Goal: Task Accomplishment & Management: Complete application form

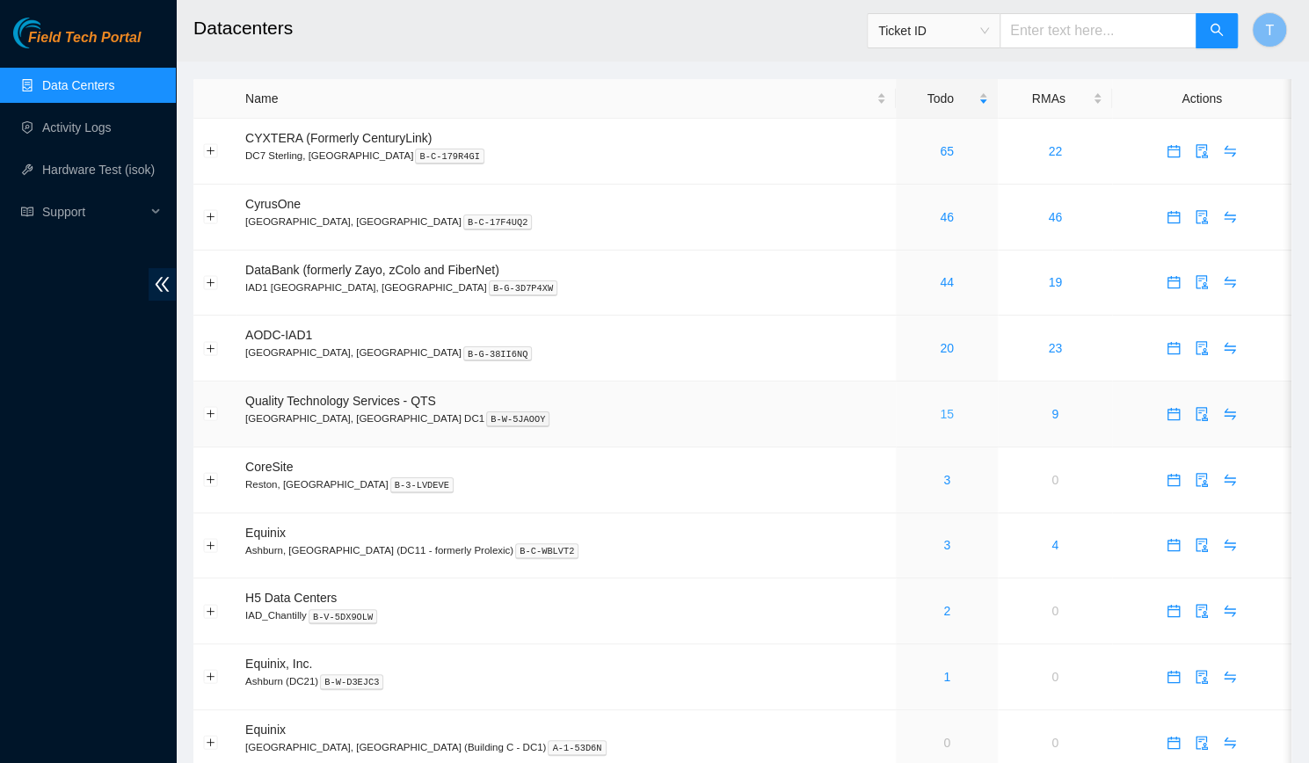
click at [940, 408] on link "15" at bounding box center [947, 414] width 14 height 14
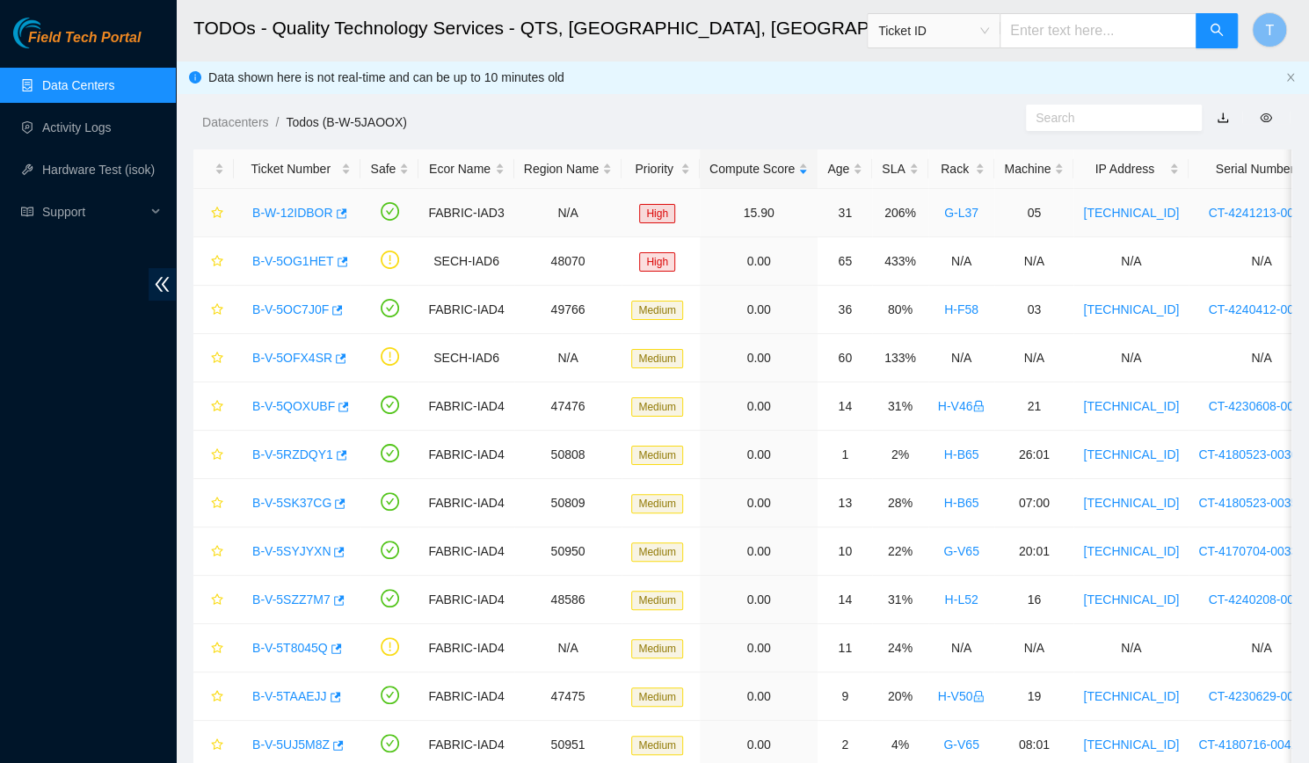
click at [294, 207] on link "B-W-12IDBOR" at bounding box center [292, 213] width 81 height 14
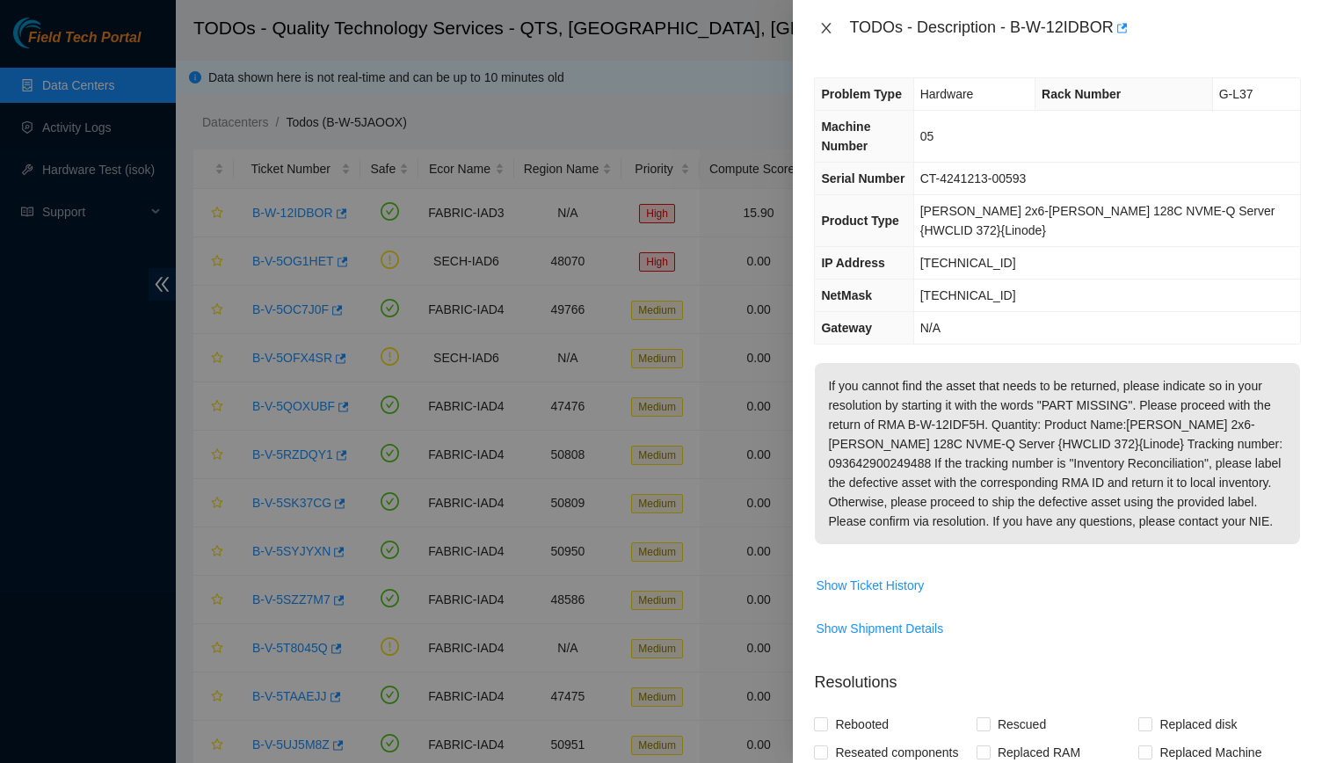
click at [826, 25] on icon "close" at bounding box center [826, 28] width 14 height 14
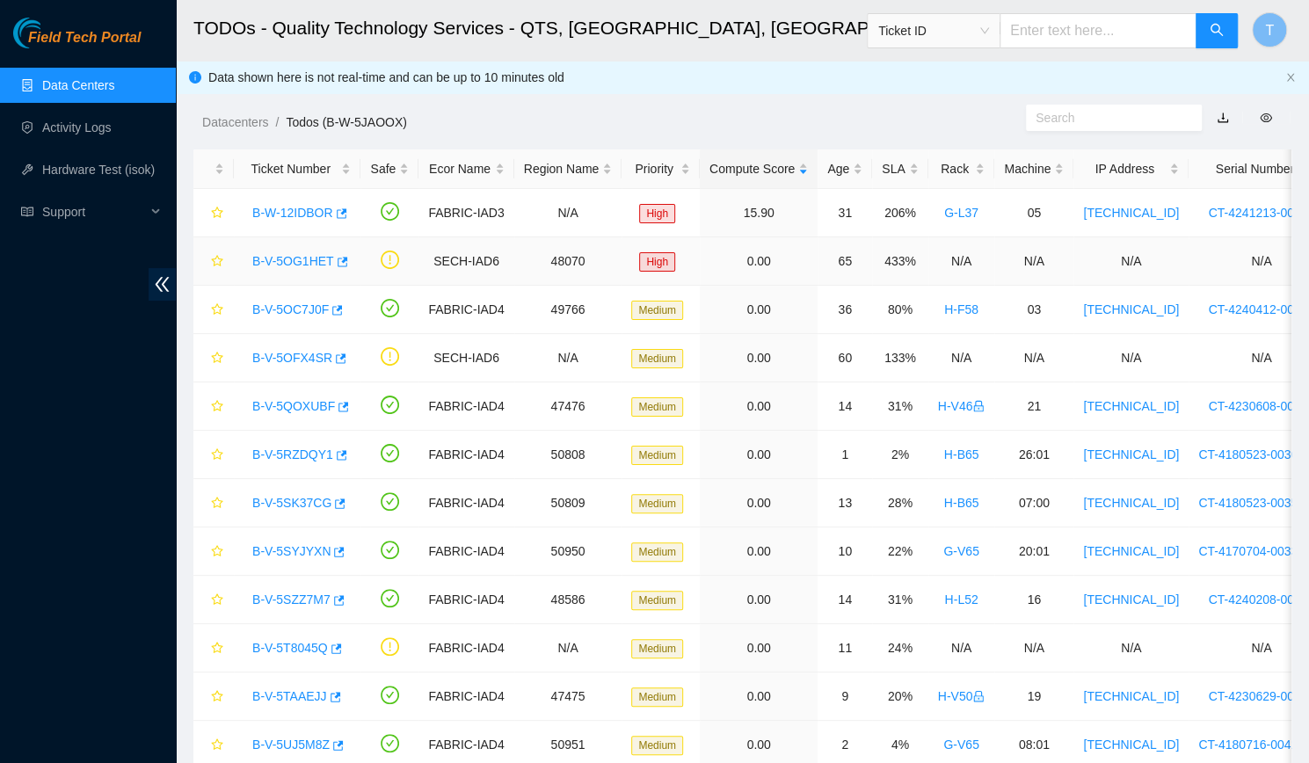
click at [260, 254] on link "B-V-5OG1HET" at bounding box center [293, 261] width 82 height 14
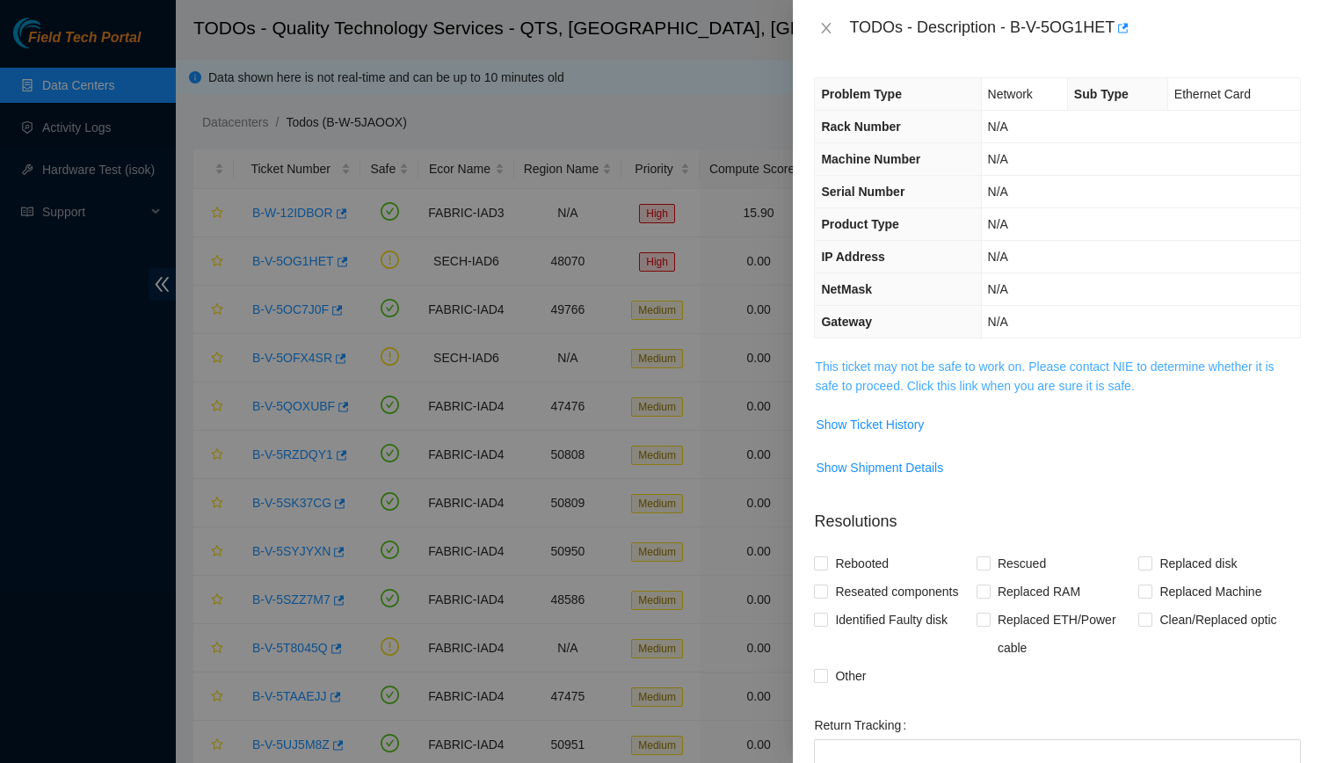
click at [1008, 386] on link "This ticket may not be safe to work on. Please contact NIE to determine whether…" at bounding box center [1044, 376] width 459 height 33
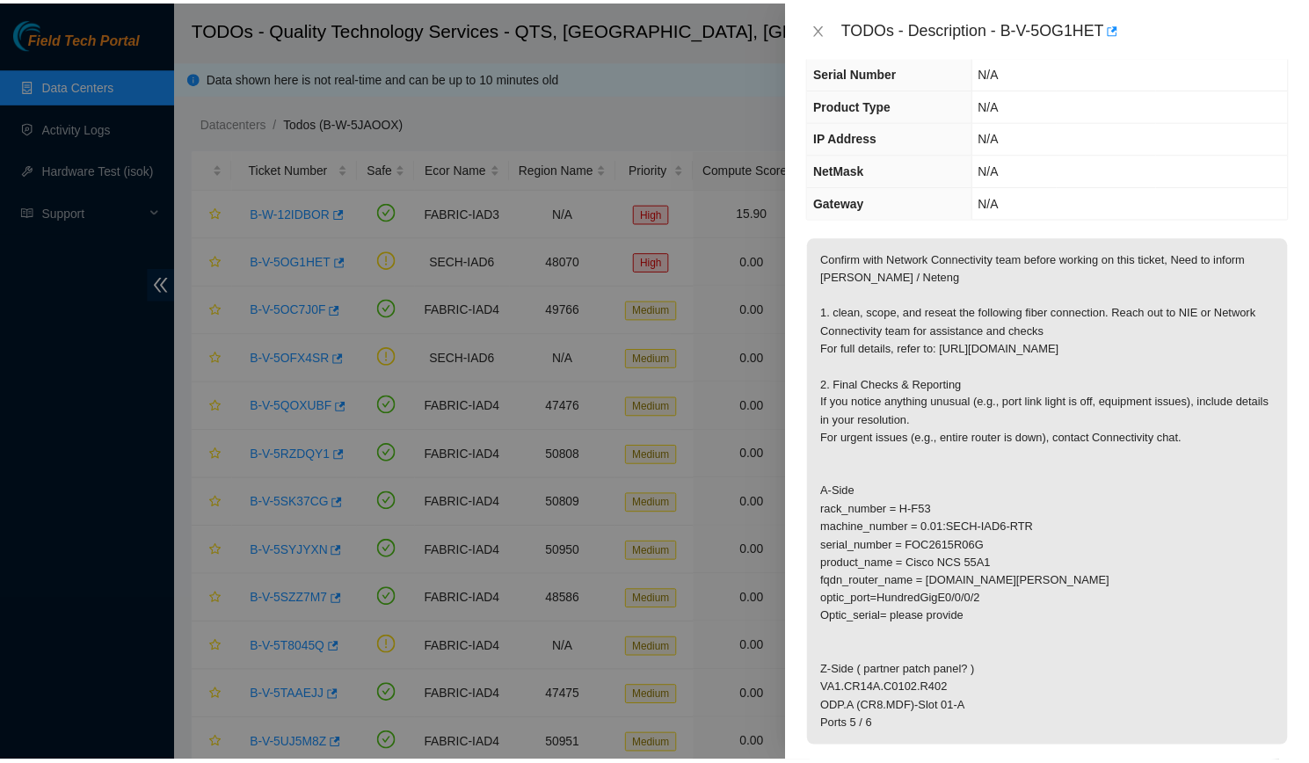
scroll to position [128, 0]
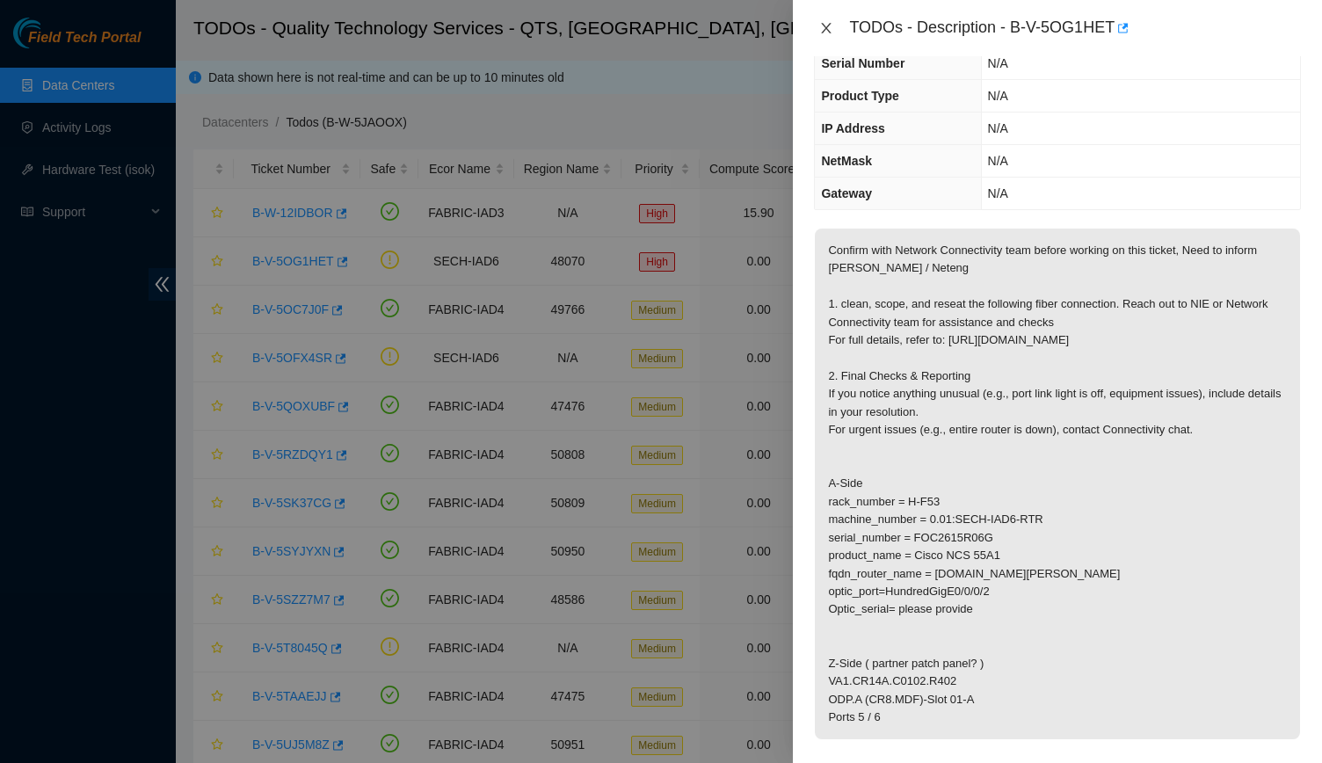
click at [829, 20] on button "Close" at bounding box center [826, 28] width 25 height 17
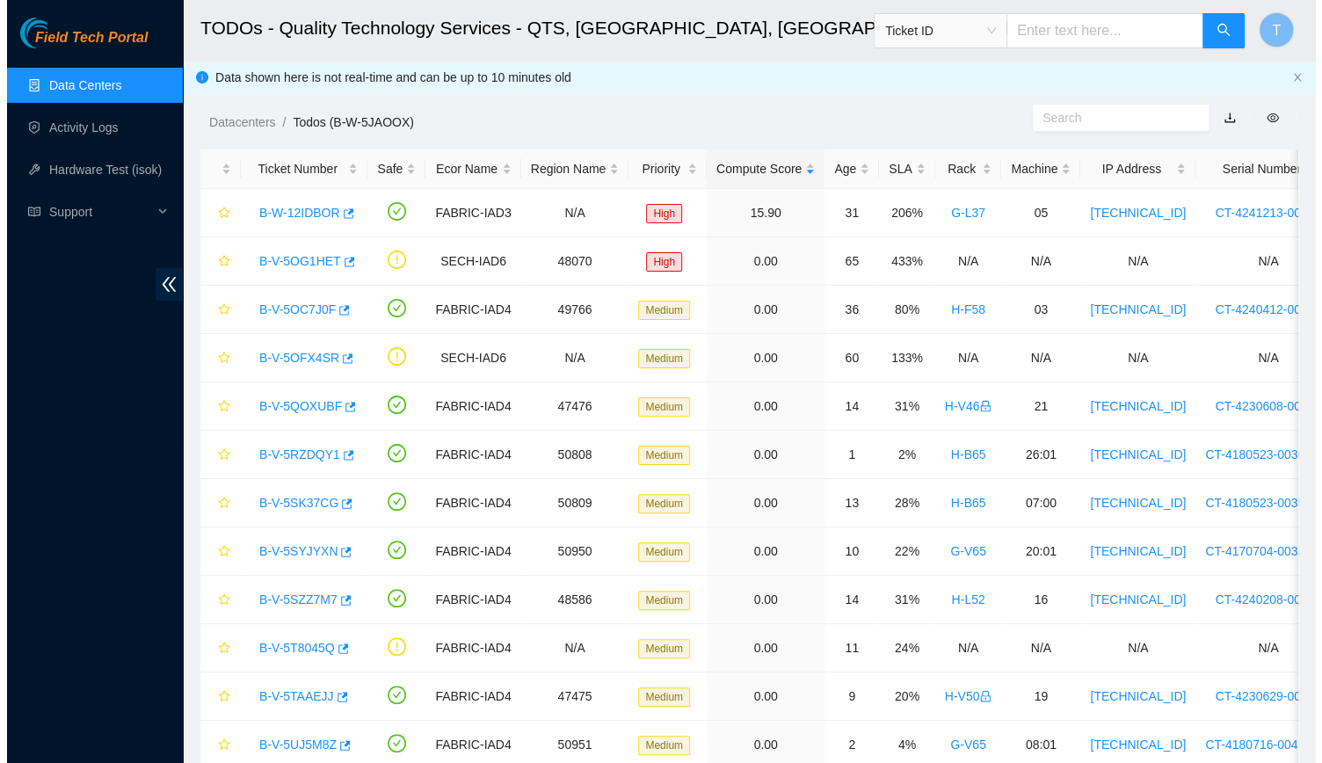
scroll to position [186, 0]
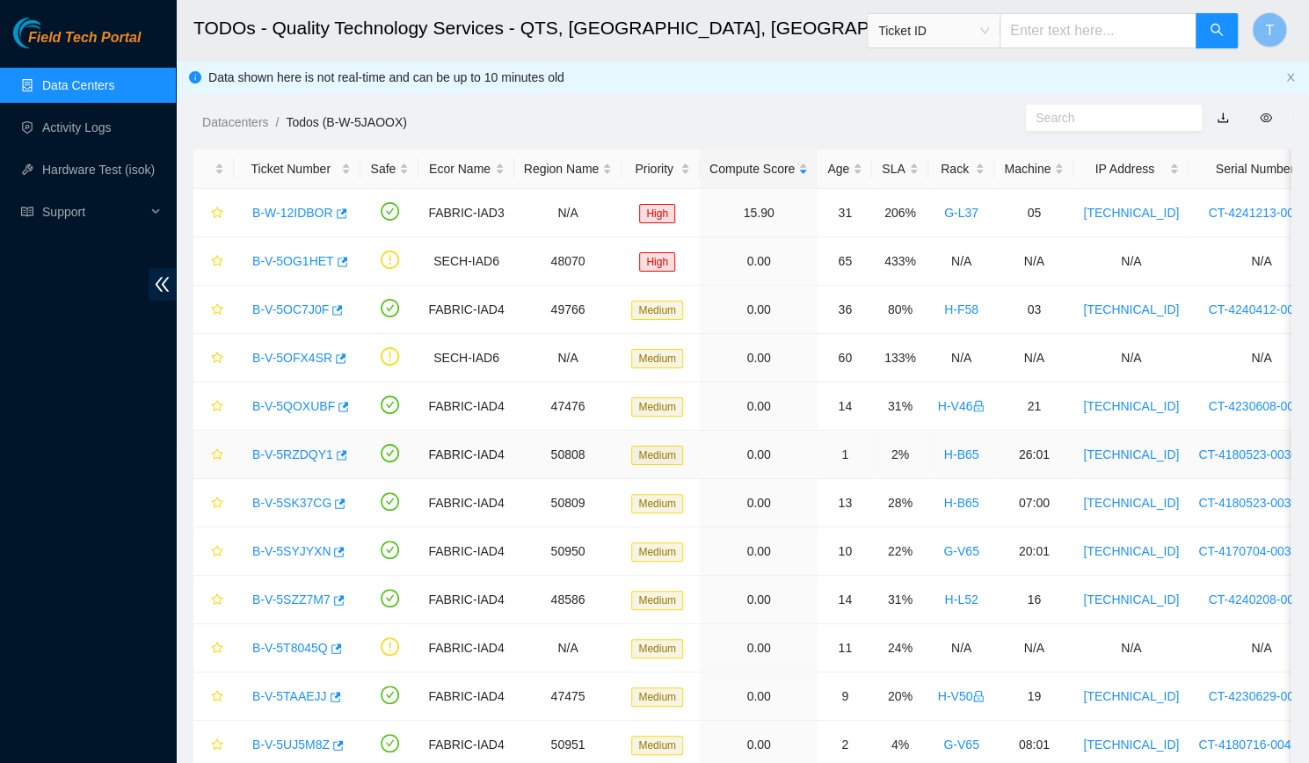
click at [315, 449] on link "B-V-5RZDQY1" at bounding box center [292, 455] width 81 height 14
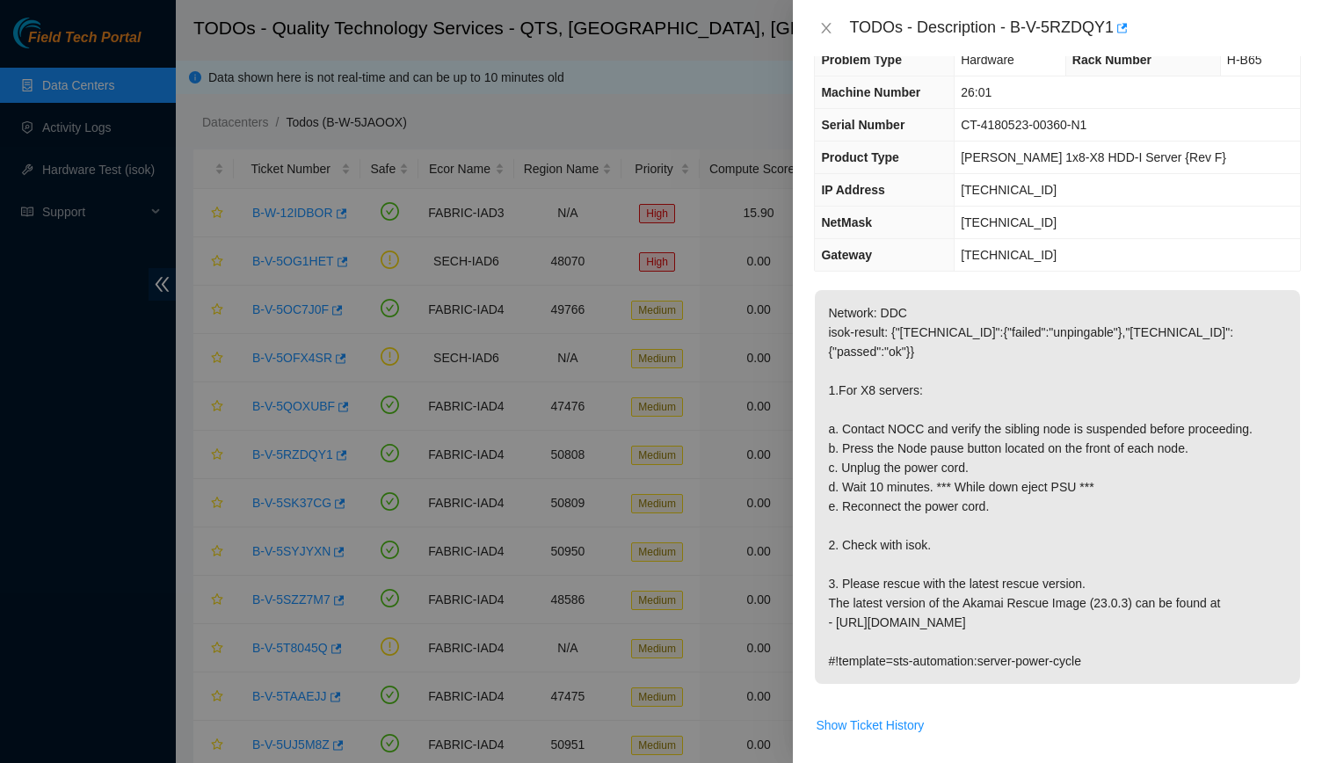
scroll to position [35, 0]
click at [828, 24] on icon "close" at bounding box center [826, 28] width 14 height 14
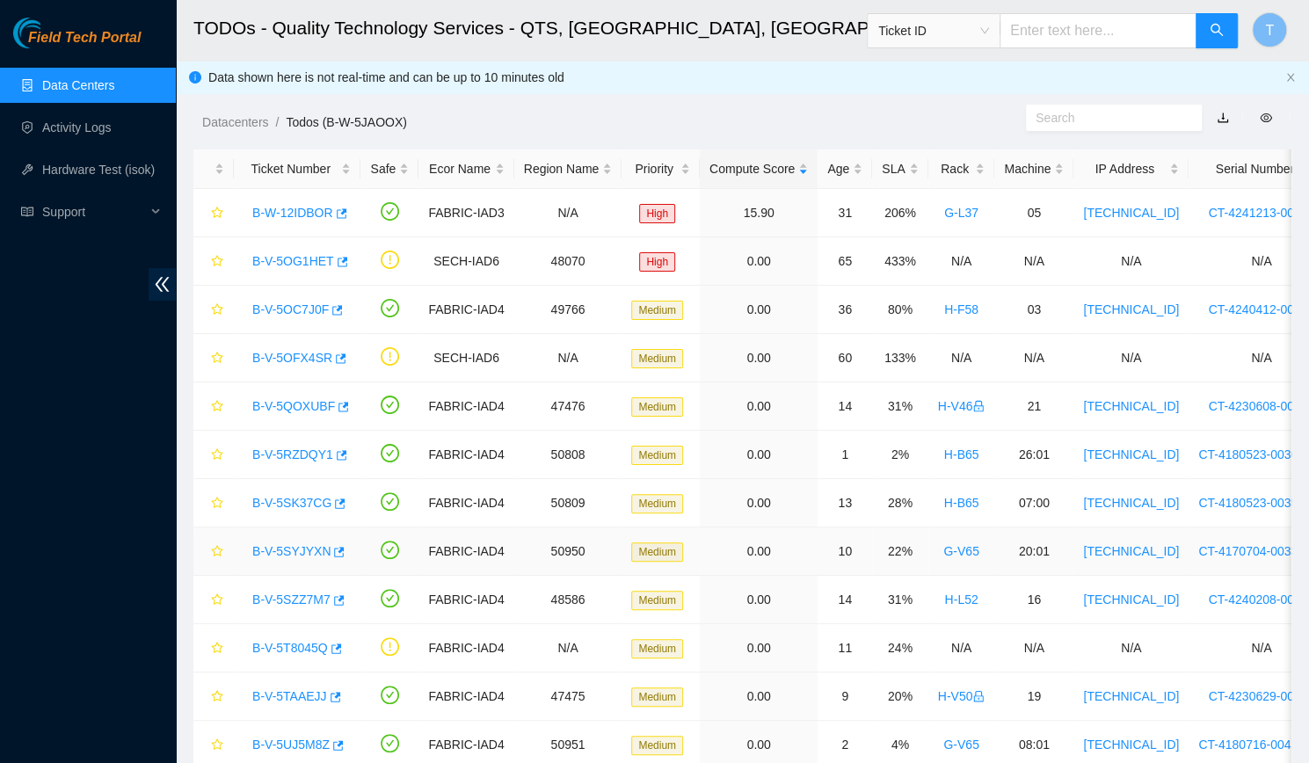
click at [253, 547] on link "B-V-5SYJYXN" at bounding box center [291, 551] width 78 height 14
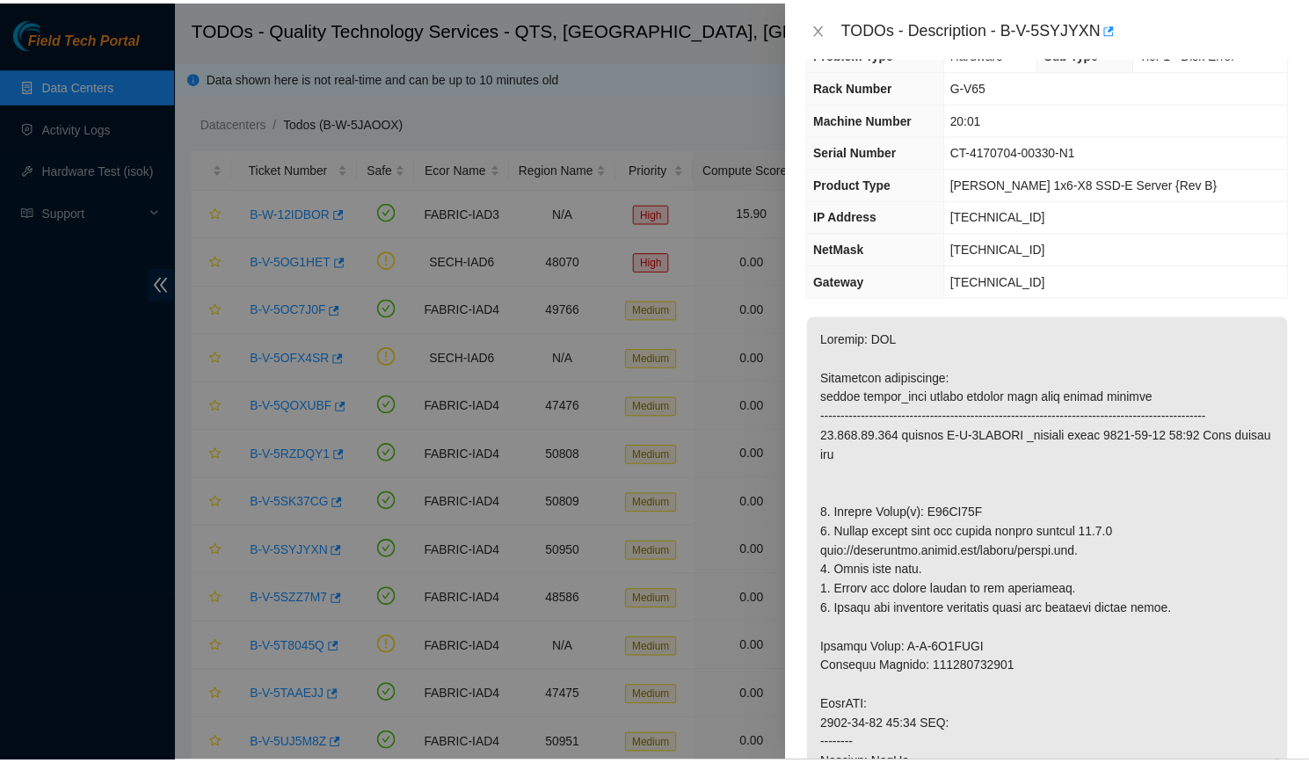
scroll to position [0, 0]
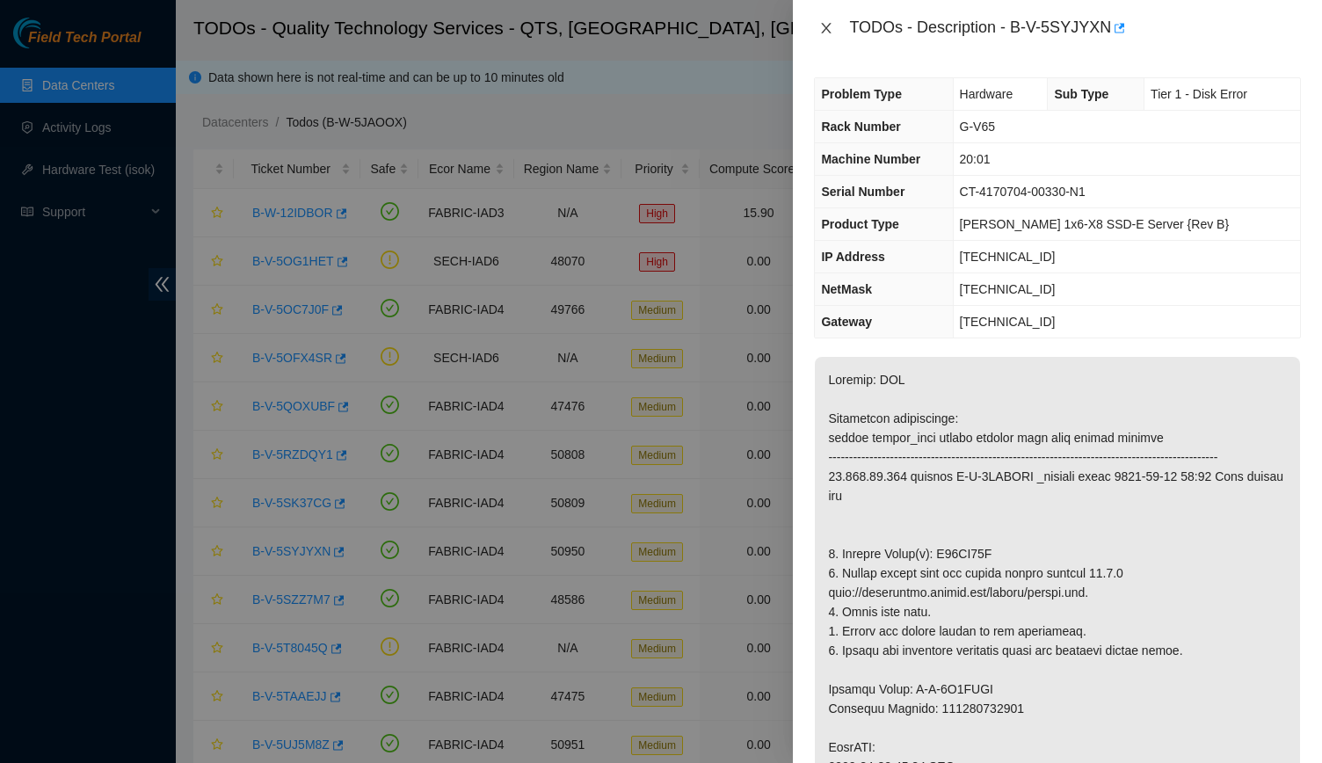
click at [823, 21] on icon "close" at bounding box center [826, 28] width 14 height 14
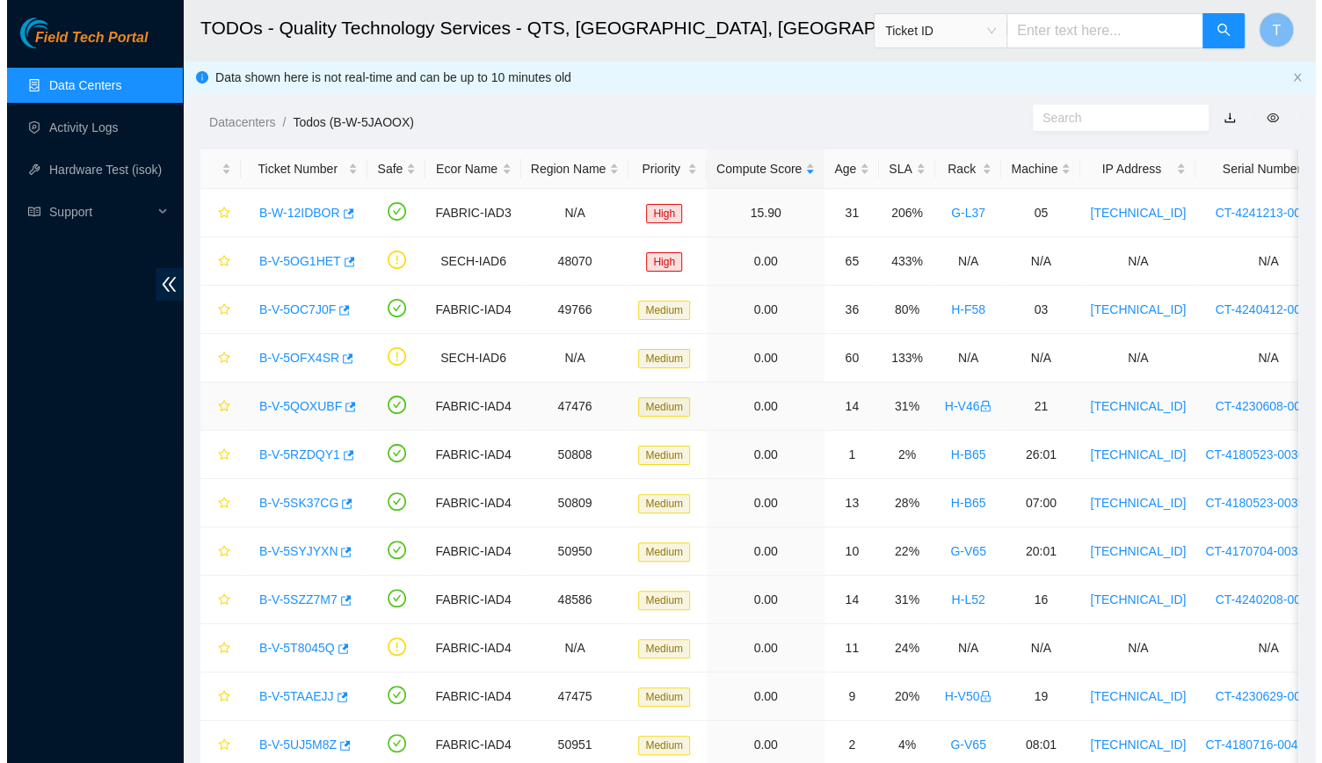
scroll to position [215, 0]
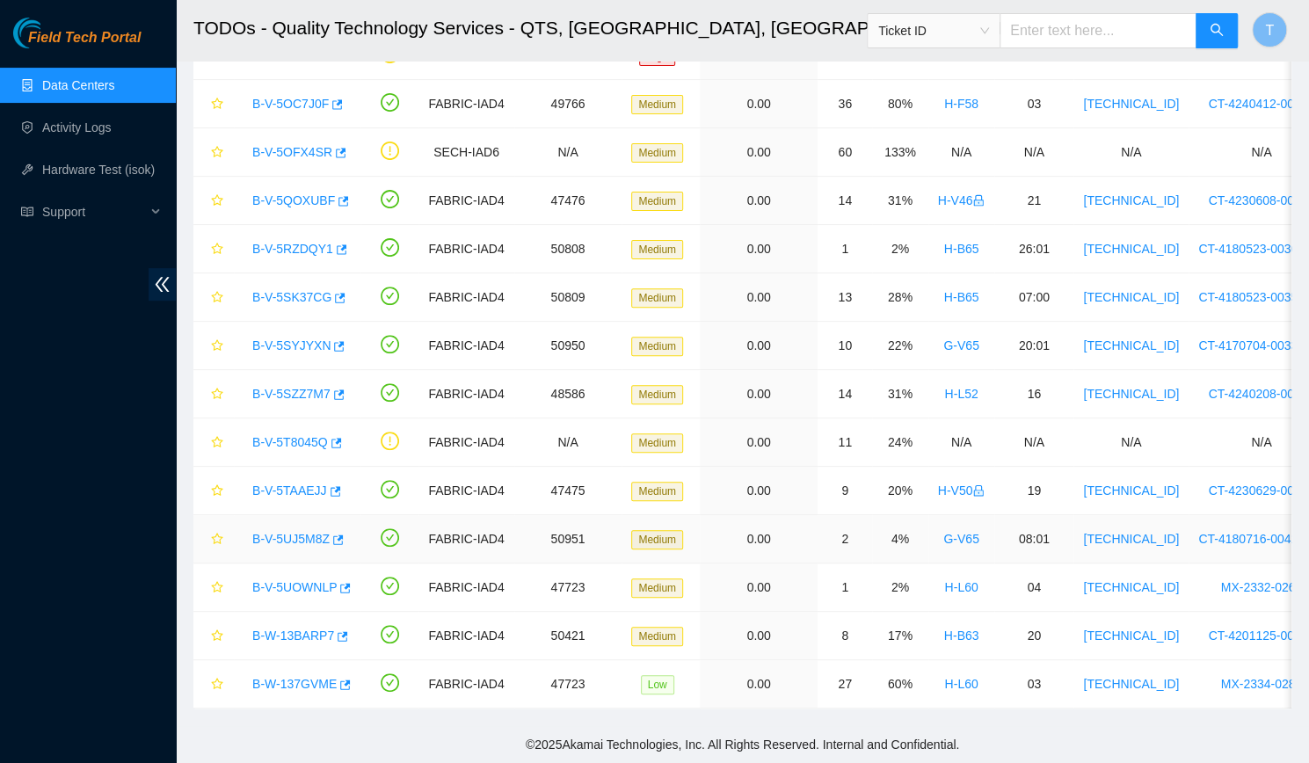
click at [283, 532] on link "B-V-5UJ5M8Z" at bounding box center [290, 539] width 77 height 14
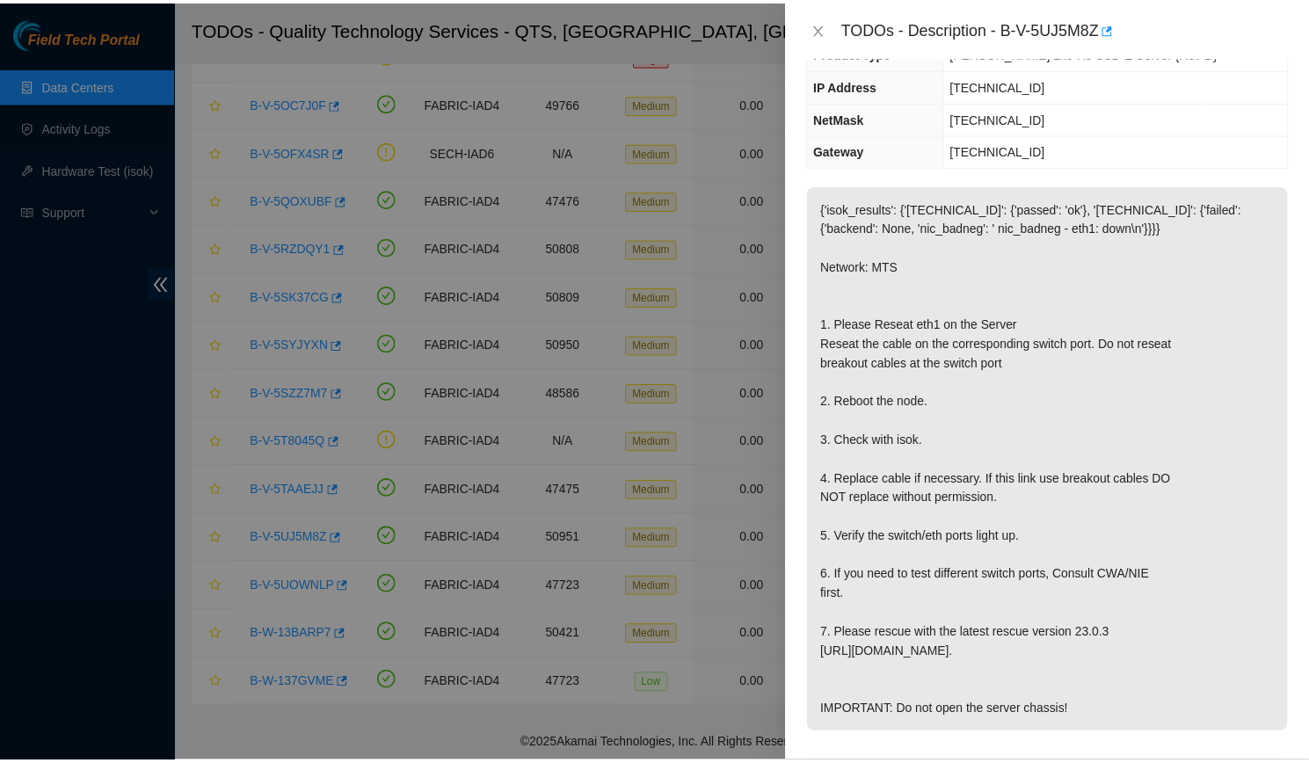
scroll to position [145, 0]
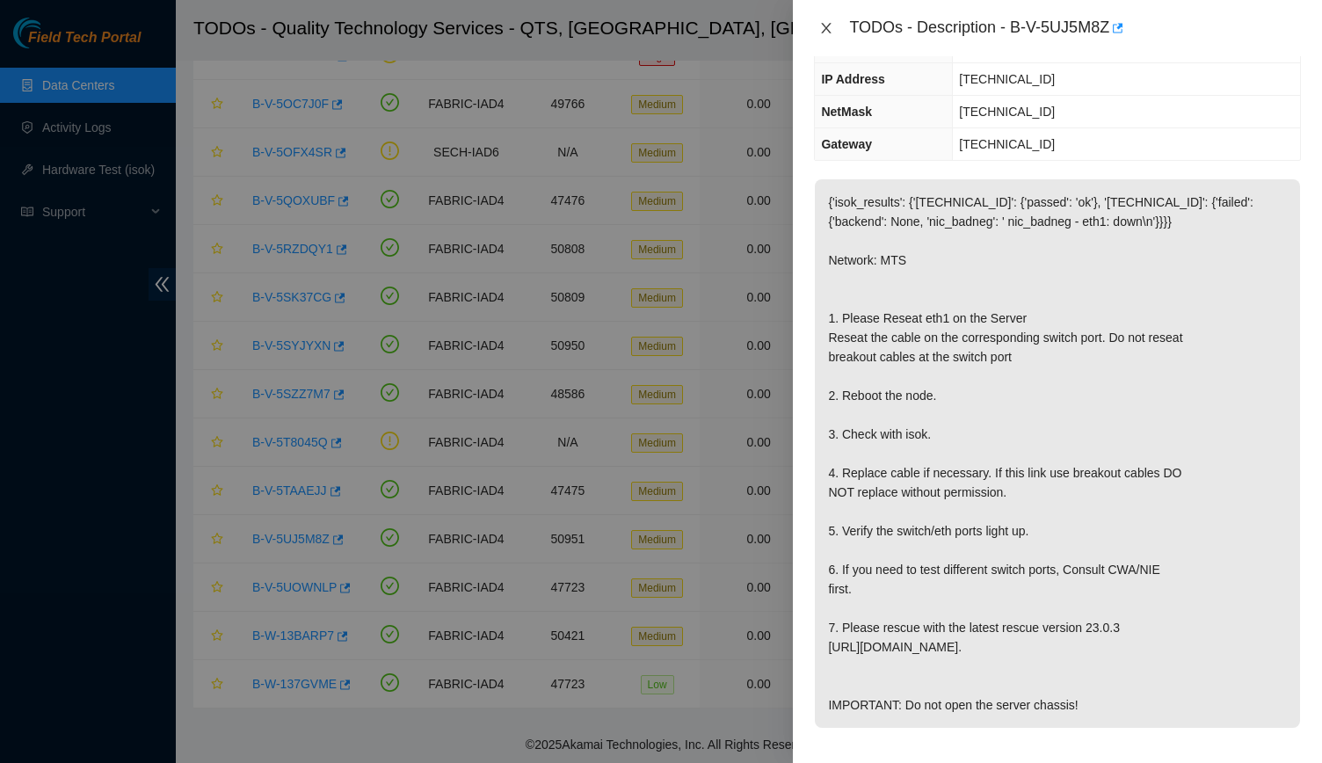
click at [817, 36] on button "Close" at bounding box center [826, 28] width 25 height 17
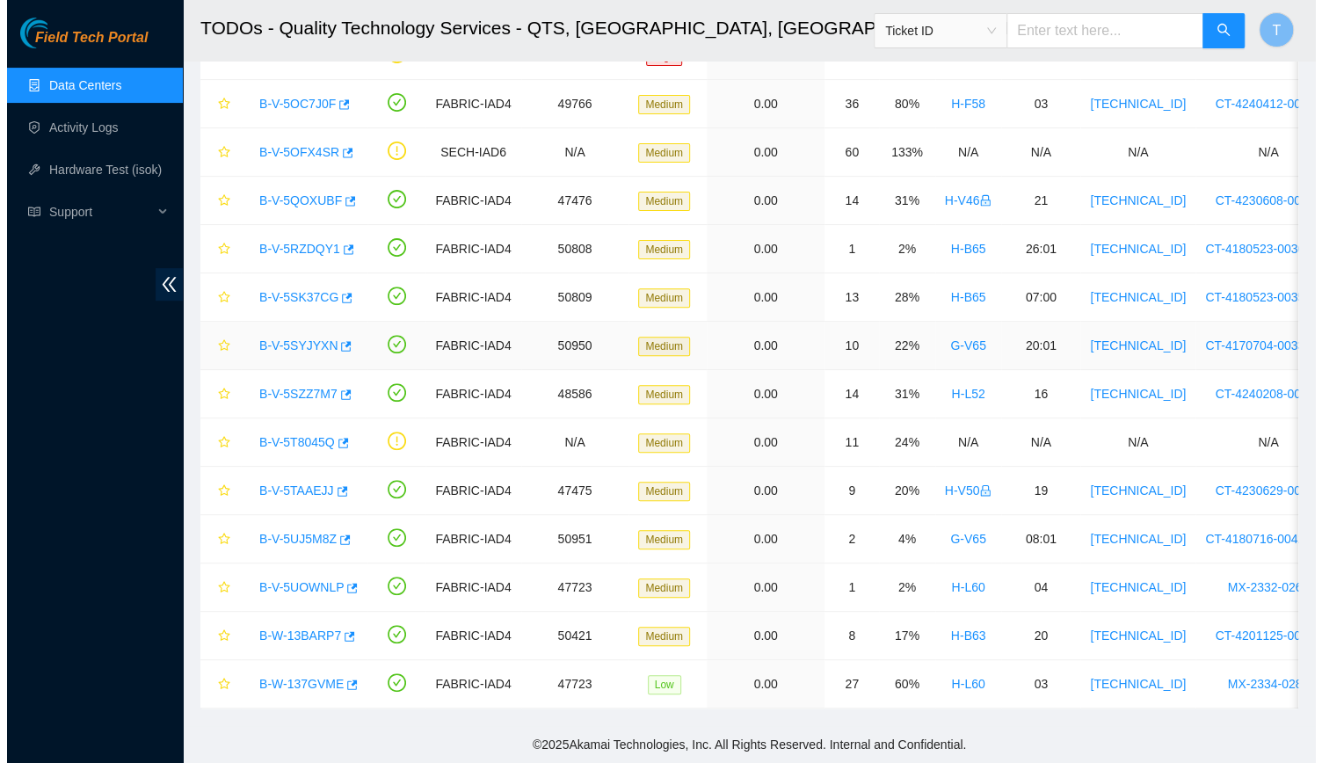
scroll to position [203, 0]
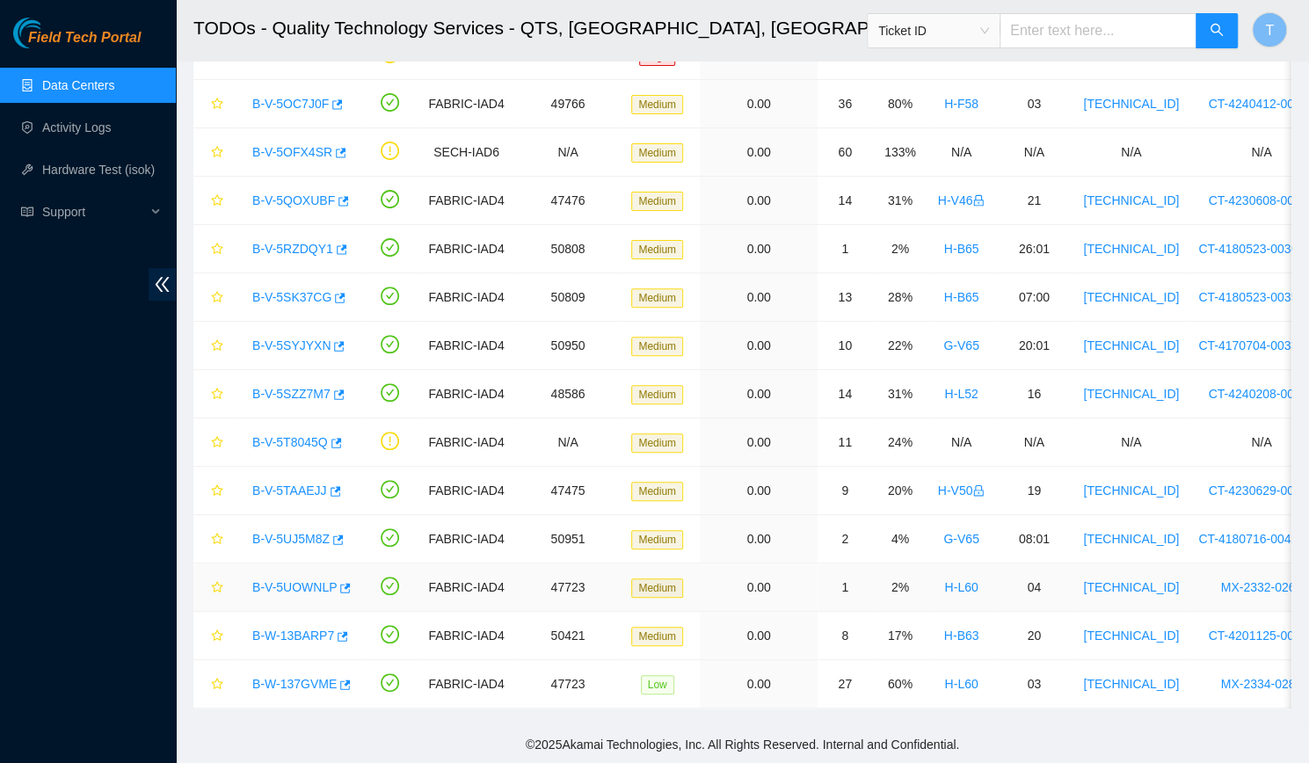
click at [290, 580] on link "B-V-5UOWNLP" at bounding box center [294, 587] width 84 height 14
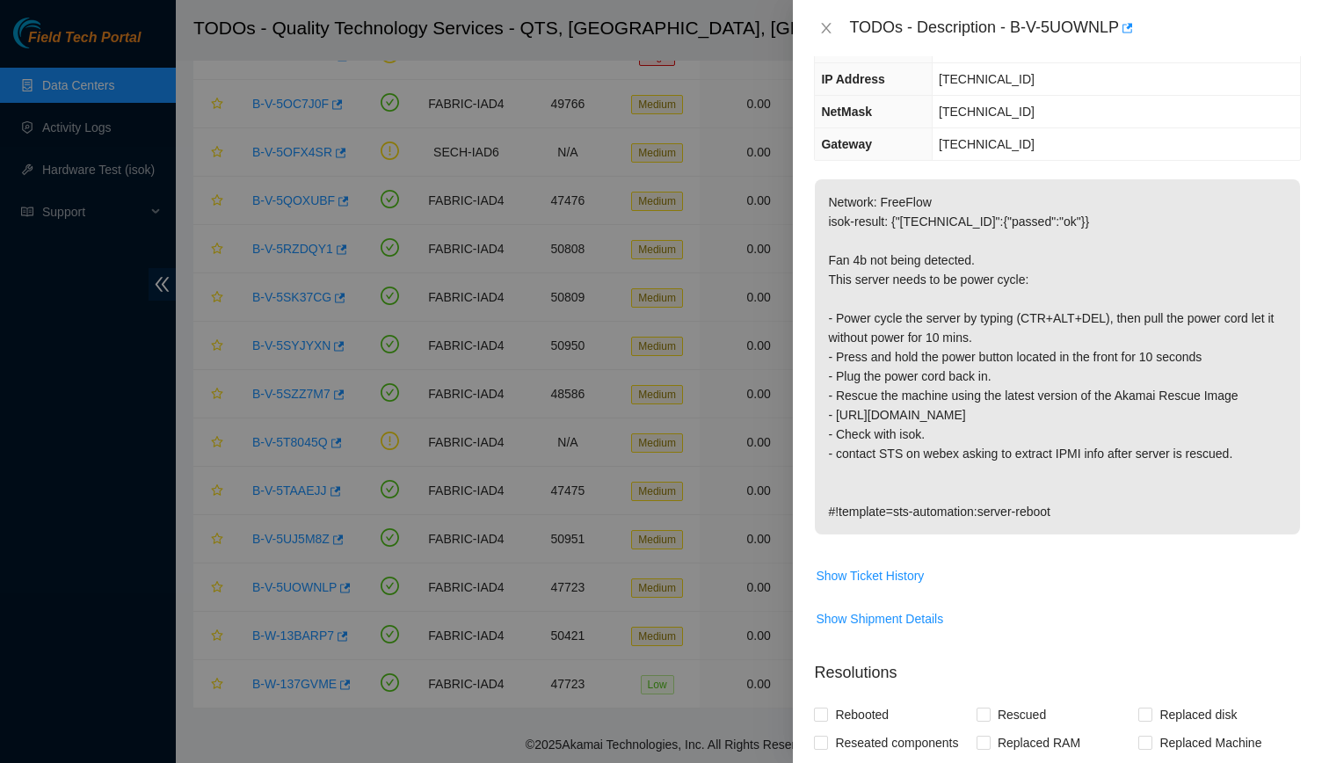
scroll to position [0, 0]
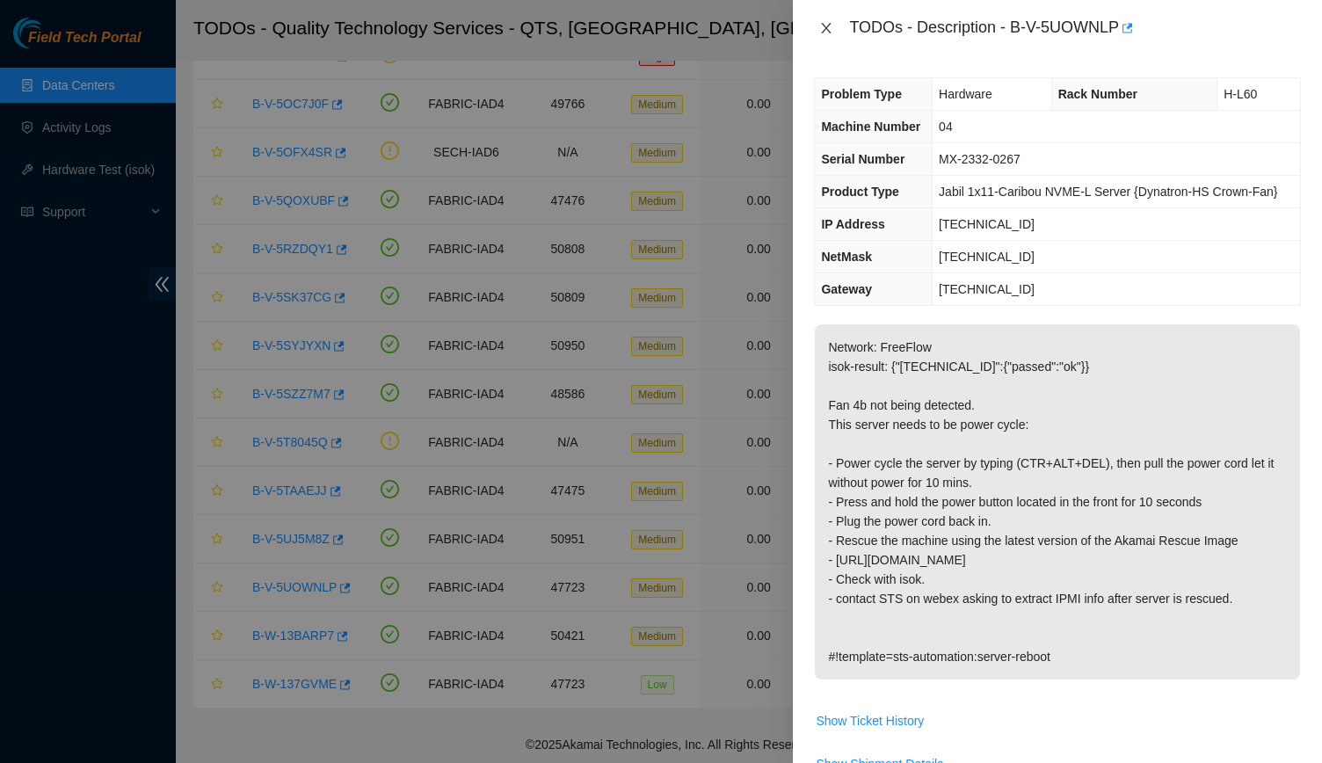
click at [815, 35] on button "Close" at bounding box center [826, 28] width 25 height 17
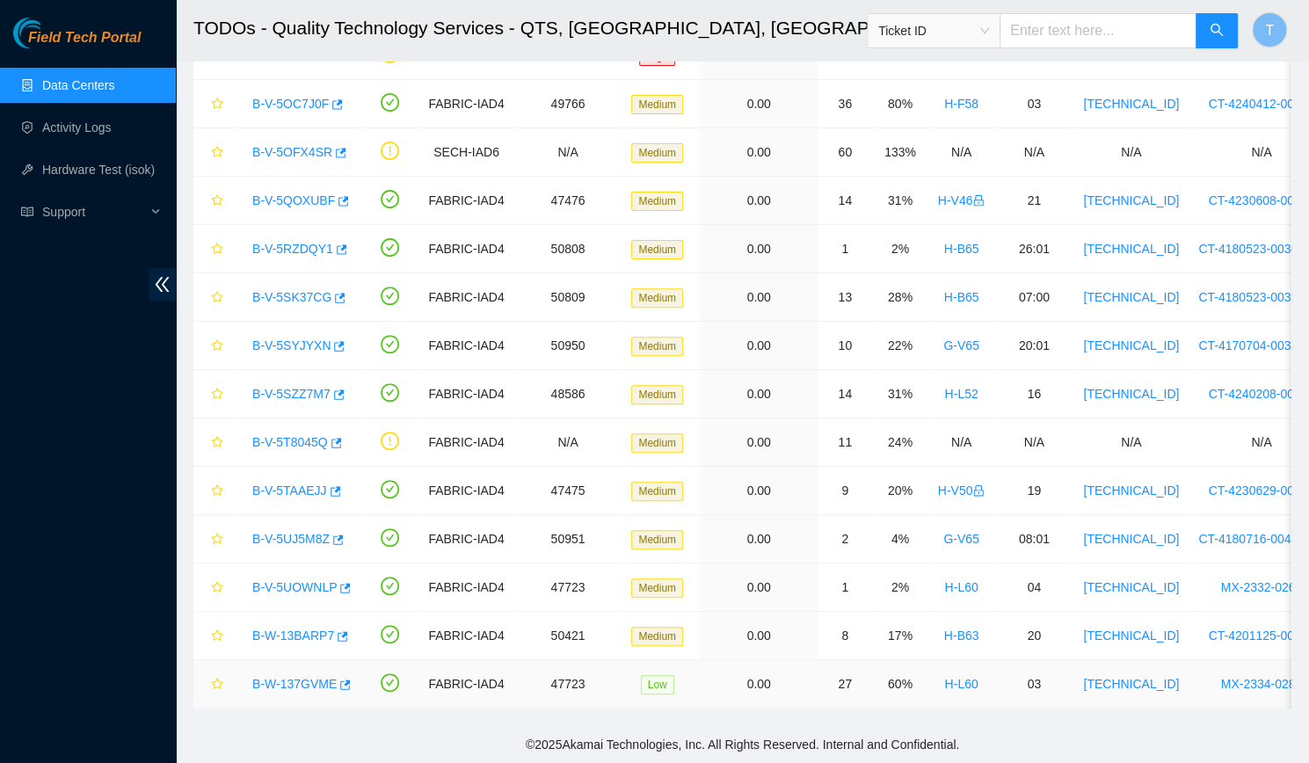
click at [285, 686] on td "B-W-137GVME" at bounding box center [297, 684] width 127 height 48
click at [278, 629] on link "B-W-13BARP7" at bounding box center [293, 636] width 82 height 14
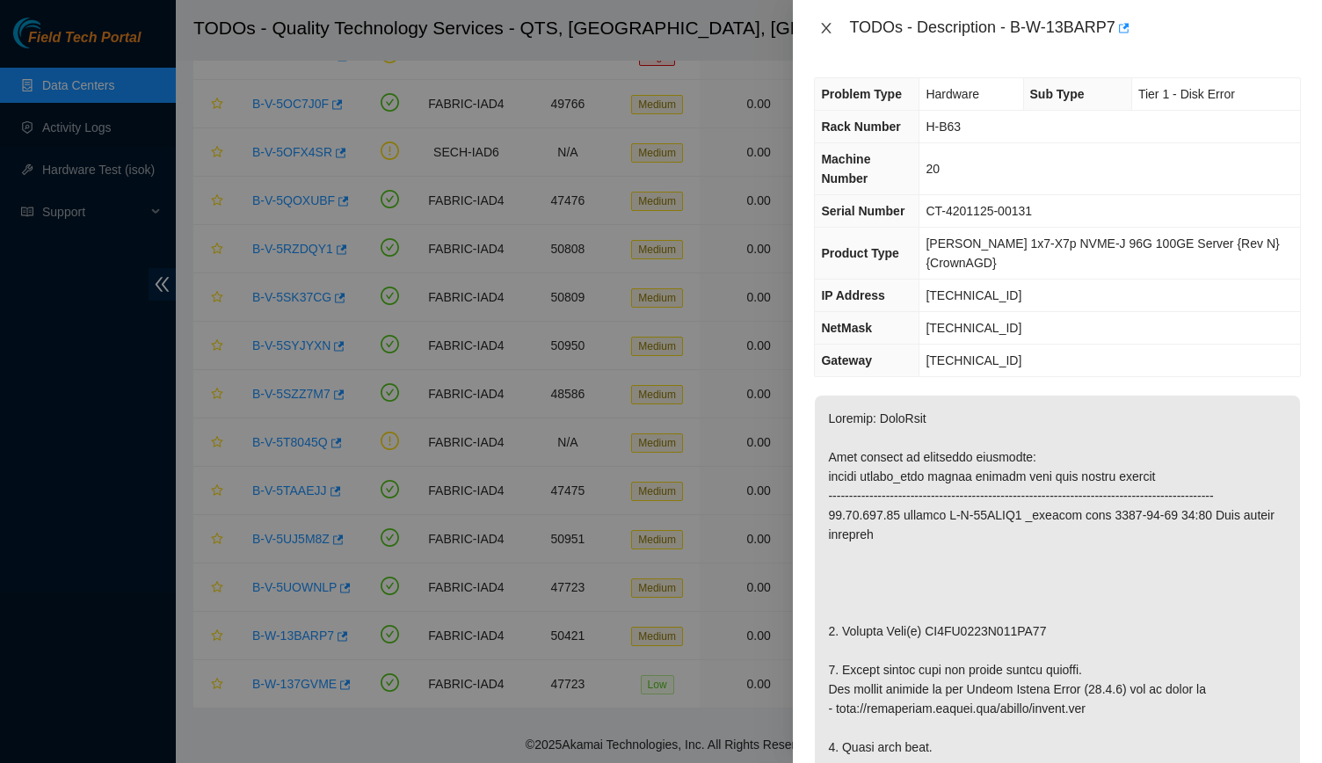
click at [821, 20] on button "Close" at bounding box center [826, 28] width 25 height 17
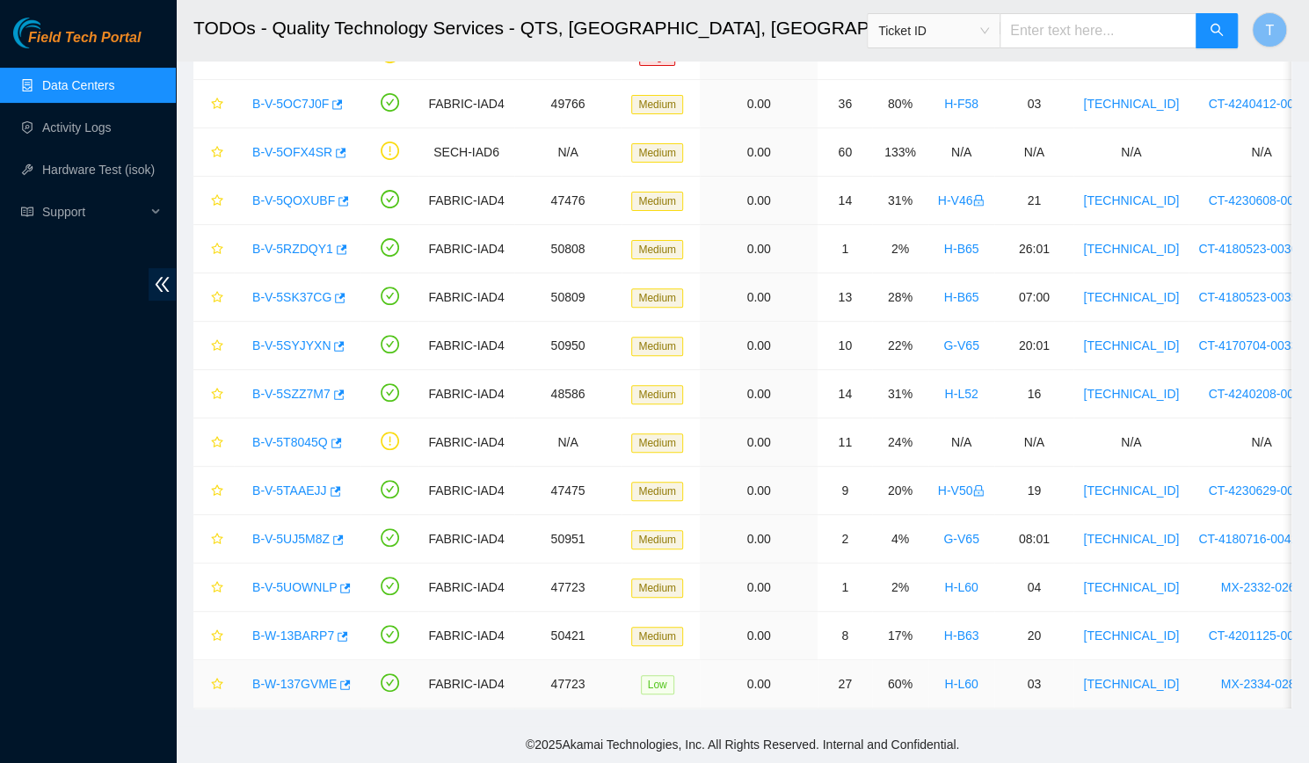
click at [314, 677] on link "B-W-137GVME" at bounding box center [294, 684] width 84 height 14
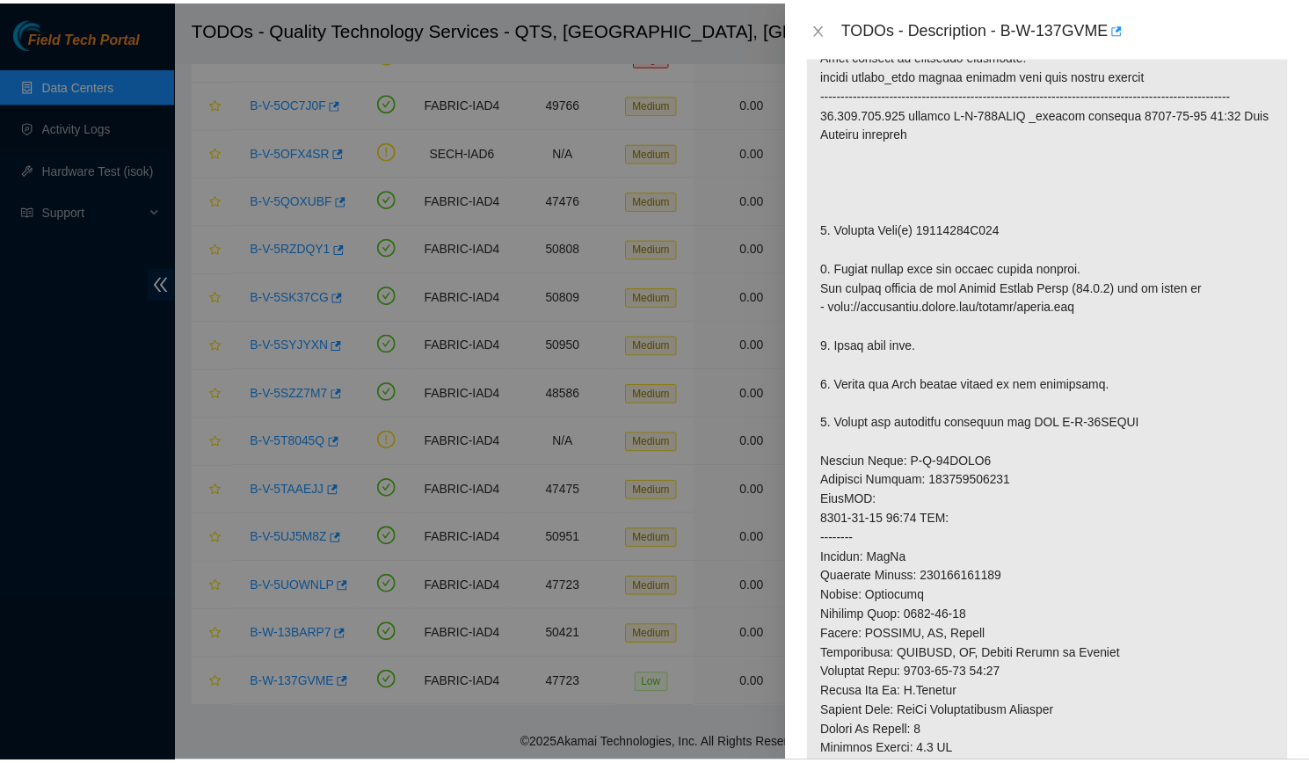
scroll to position [368, 0]
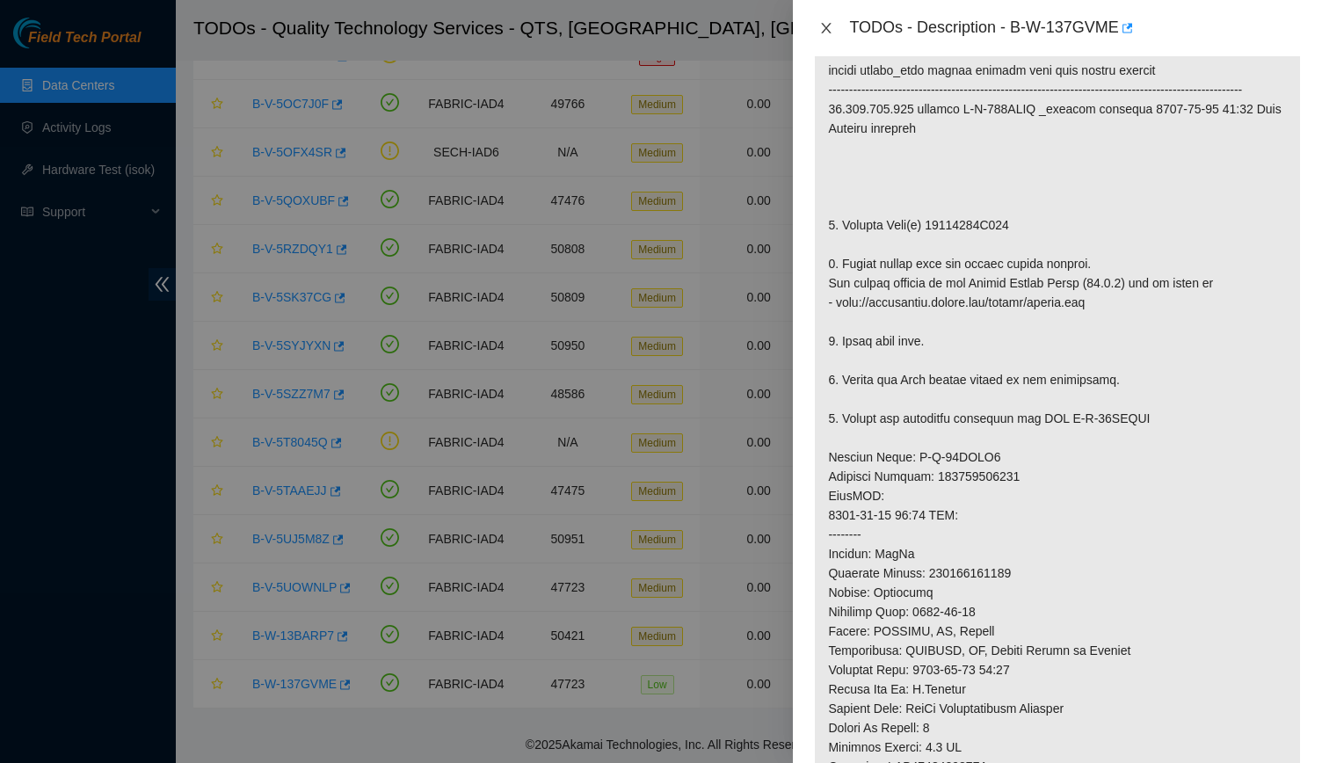
click at [834, 34] on button "Close" at bounding box center [826, 28] width 25 height 17
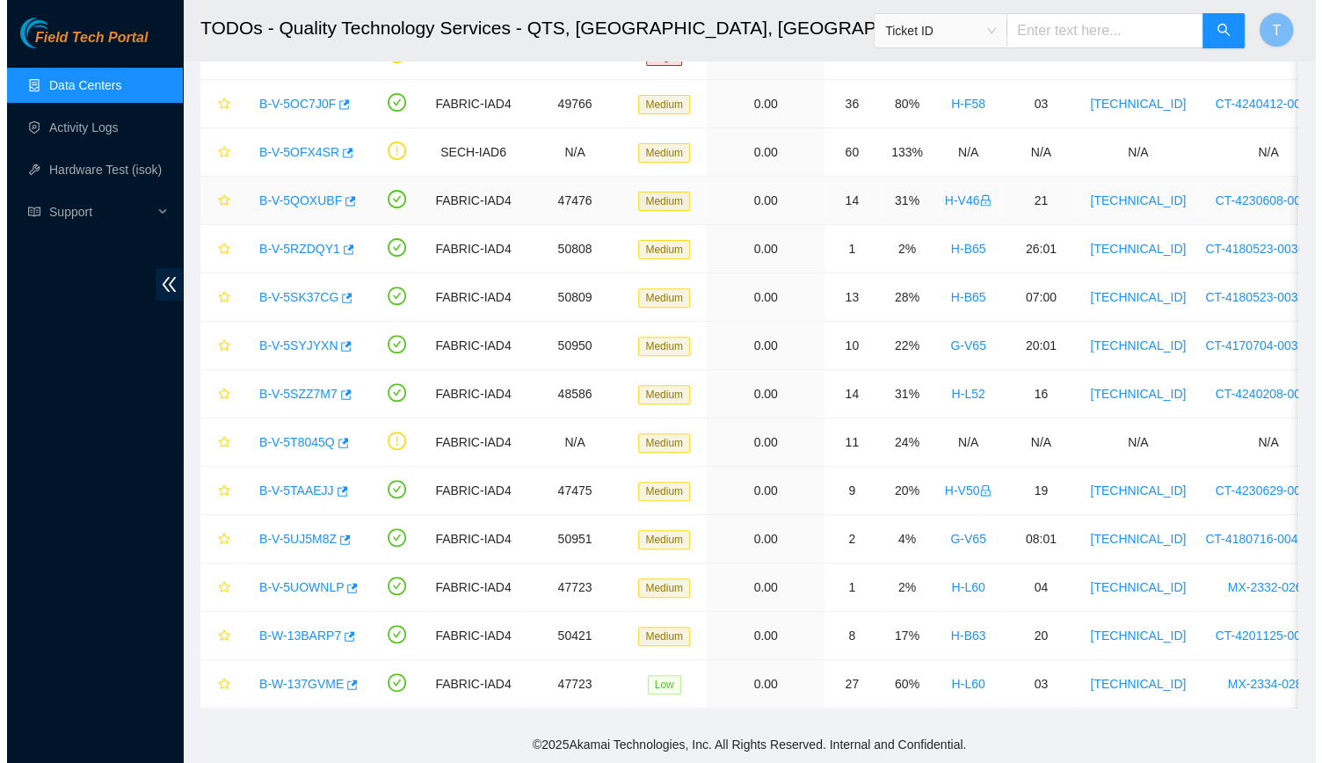
scroll to position [393, 0]
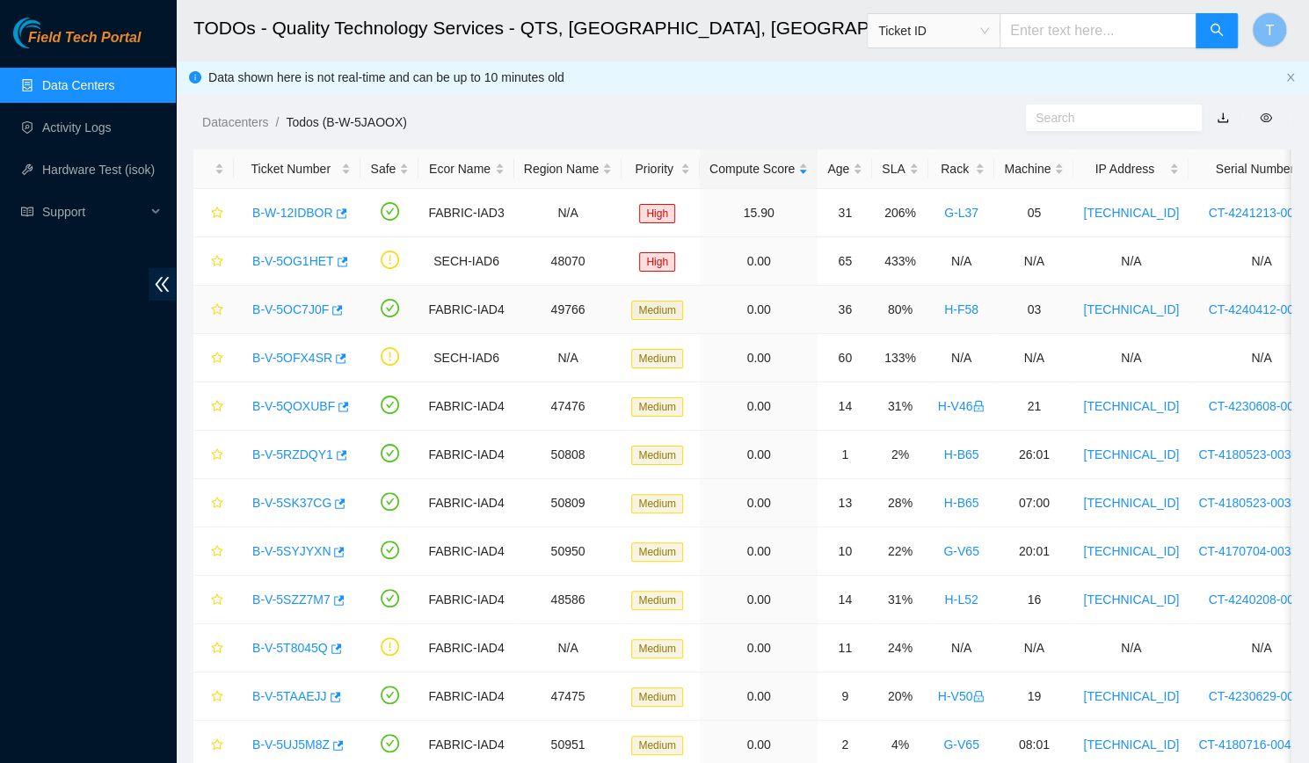
click at [295, 310] on link "B-V-5OC7J0F" at bounding box center [290, 309] width 76 height 14
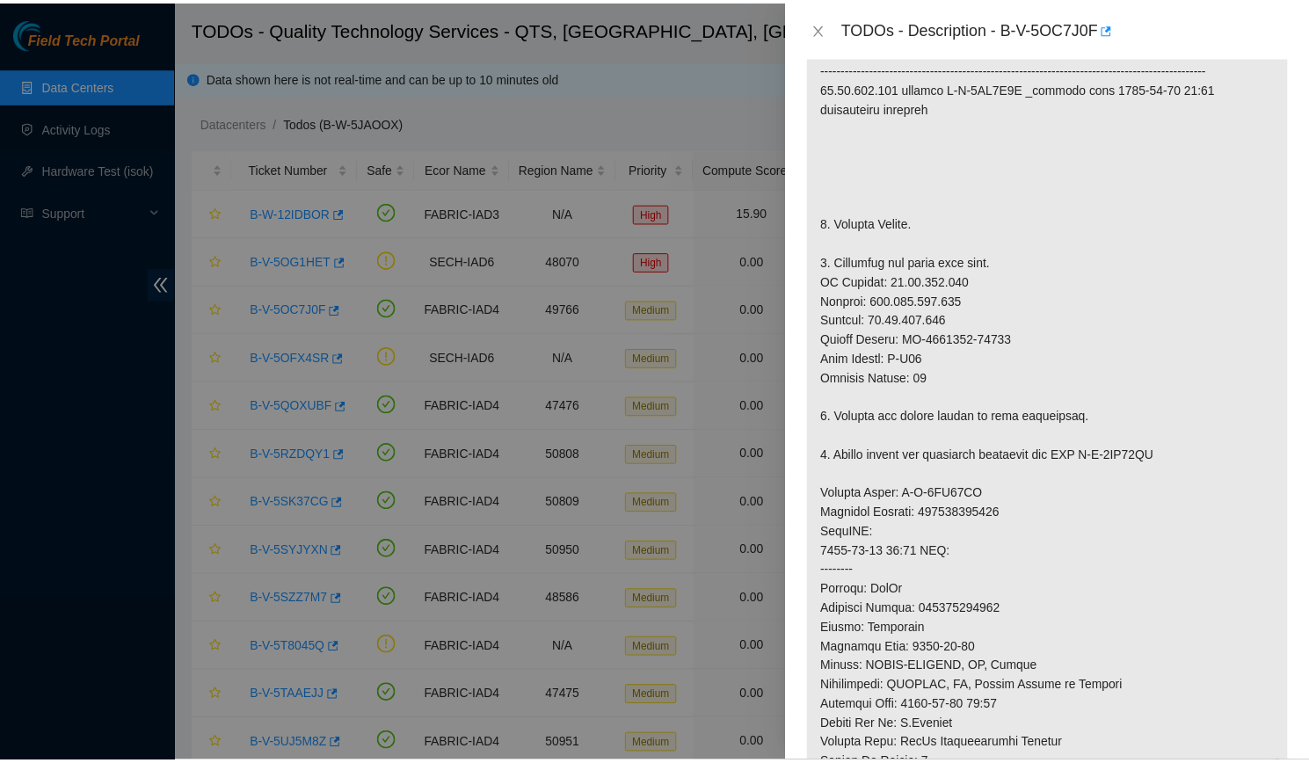
scroll to position [426, 0]
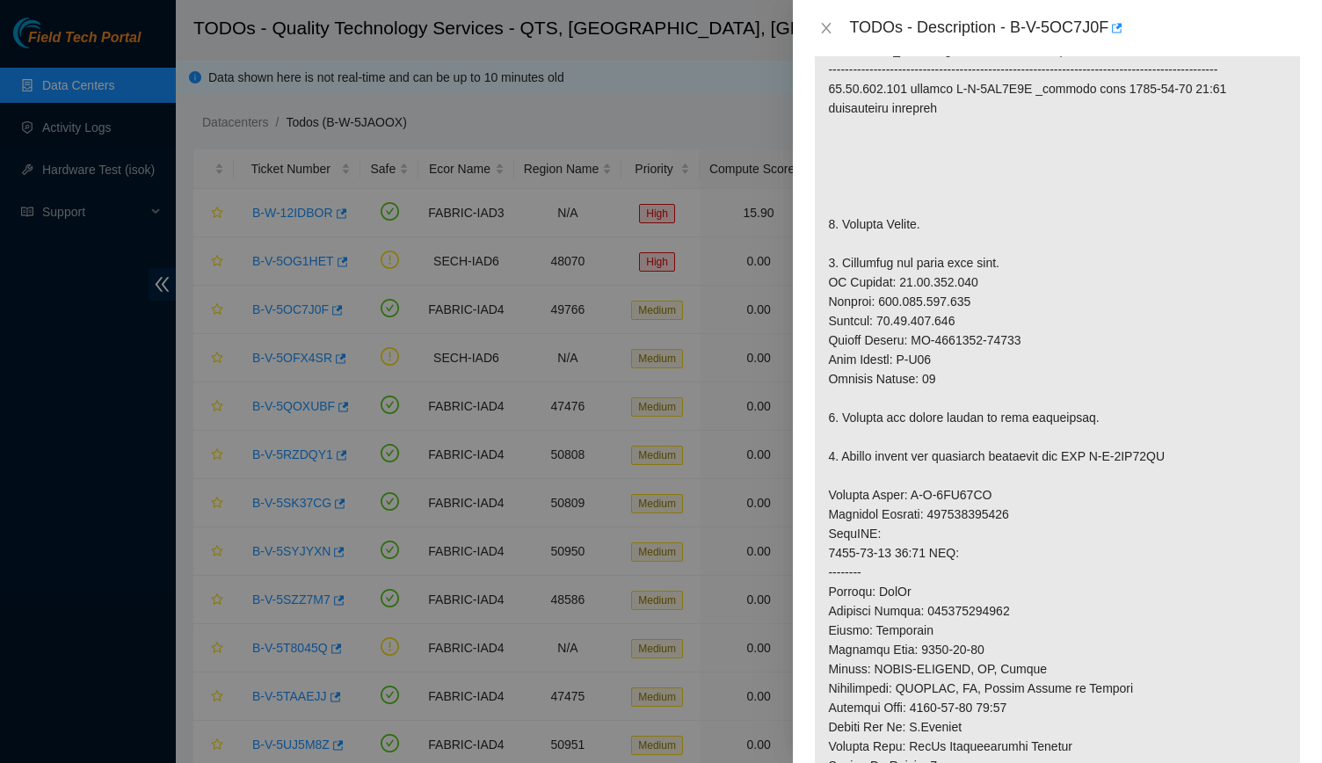
click at [809, 30] on div "TODOs - Description - B-V-5OC7J0F" at bounding box center [1057, 28] width 529 height 56
click at [817, 18] on div "TODOs - Description - B-V-5OC7J0F" at bounding box center [1057, 28] width 487 height 28
click at [821, 23] on icon "close" at bounding box center [826, 28] width 14 height 14
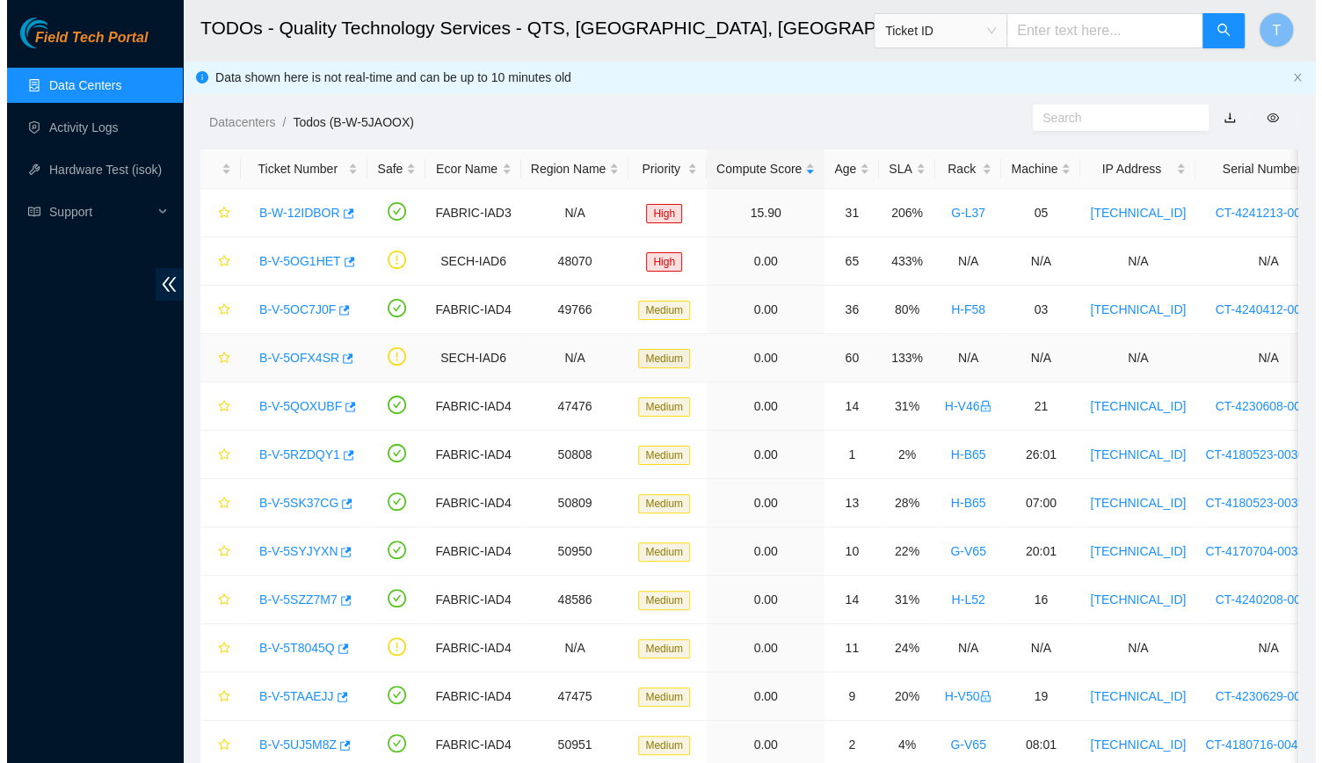
scroll to position [395, 0]
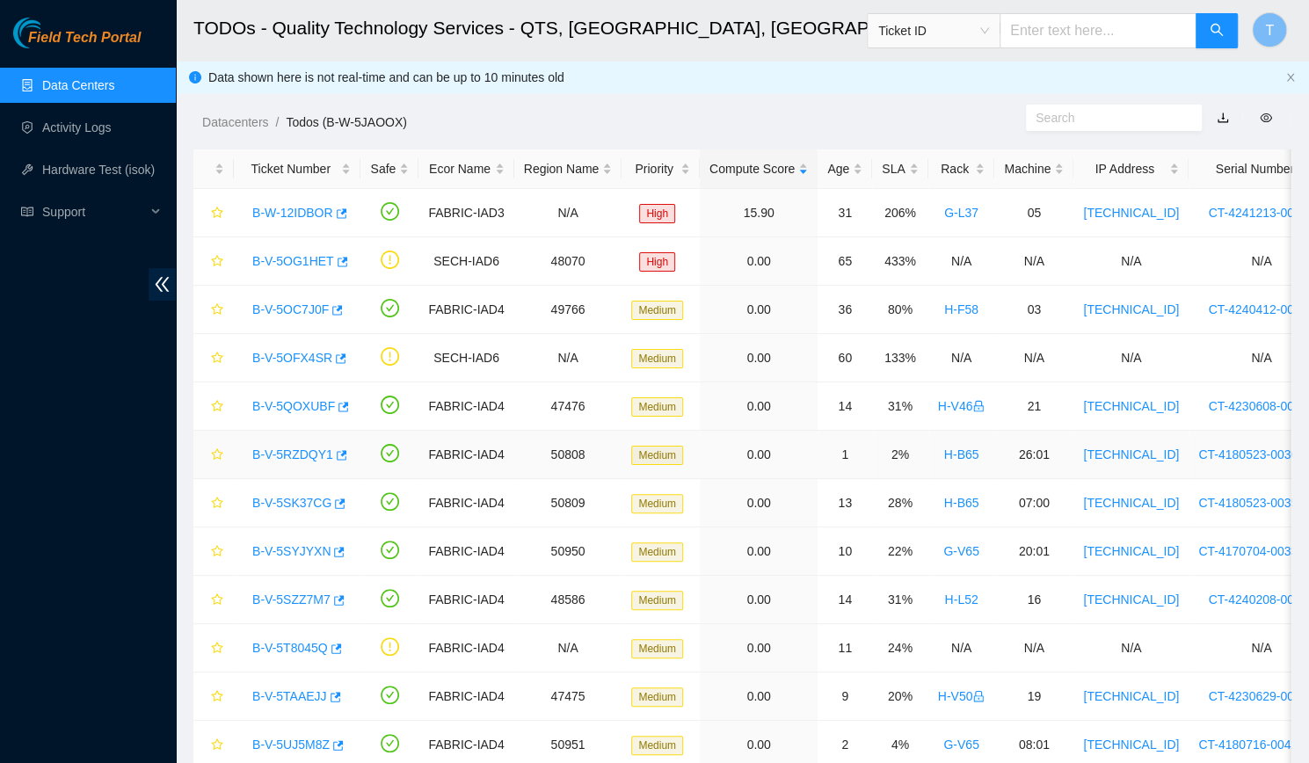
click at [281, 451] on link "B-V-5RZDQY1" at bounding box center [292, 455] width 81 height 14
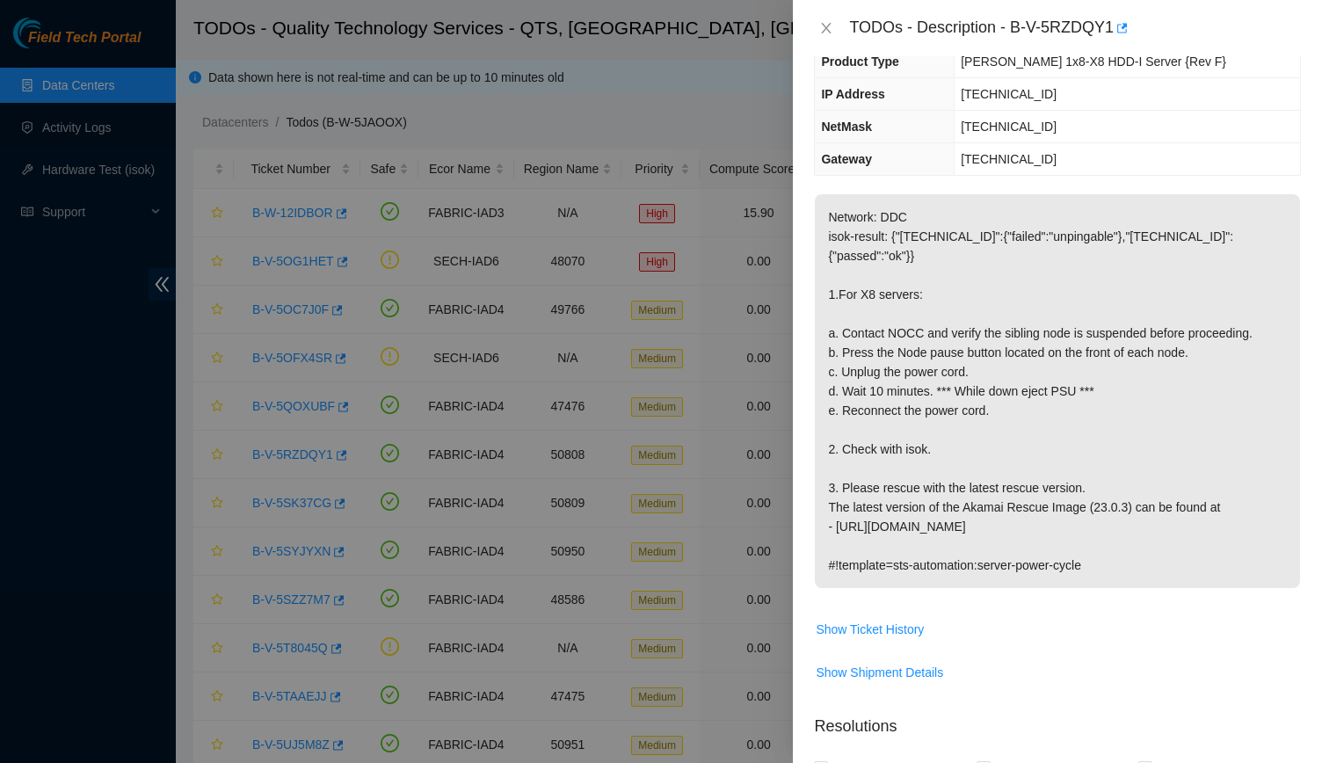
scroll to position [0, 0]
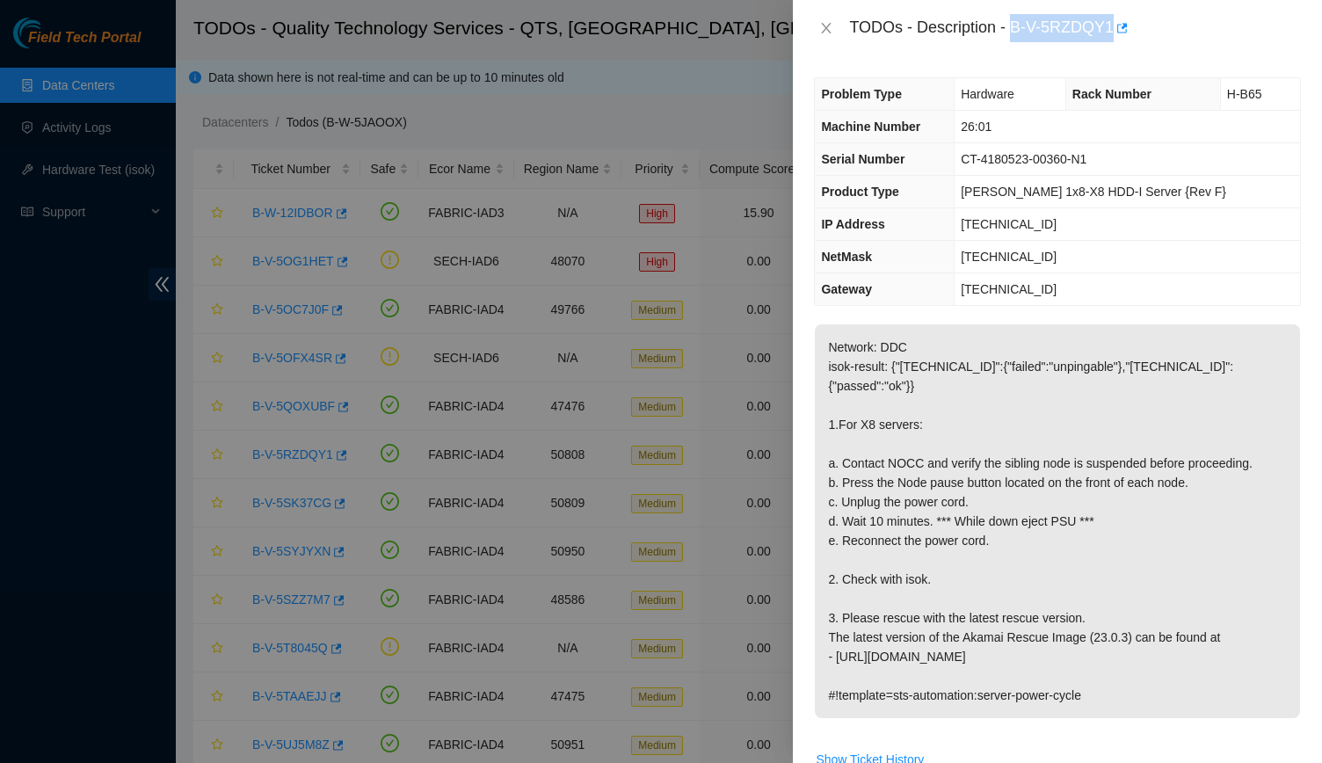
drag, startPoint x: 1010, startPoint y: 22, endPoint x: 1111, endPoint y: 40, distance: 102.8
click at [1111, 40] on div "TODOs - Description - B-V-5RZDQY1" at bounding box center [1075, 28] width 452 height 28
copy div "B-V-5RZDQY1"
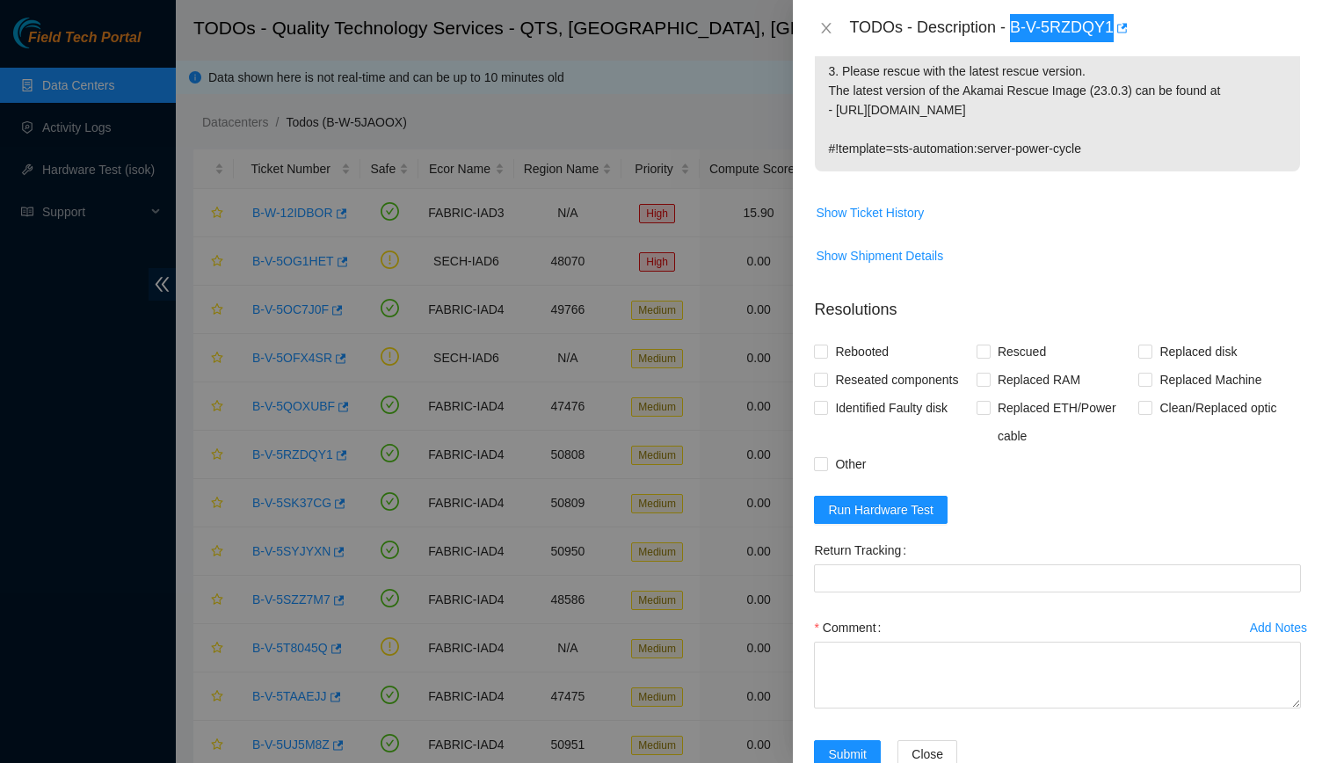
scroll to position [557, 0]
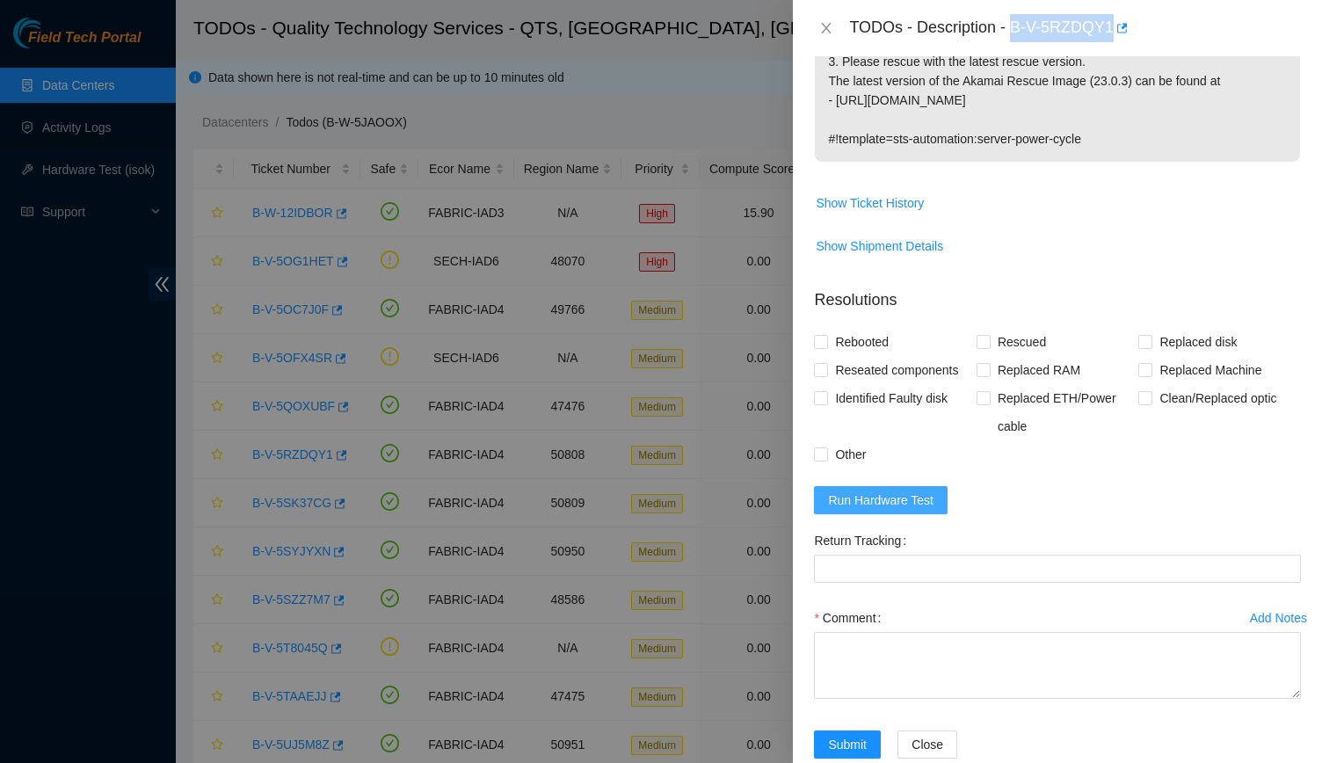
click at [857, 491] on span "Run Hardware Test" at bounding box center [881, 500] width 106 height 19
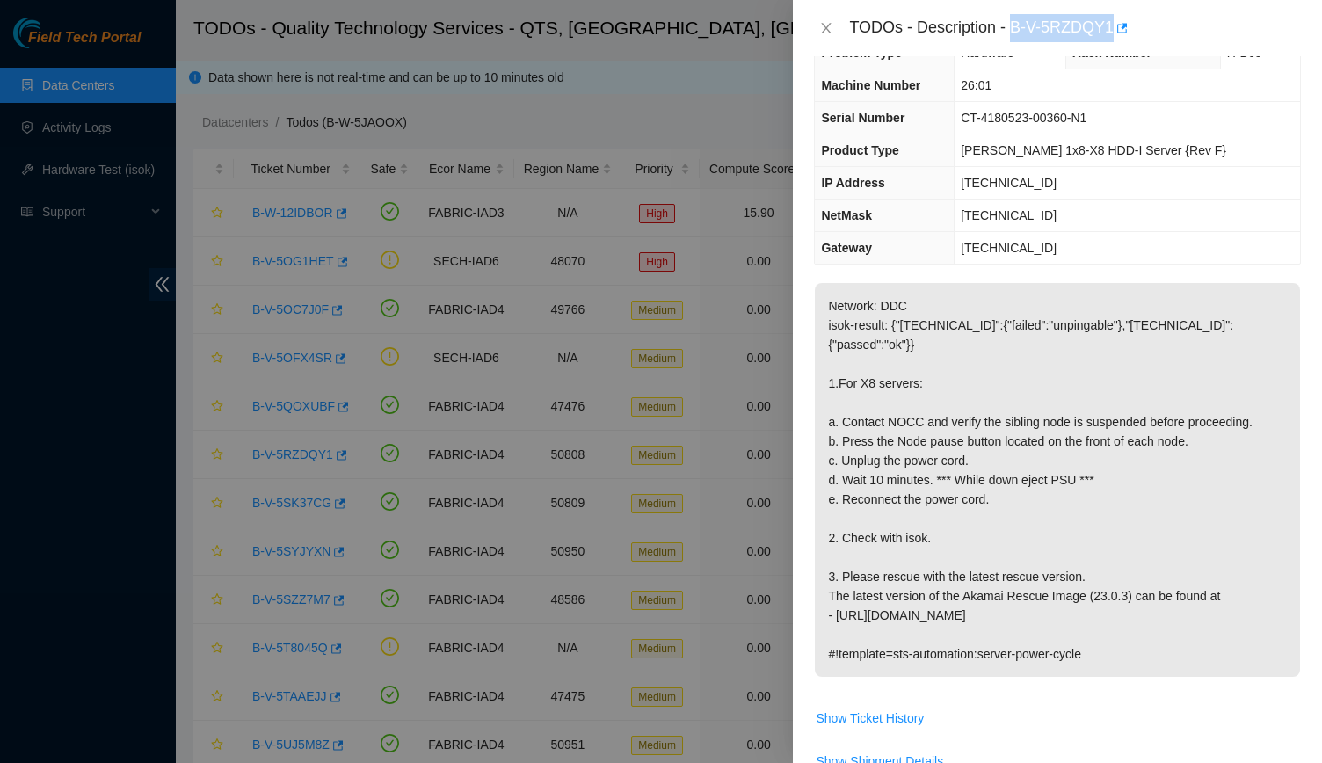
scroll to position [0, 0]
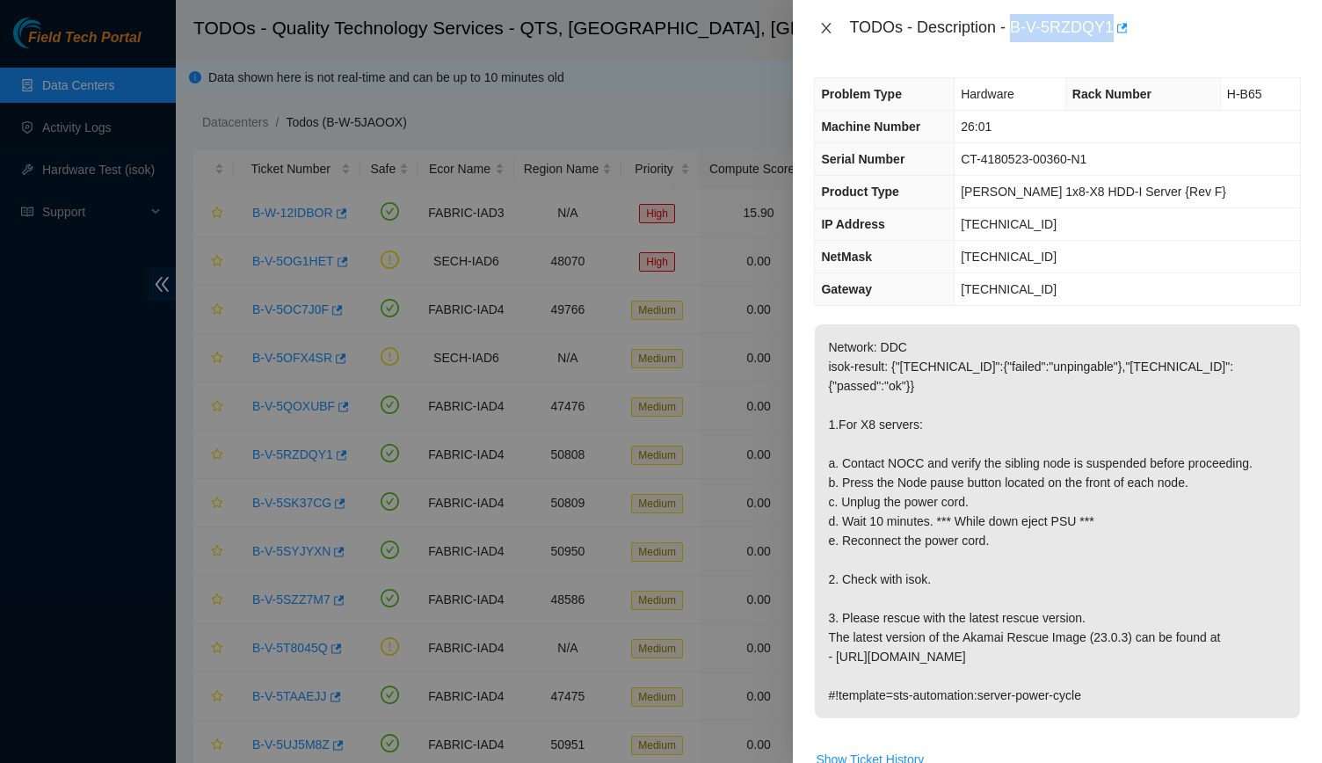
click at [819, 20] on button "Close" at bounding box center [826, 28] width 25 height 17
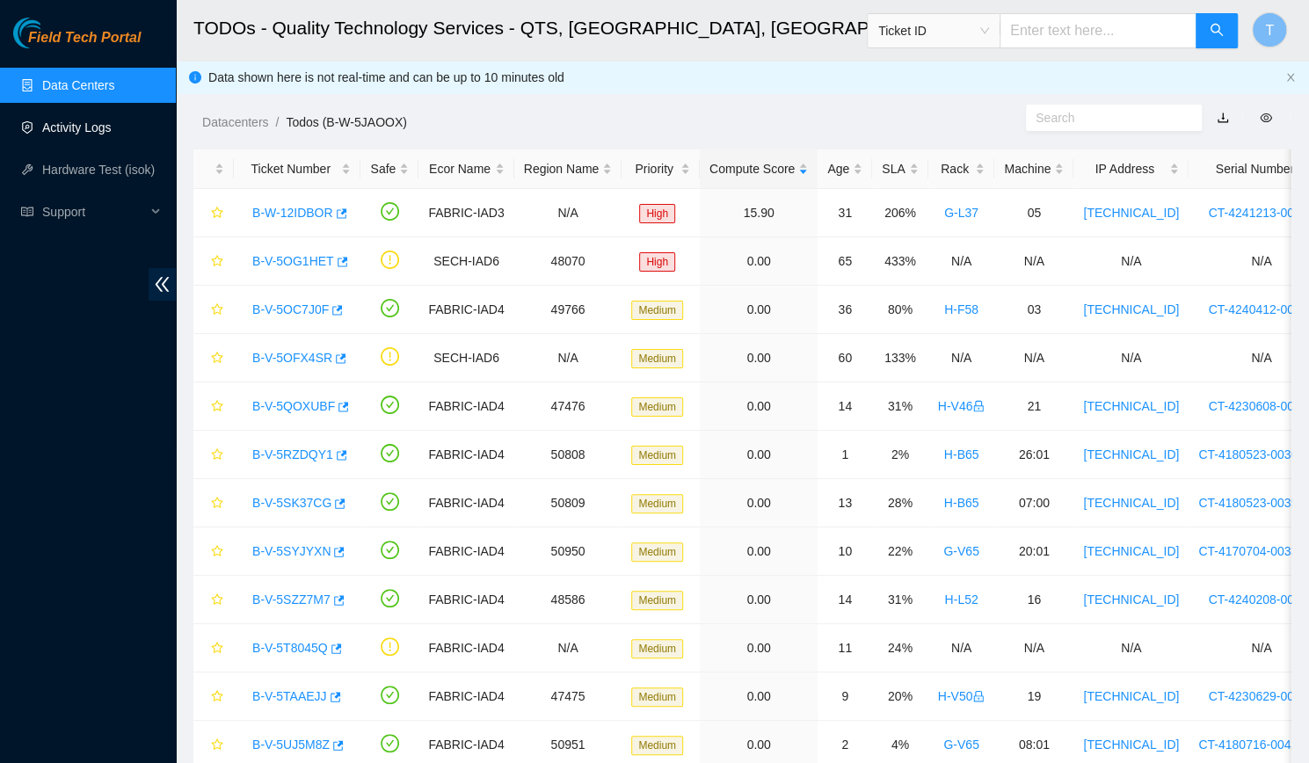
click at [95, 129] on link "Activity Logs" at bounding box center [76, 127] width 69 height 14
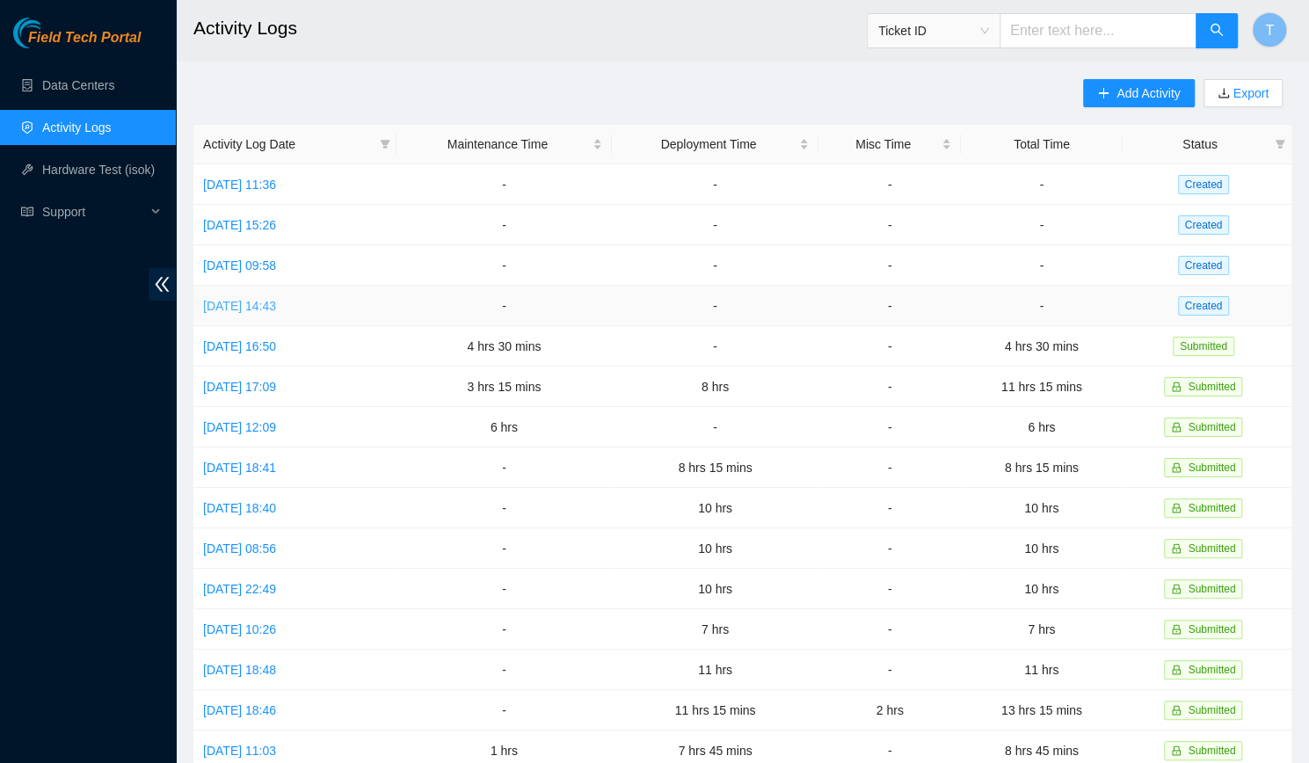
click at [204, 307] on link "[DATE] 14:43" at bounding box center [239, 306] width 73 height 14
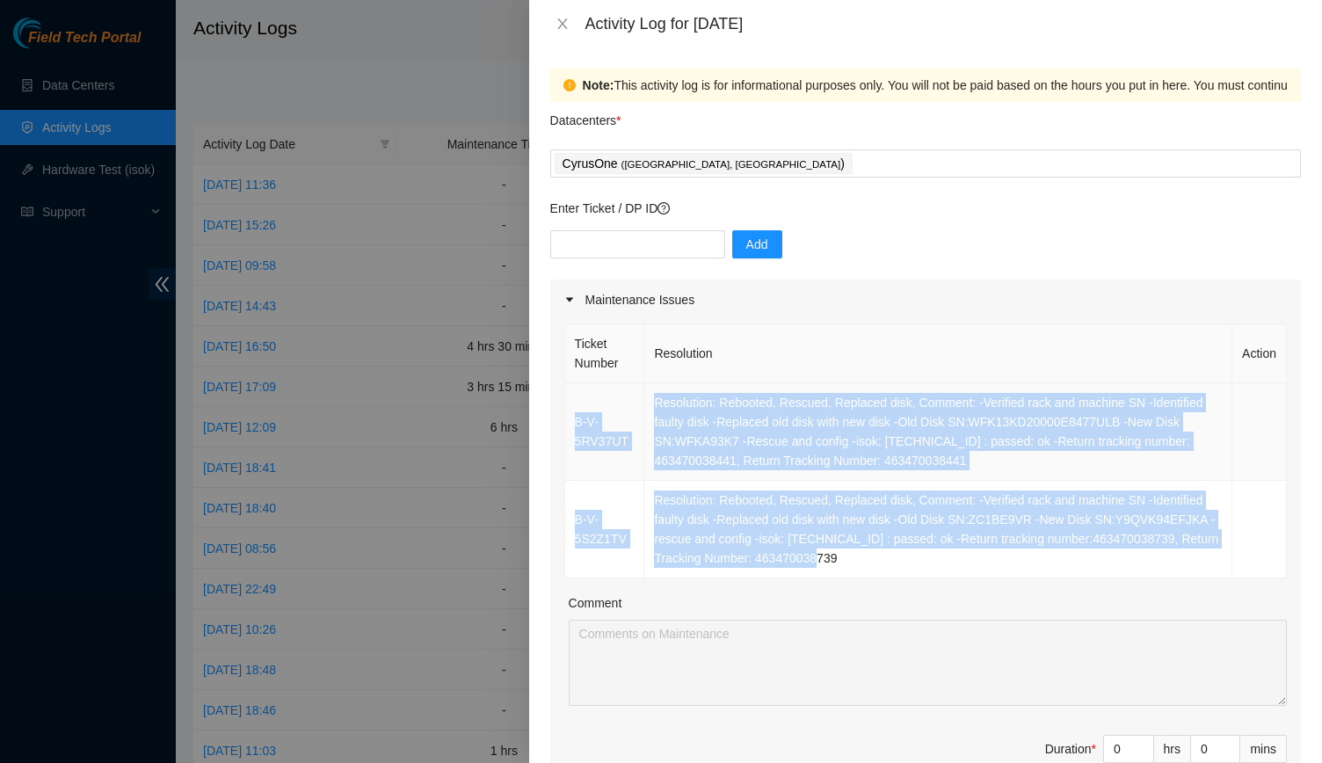
drag, startPoint x: 863, startPoint y: 571, endPoint x: 571, endPoint y: 404, distance: 336.3
click at [571, 404] on tbody "B-V-5RV37UT Resolution: Rebooted, Rescued, Replaced disk, Comment: -Verified ra…" at bounding box center [926, 480] width 722 height 195
click at [571, 404] on td "B-V-5RV37UT" at bounding box center [605, 432] width 80 height 98
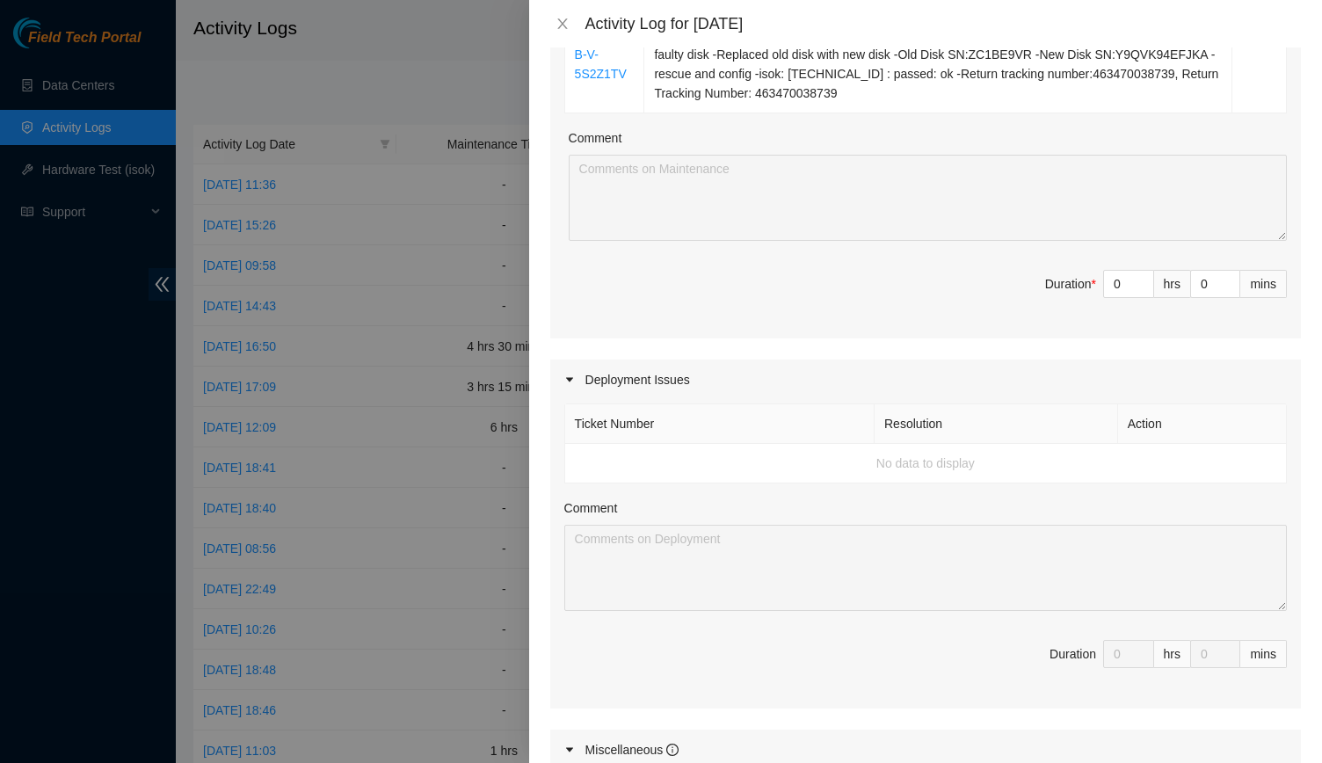
scroll to position [470, 0]
click at [729, 443] on td "No data to display" at bounding box center [926, 460] width 722 height 40
click at [700, 424] on th "Ticket Number" at bounding box center [719, 420] width 309 height 40
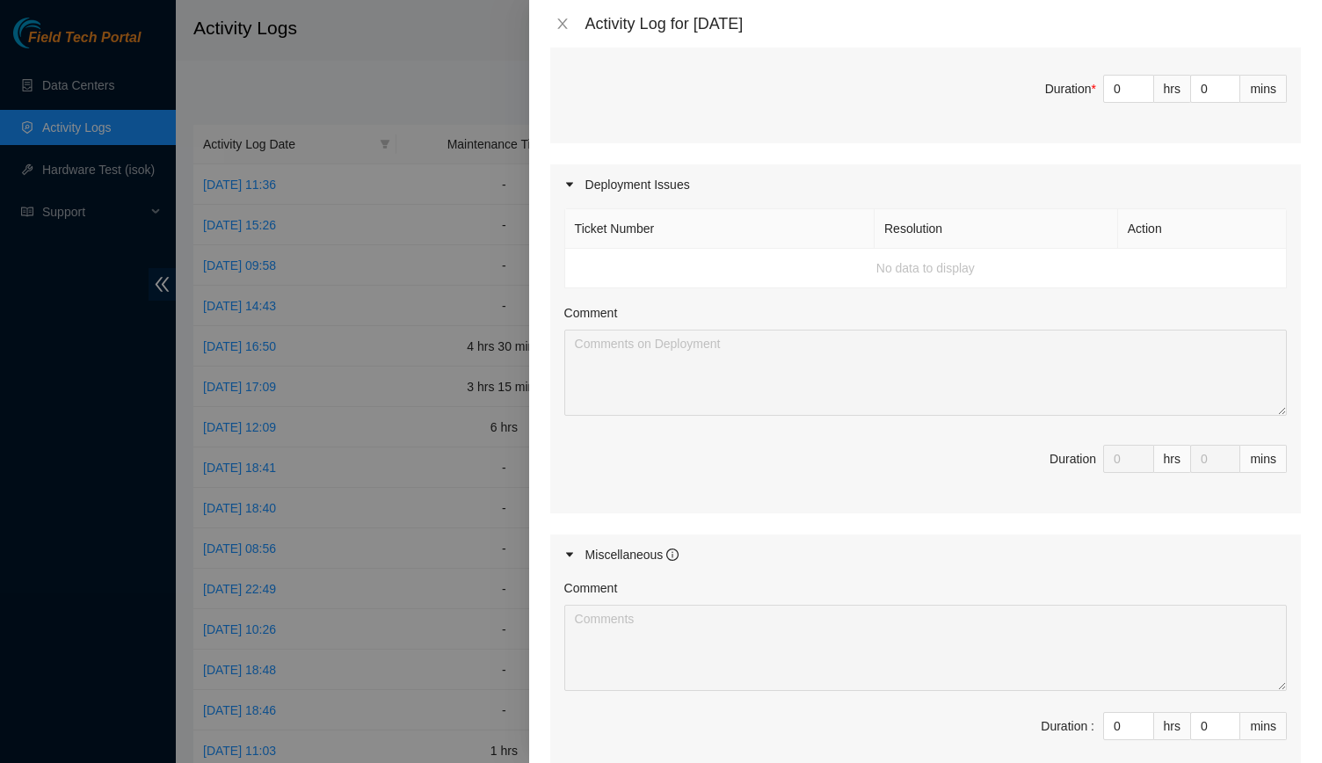
scroll to position [661, 0]
drag, startPoint x: 1196, startPoint y: 416, endPoint x: 935, endPoint y: 274, distance: 296.3
click at [935, 274] on div "Ticket Number Resolution Action No data to display Comment Duration 0 hrs 0 mins" at bounding box center [925, 358] width 751 height 309
click at [935, 274] on td "No data to display" at bounding box center [926, 268] width 722 height 40
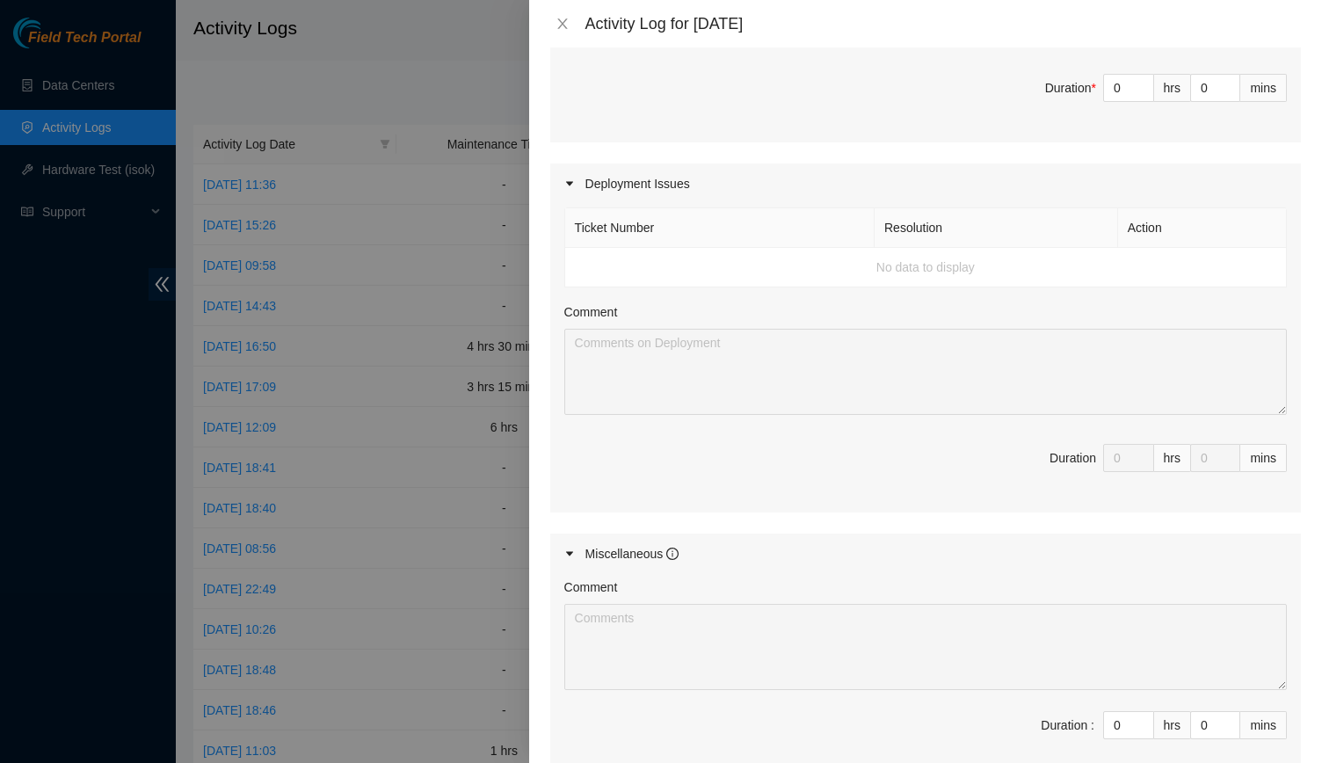
click at [928, 261] on td "No data to display" at bounding box center [926, 268] width 722 height 40
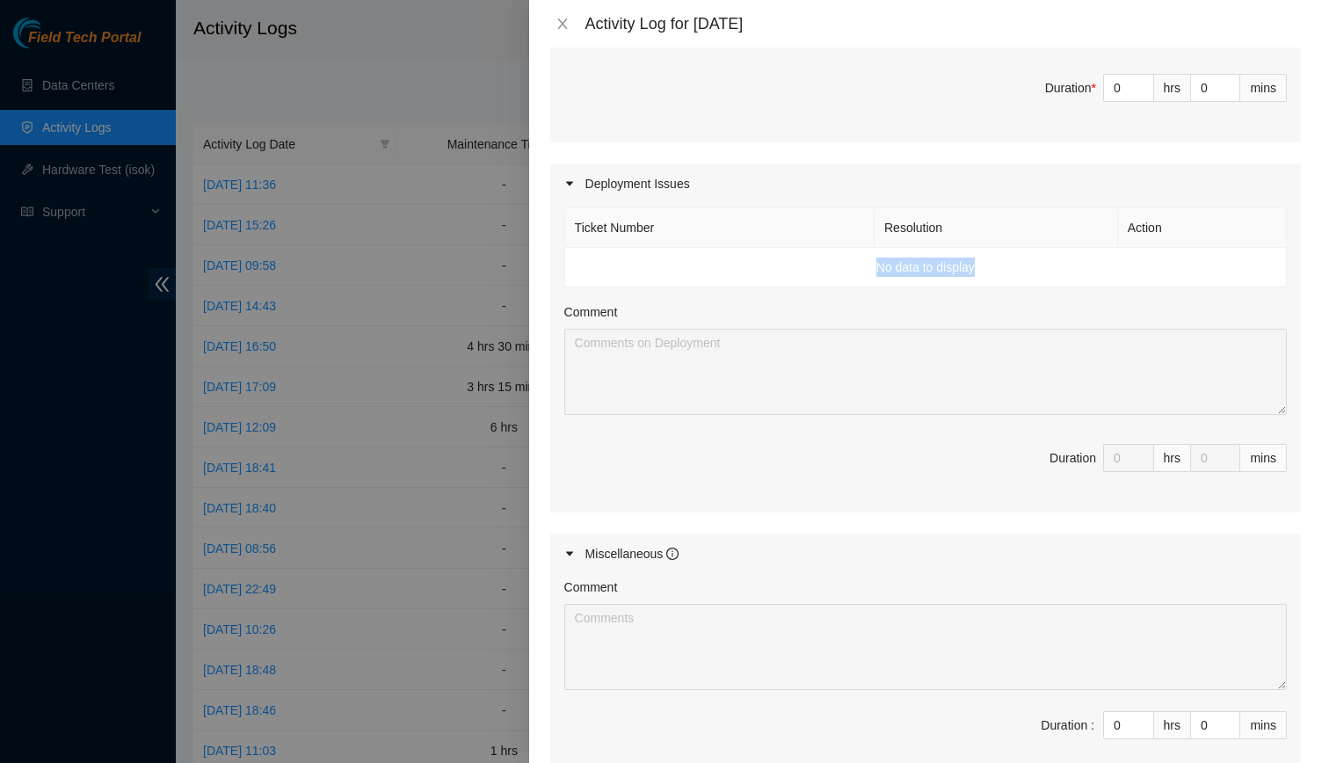
click at [928, 261] on td "No data to display" at bounding box center [926, 268] width 722 height 40
click at [746, 254] on td "No data to display" at bounding box center [926, 268] width 722 height 40
click at [564, 170] on div "Deployment Issues" at bounding box center [925, 184] width 751 height 40
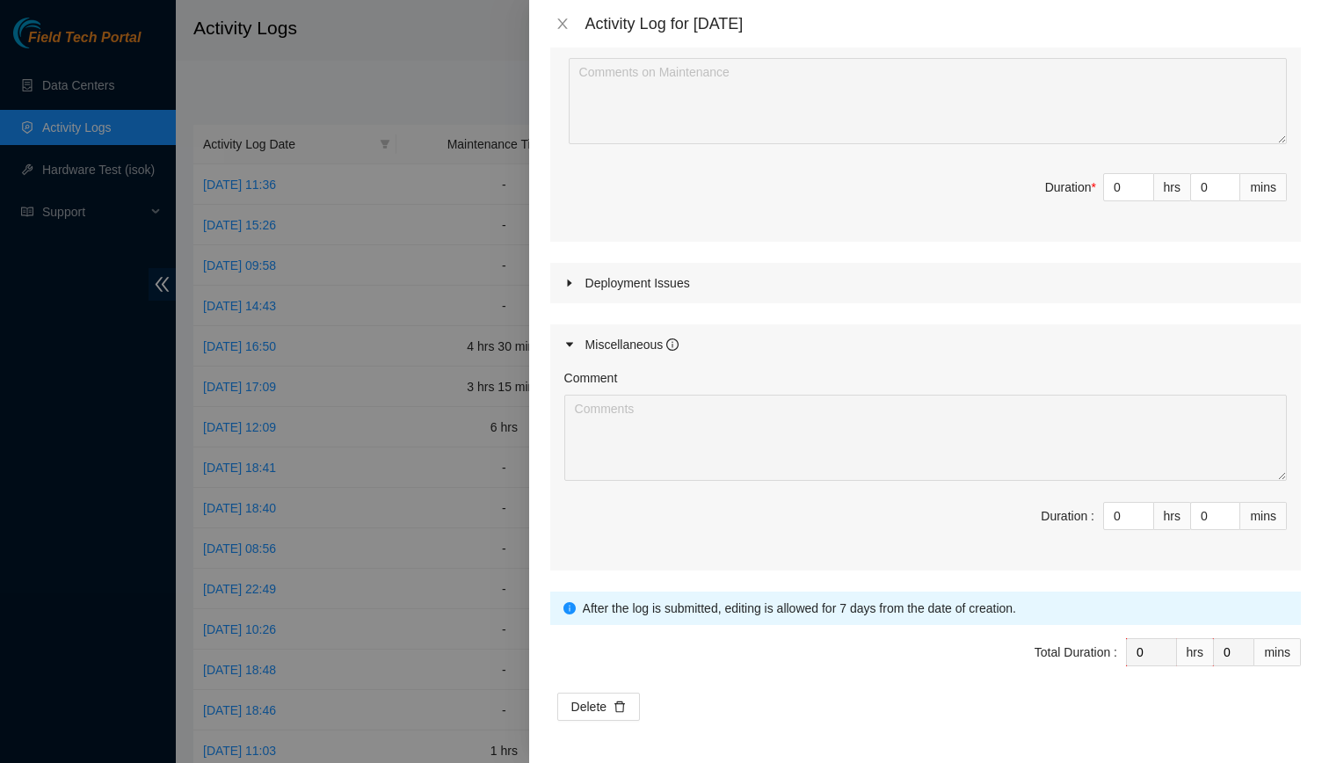
scroll to position [557, 0]
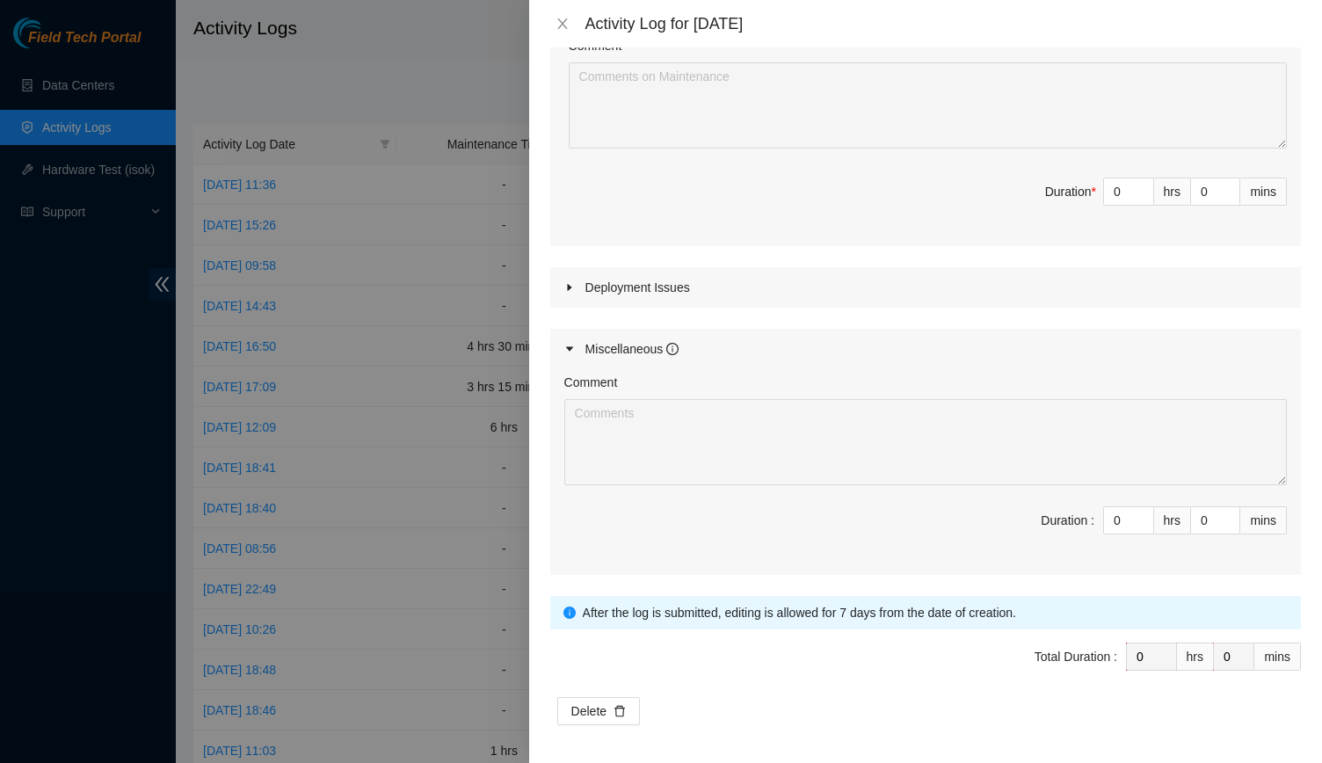
click at [616, 282] on div "Deployment Issues" at bounding box center [925, 287] width 751 height 40
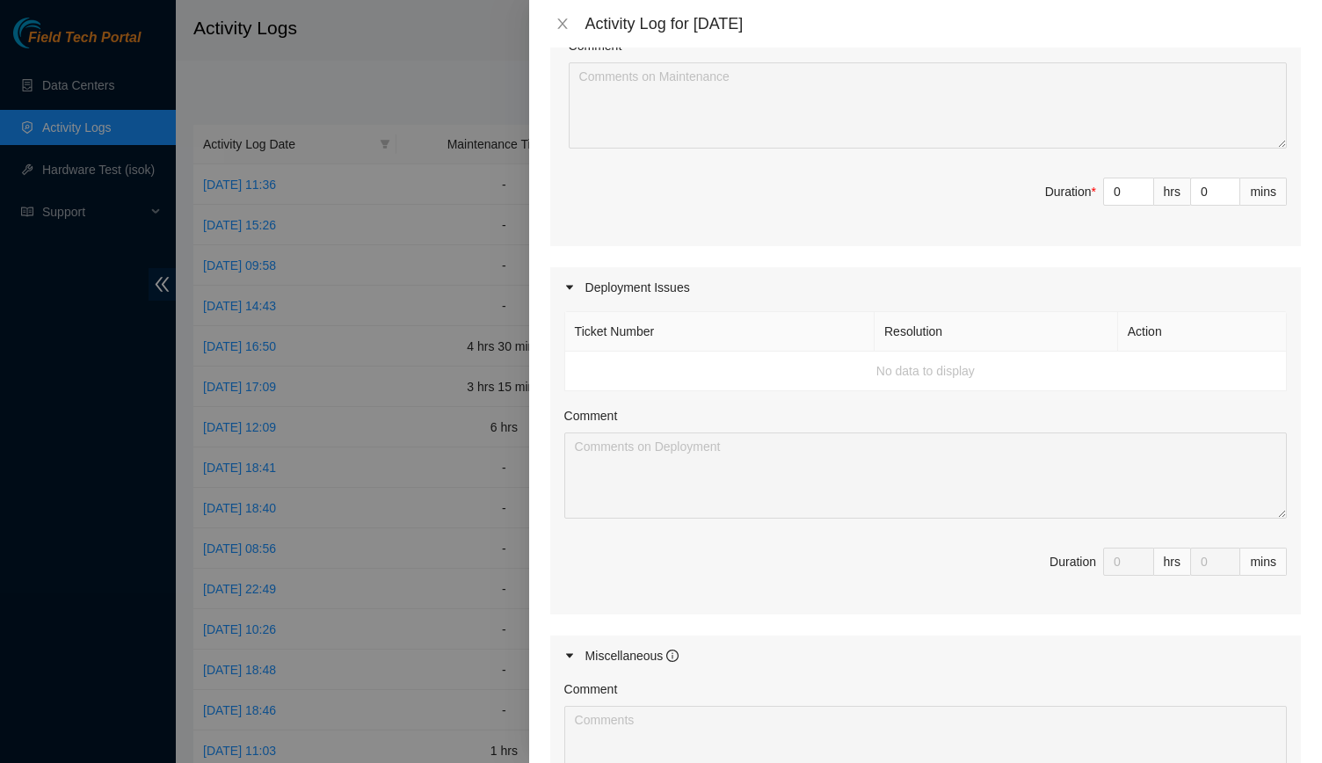
scroll to position [661, 0]
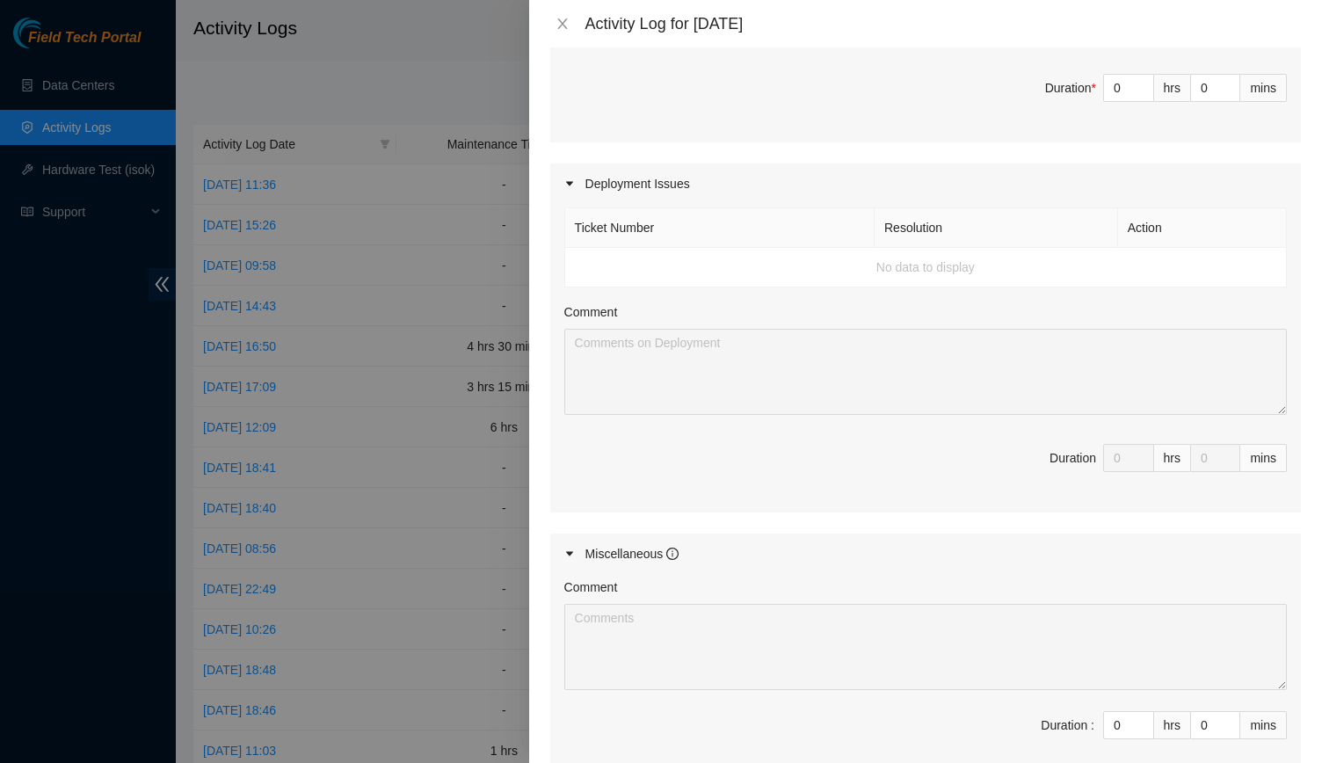
click at [1105, 437] on div "Ticket Number Resolution Action No data to display Comment Duration 0 hrs 0 mins" at bounding box center [925, 358] width 751 height 309
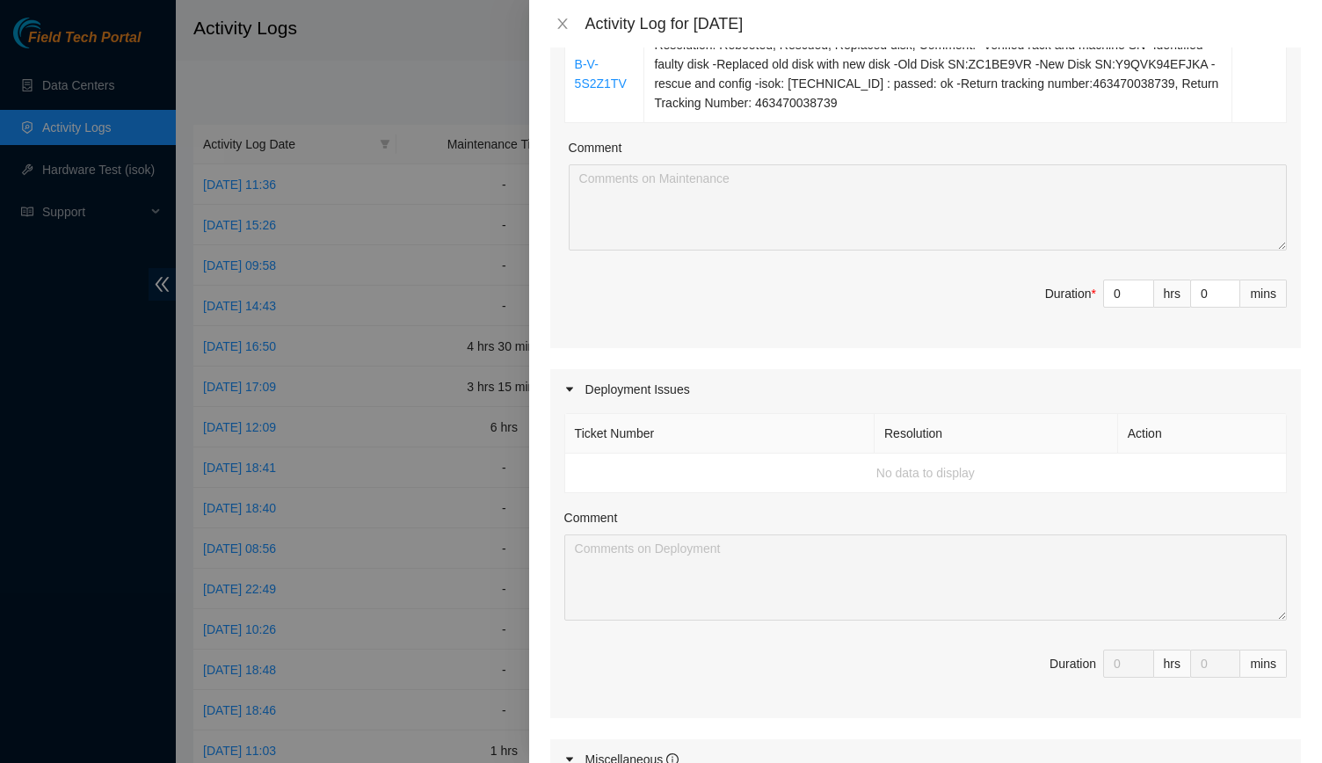
scroll to position [360, 0]
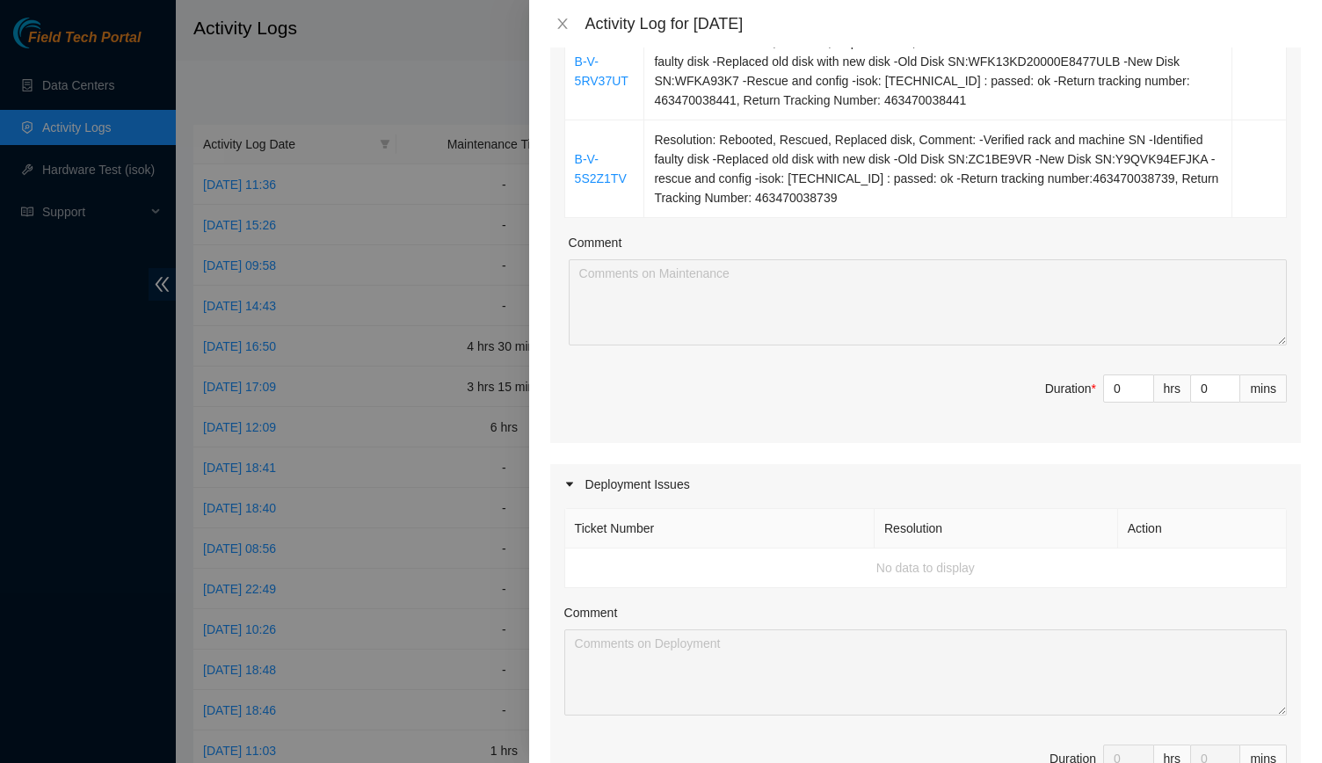
click at [610, 562] on td "No data to display" at bounding box center [926, 569] width 722 height 40
click at [775, 512] on th "Ticket Number" at bounding box center [719, 529] width 309 height 40
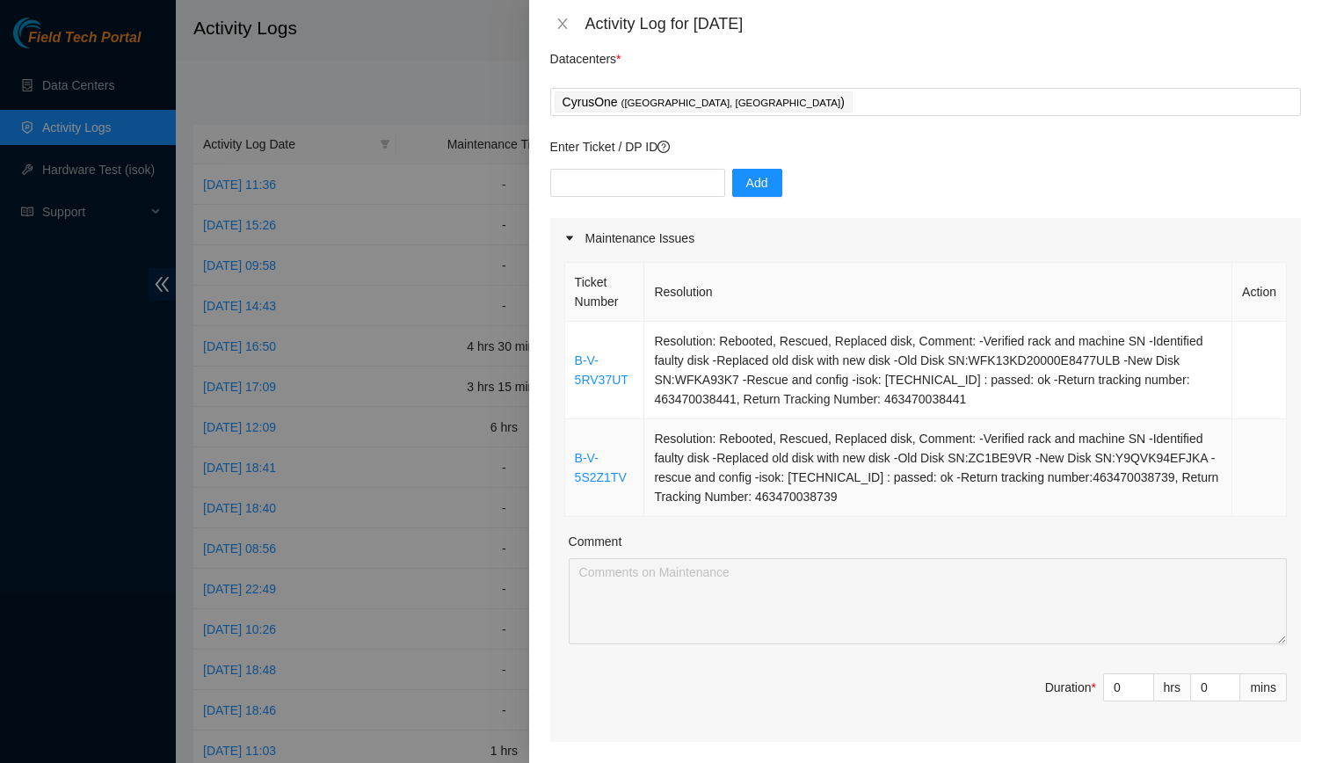
scroll to position [0, 0]
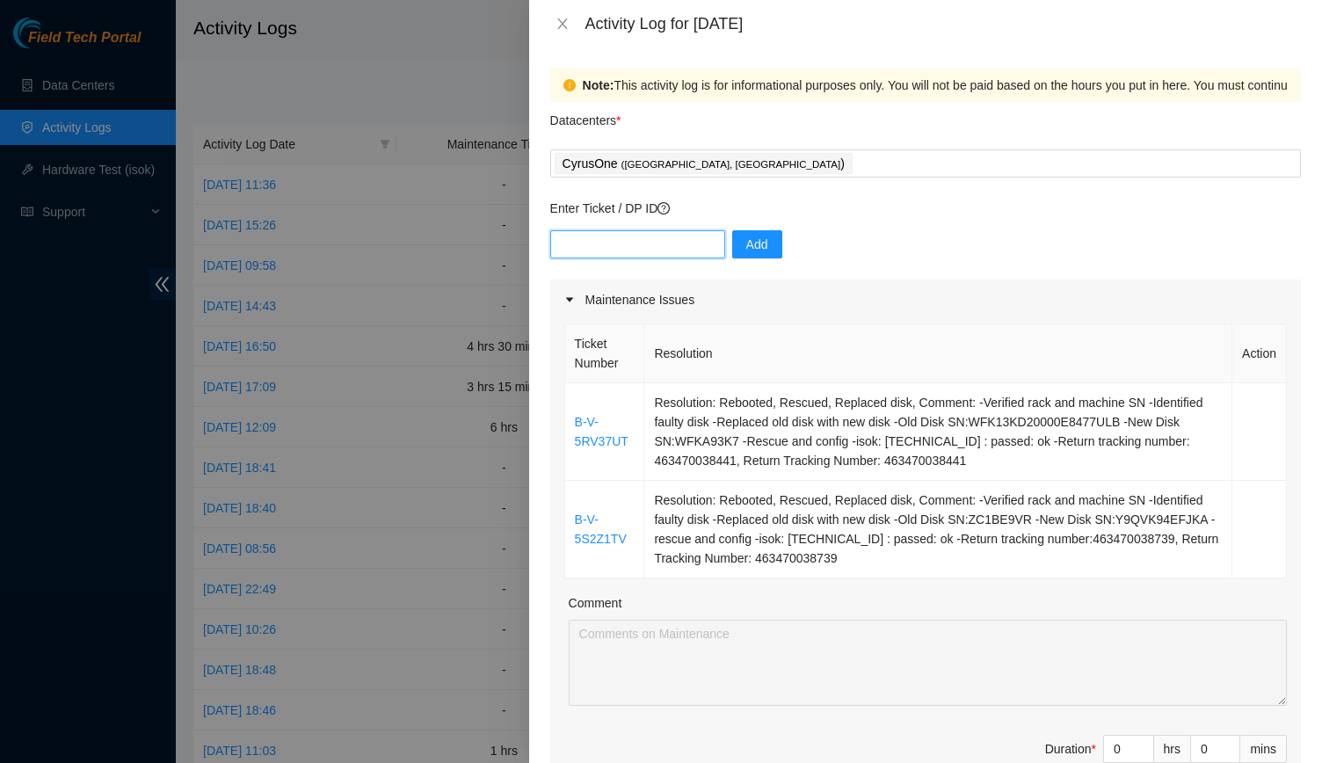
click at [685, 240] on input "text" at bounding box center [637, 244] width 175 height 28
paste input "DP81495"
type input "DP81495"
click at [746, 242] on span "Add" at bounding box center [757, 244] width 22 height 19
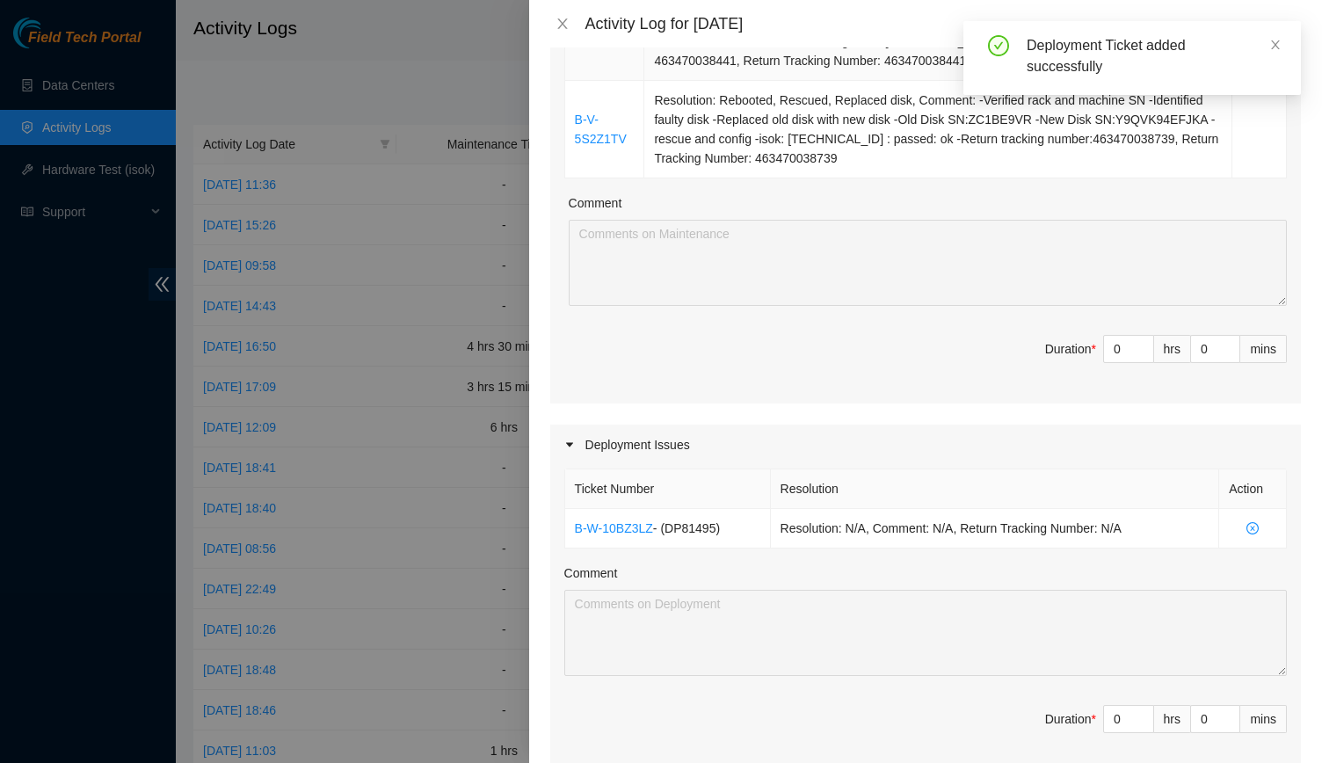
scroll to position [401, 0]
click at [714, 520] on span "- ( DP81495 )" at bounding box center [686, 527] width 67 height 14
click at [1247, 529] on icon "close-circle" at bounding box center [1253, 527] width 12 height 12
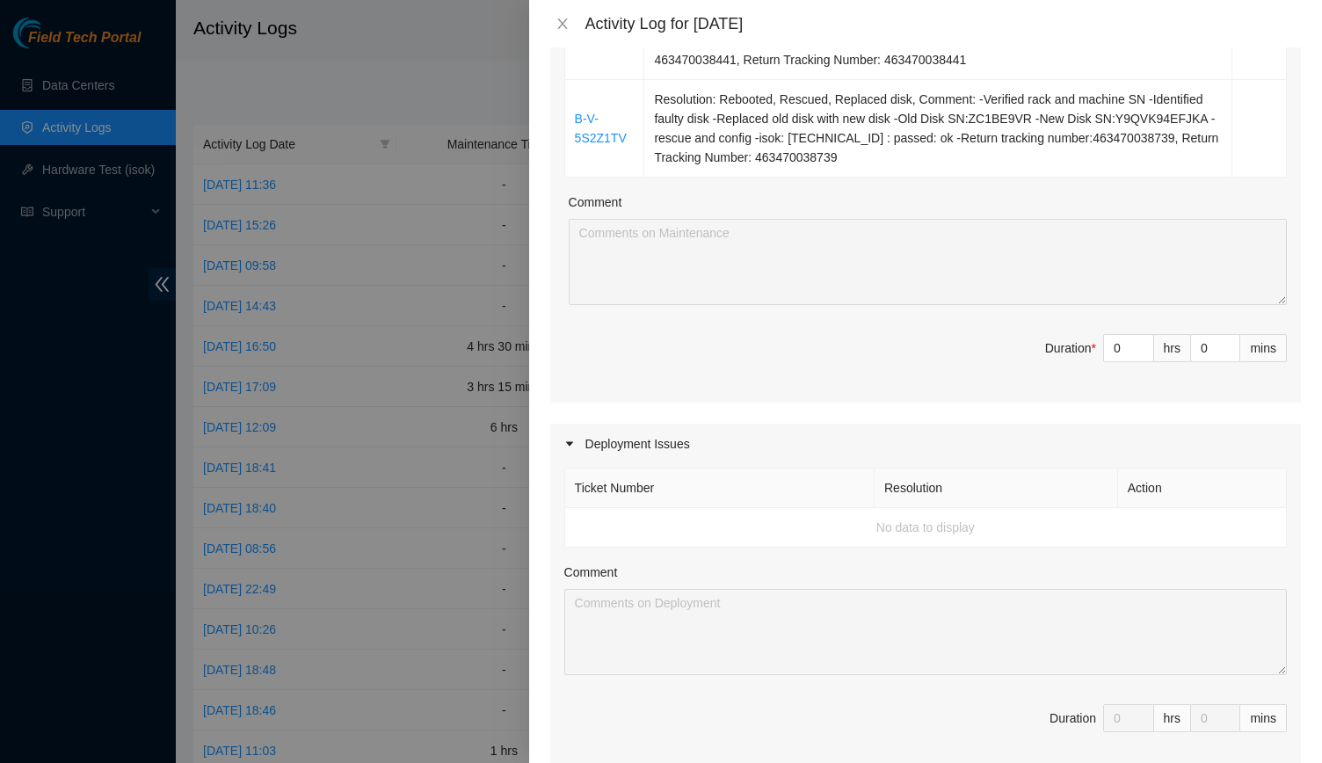
scroll to position [0, 0]
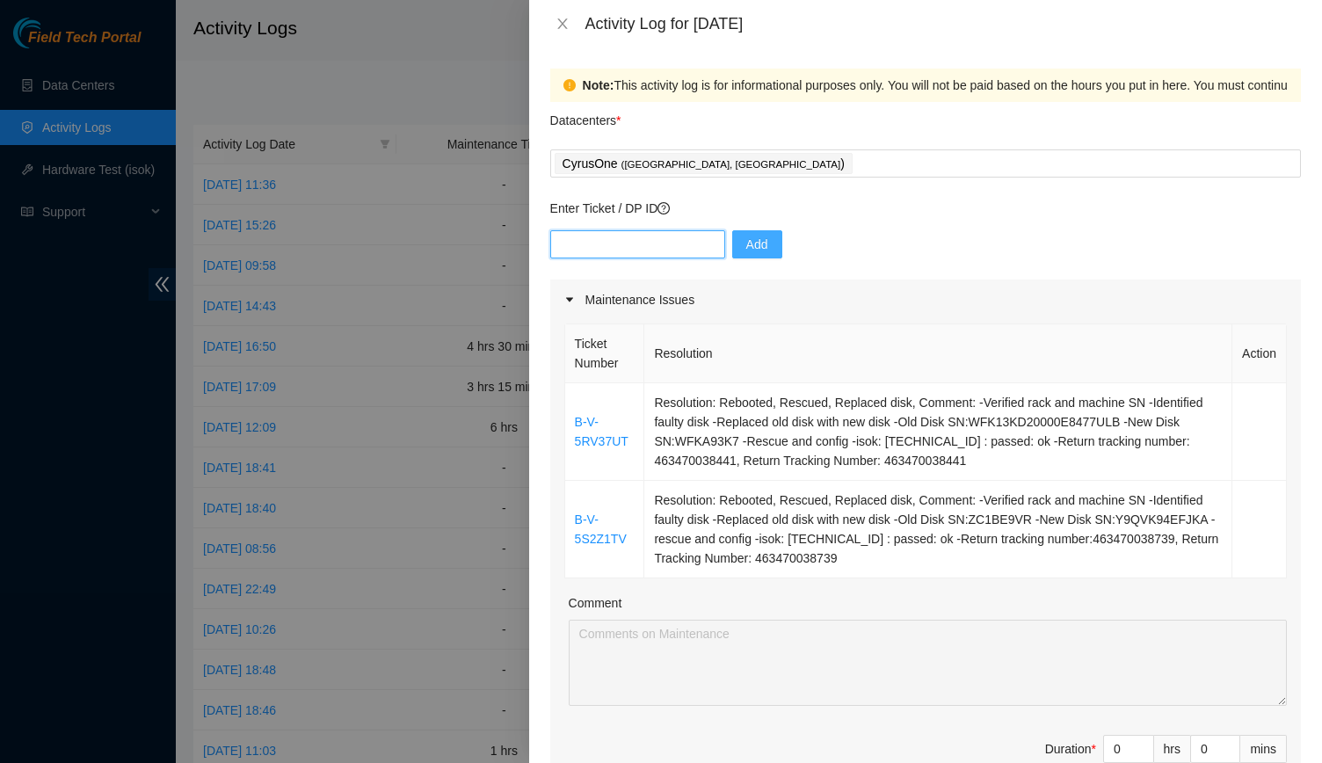
click at [628, 247] on input "text" at bounding box center [637, 244] width 175 height 28
paste input "DP81495"
type input "DP81495"
click at [746, 238] on span "Add" at bounding box center [757, 244] width 22 height 19
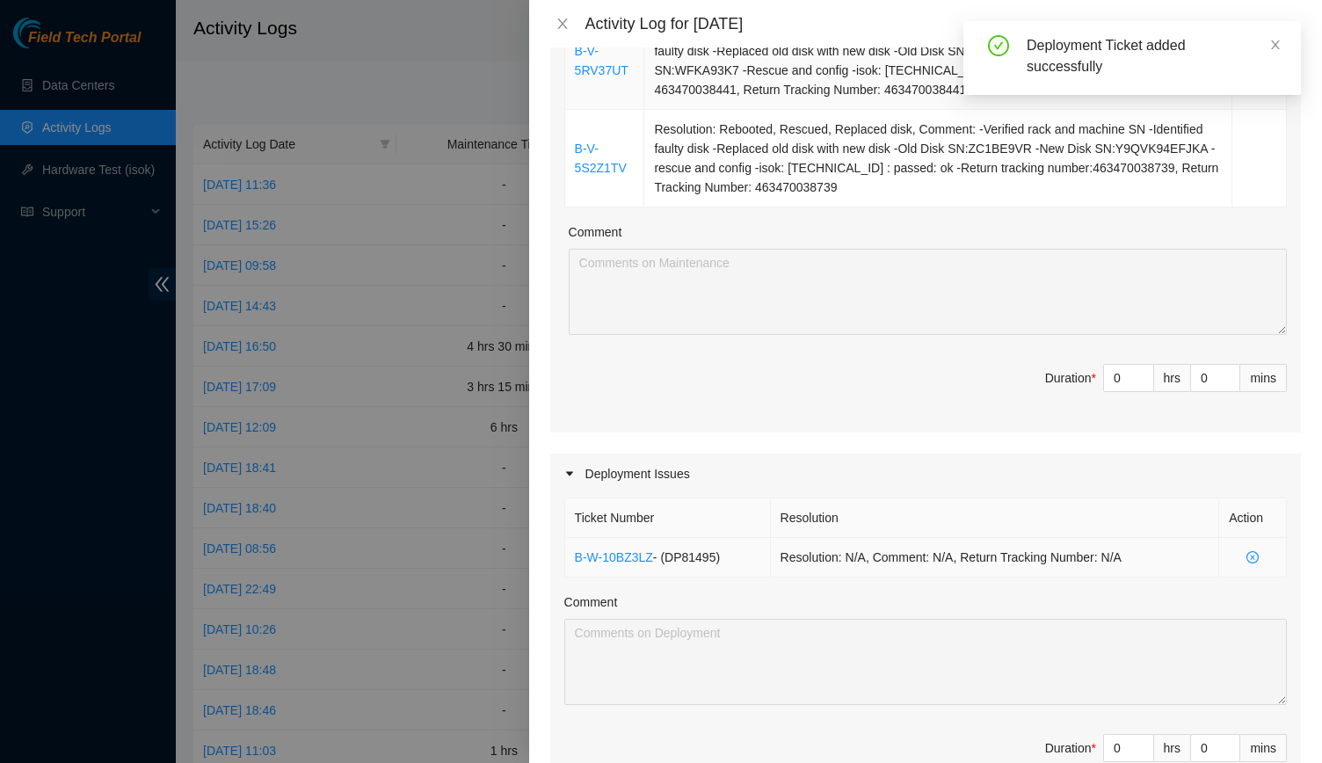
scroll to position [489, 0]
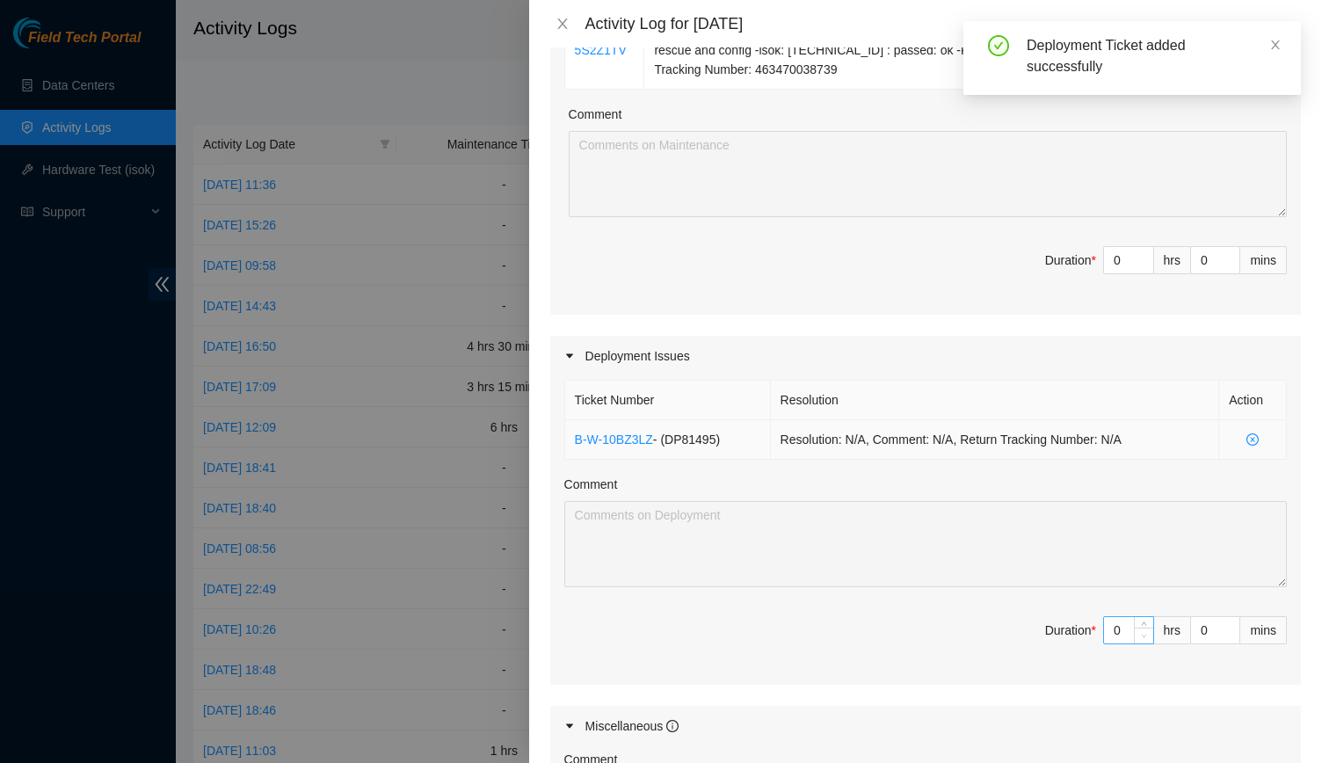
click at [1134, 632] on span "Decrease Value" at bounding box center [1143, 636] width 19 height 16
click at [1108, 630] on input "0" at bounding box center [1128, 630] width 49 height 26
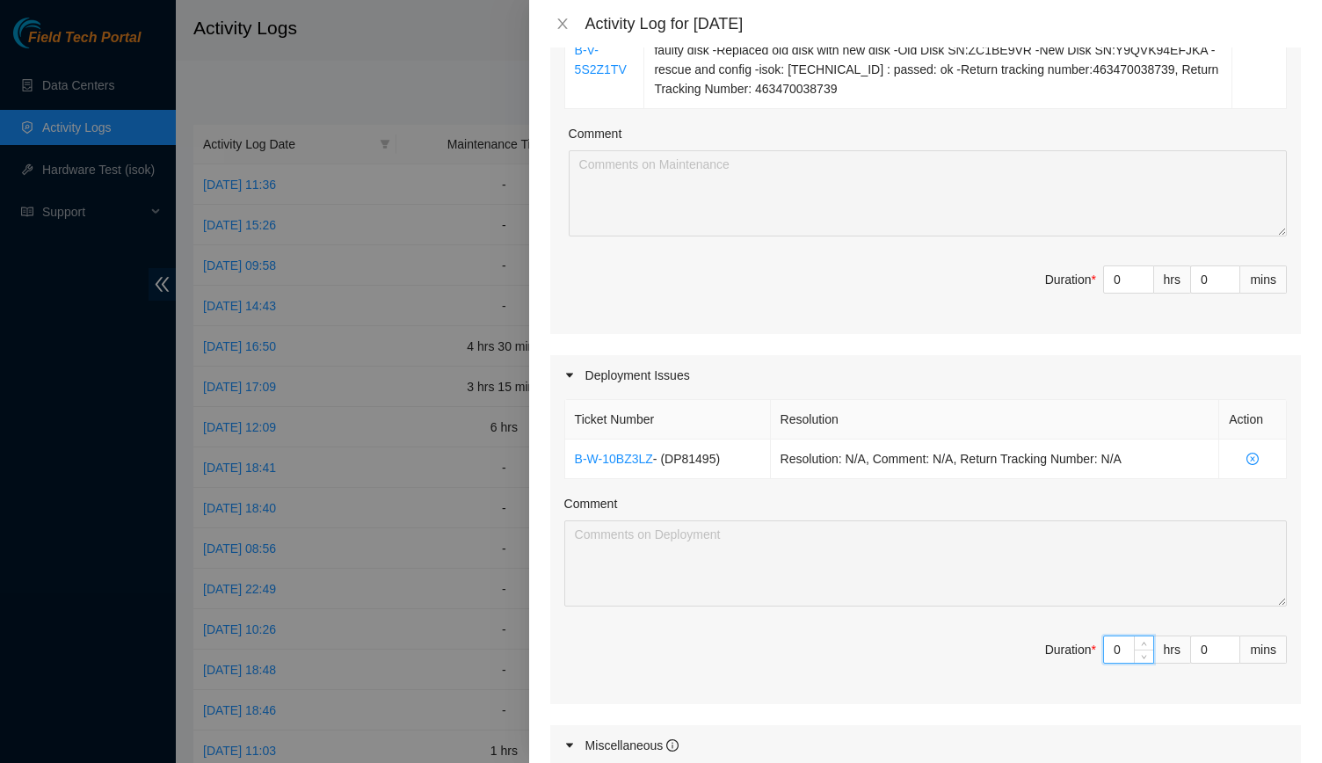
scroll to position [470, 0]
type input "6"
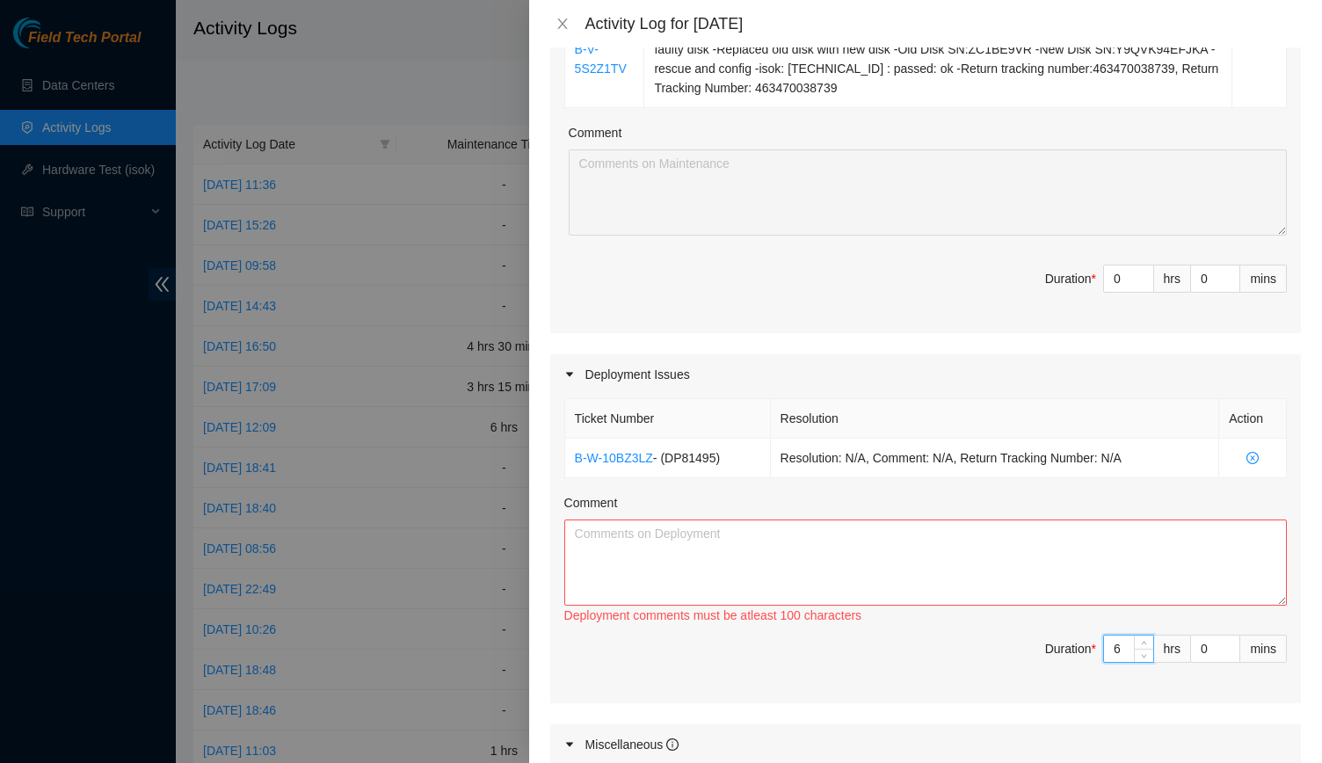
type input "6"
click at [951, 555] on textarea "Comment" at bounding box center [925, 563] width 723 height 86
paste textarea "DP81495"
type textarea "D"
paste textarea "-worked with [PERSON_NAME] to configure rids/cams -Set up midspan and their con…"
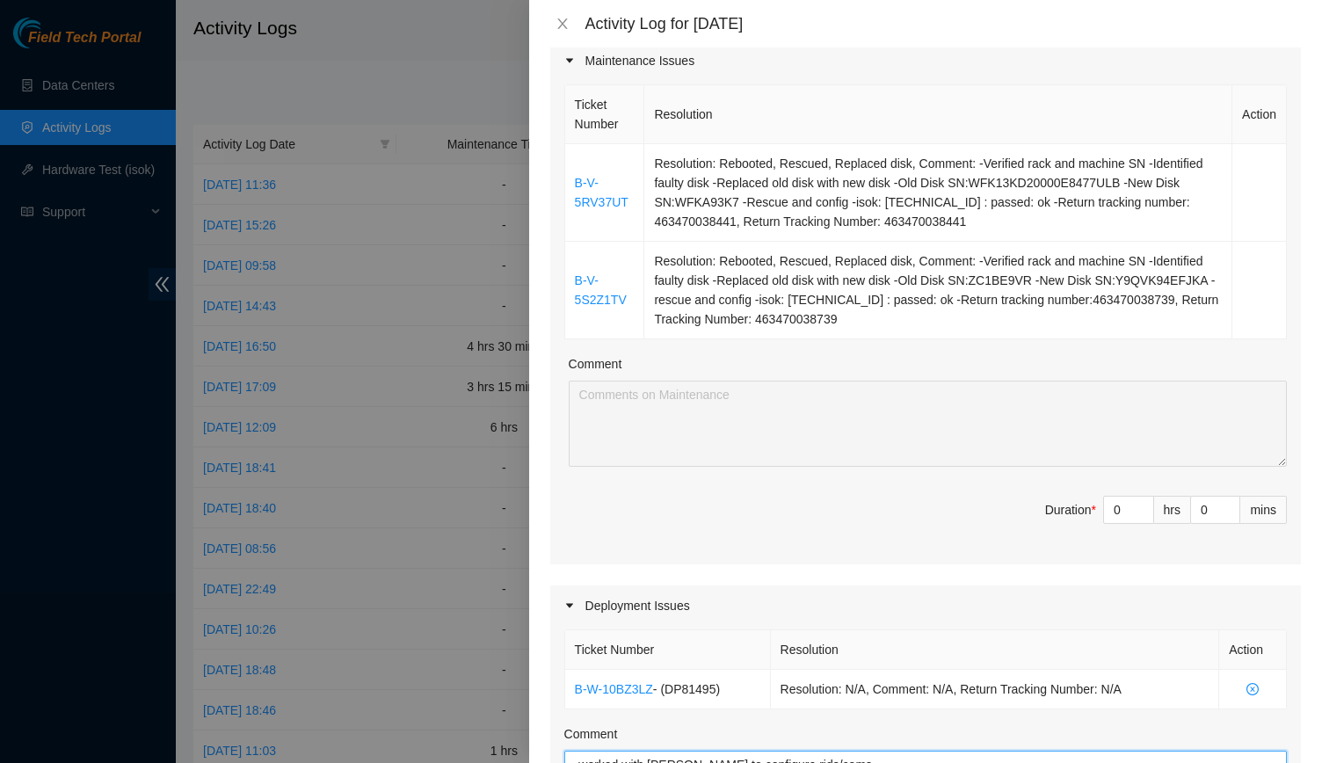
scroll to position [239, 0]
type textarea "-worked with [PERSON_NAME] to configure rids/cams -Set up midspan and their con…"
click at [1117, 511] on input "0" at bounding box center [1128, 510] width 49 height 26
type input "6"
type input "12"
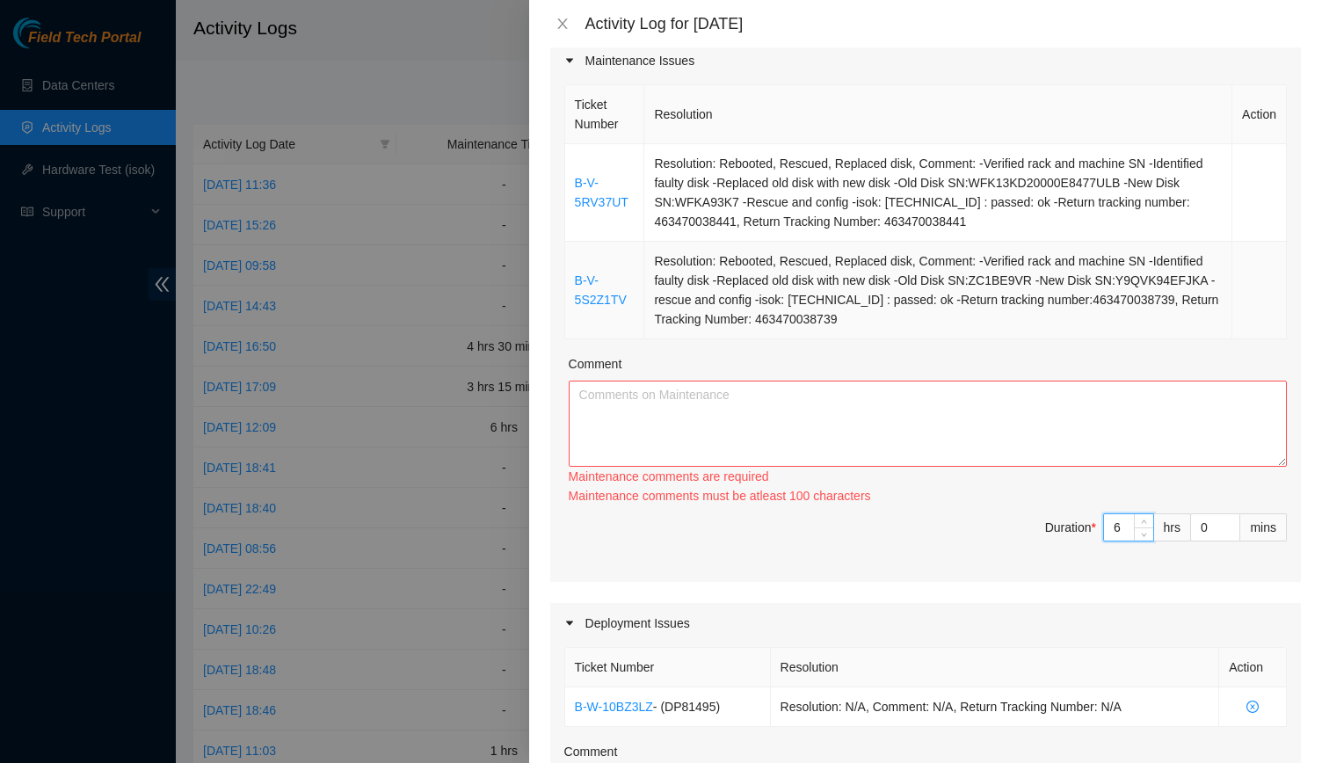
type input "6"
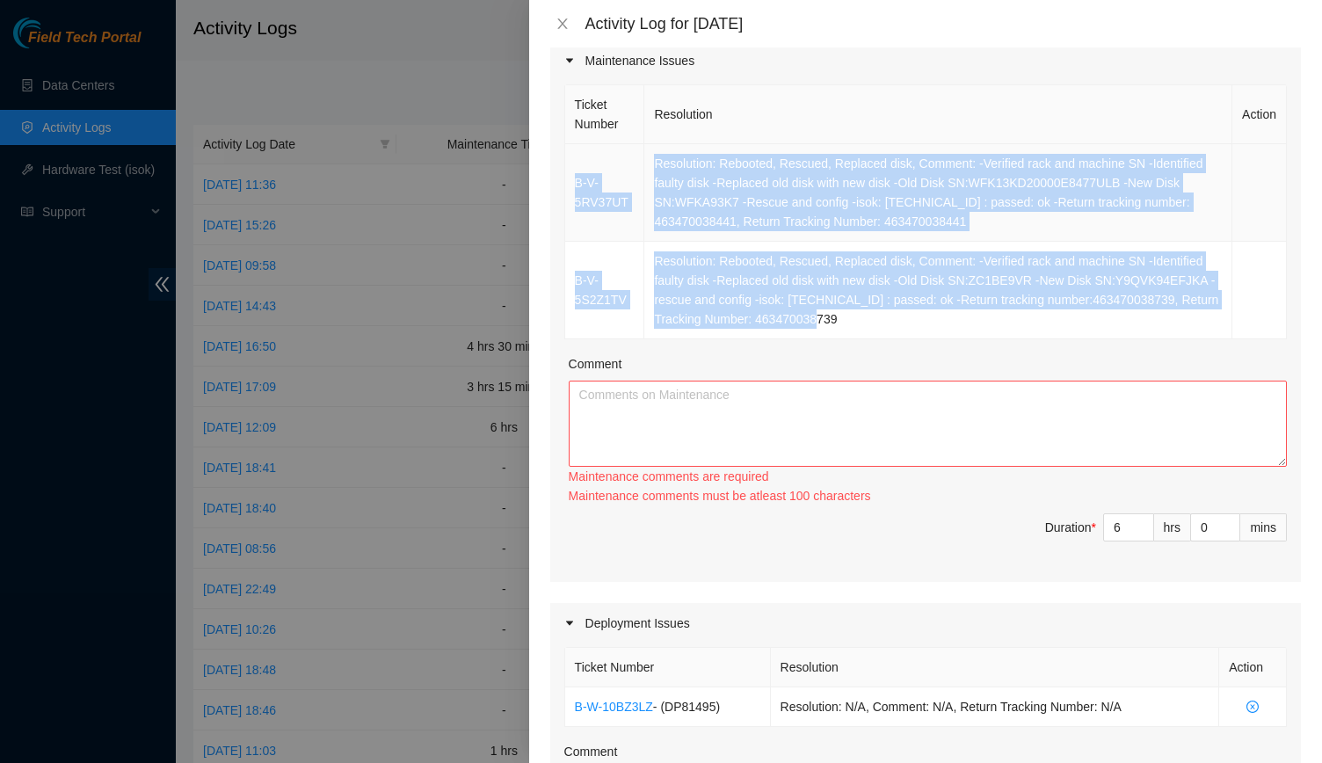
drag, startPoint x: 874, startPoint y: 315, endPoint x: 572, endPoint y: 185, distance: 328.4
click at [572, 185] on tbody "B-V-5RV37UT Resolution: Rebooted, Rescued, Replaced disk, Comment: -Verified ra…" at bounding box center [926, 241] width 722 height 195
copy tbody "B-V-5RV37UT Resolution: Rebooted, Rescued, Replaced disk, Comment: -Verified ra…"
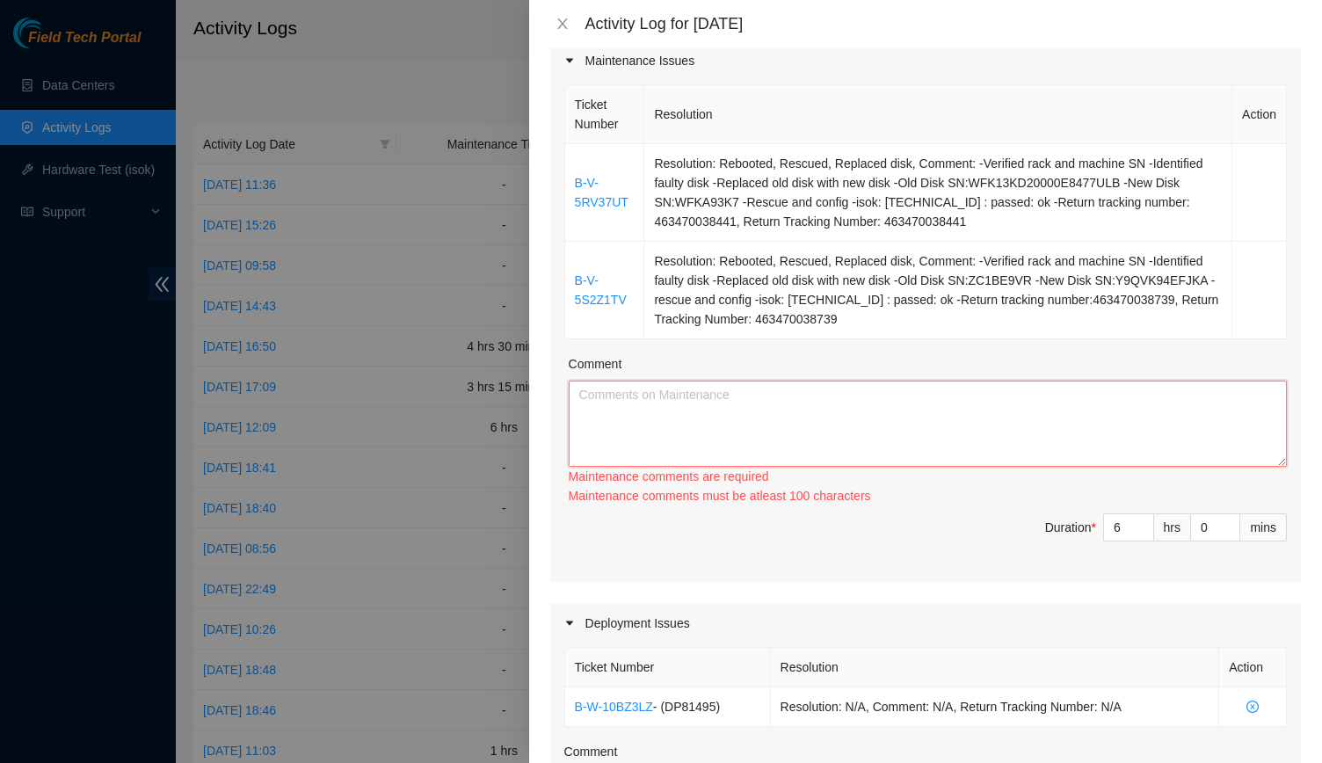
click at [714, 409] on textarea "Comment" at bounding box center [928, 424] width 718 height 86
paste textarea "B-V-5RV37UT Resolution: Rebooted, Rescued, Replaced disk, Comment: -Verified ra…"
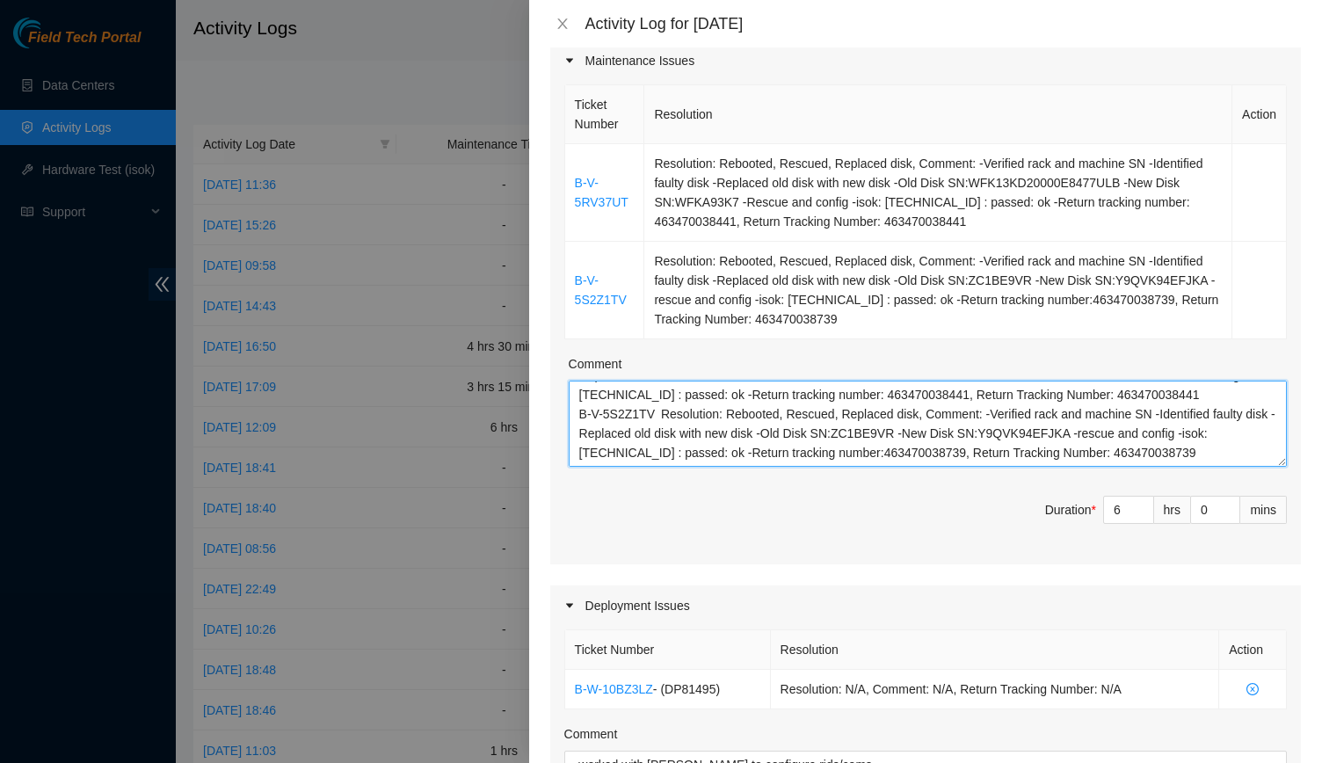
scroll to position [864, 0]
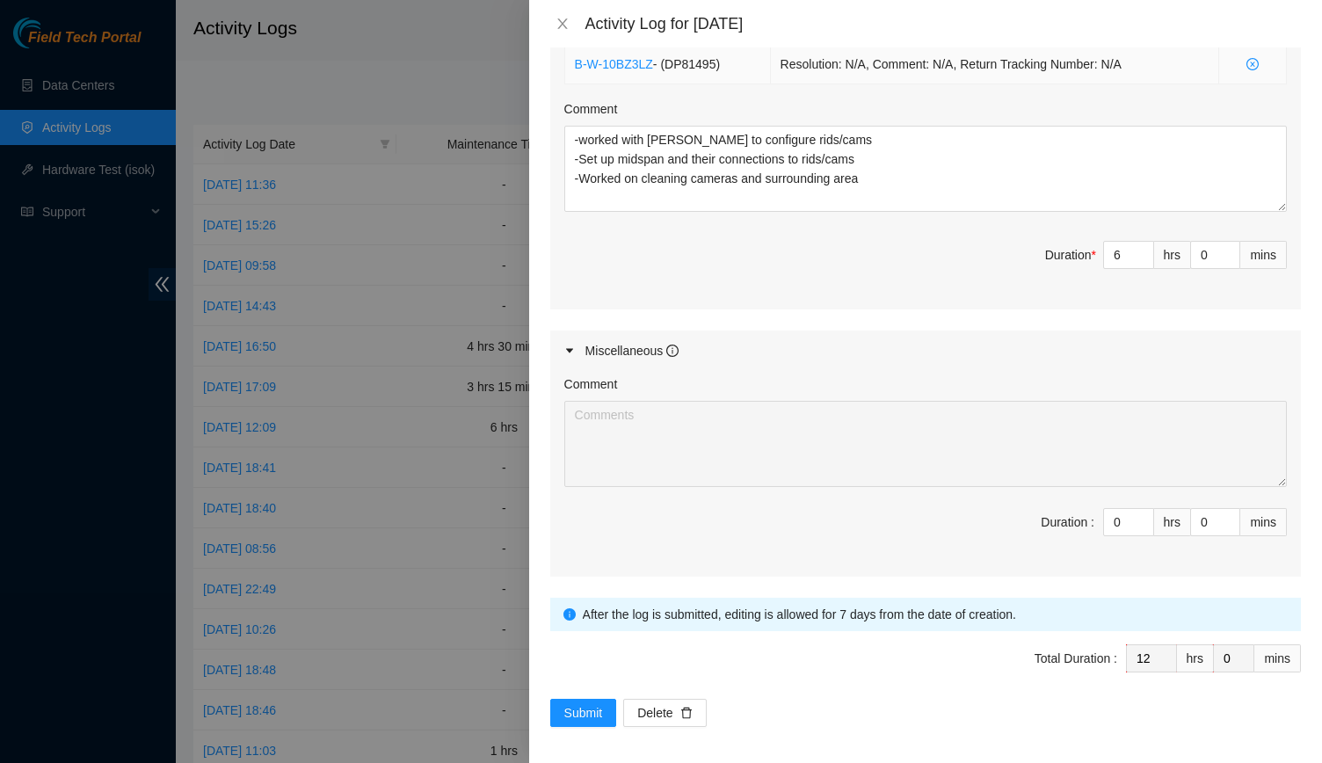
type textarea "B-V-5RV37UT Resolution: Rebooted, Rescued, Replaced disk, Comment: -Verified ra…"
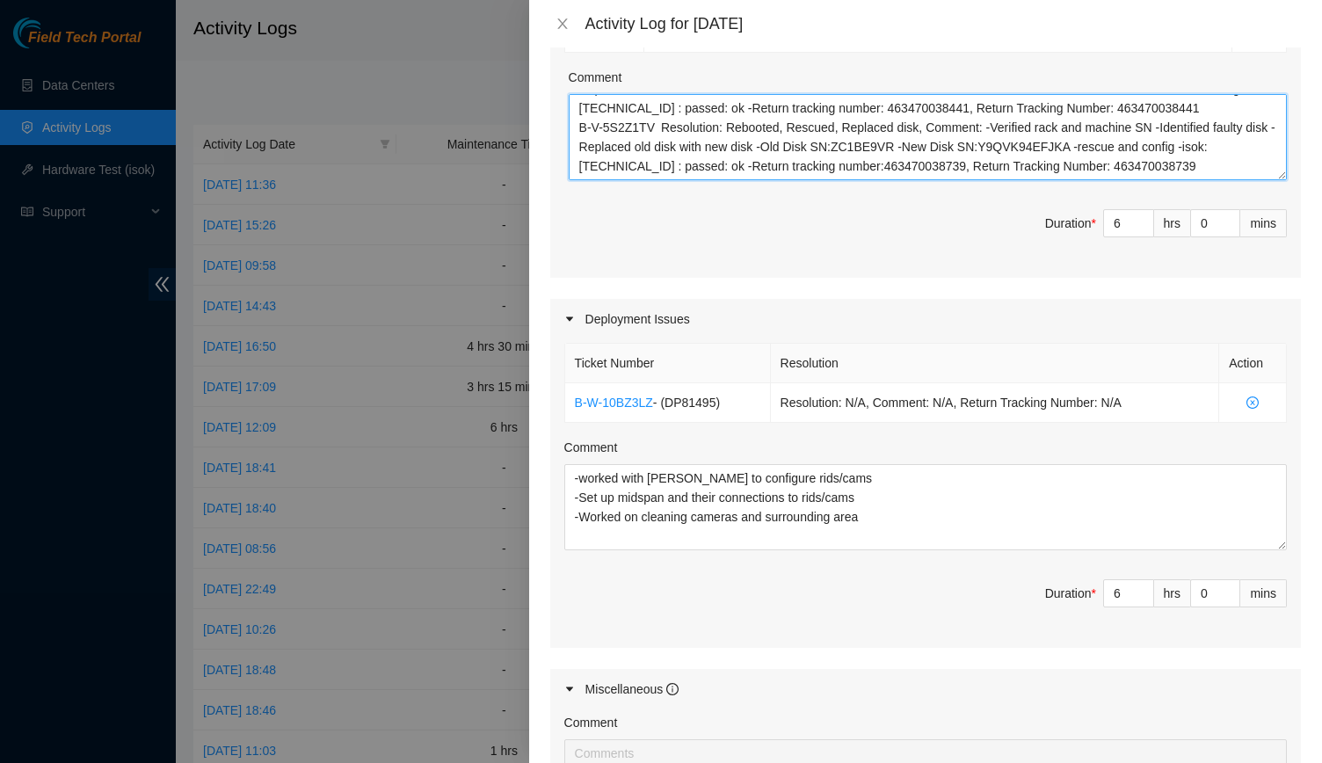
scroll to position [525, 0]
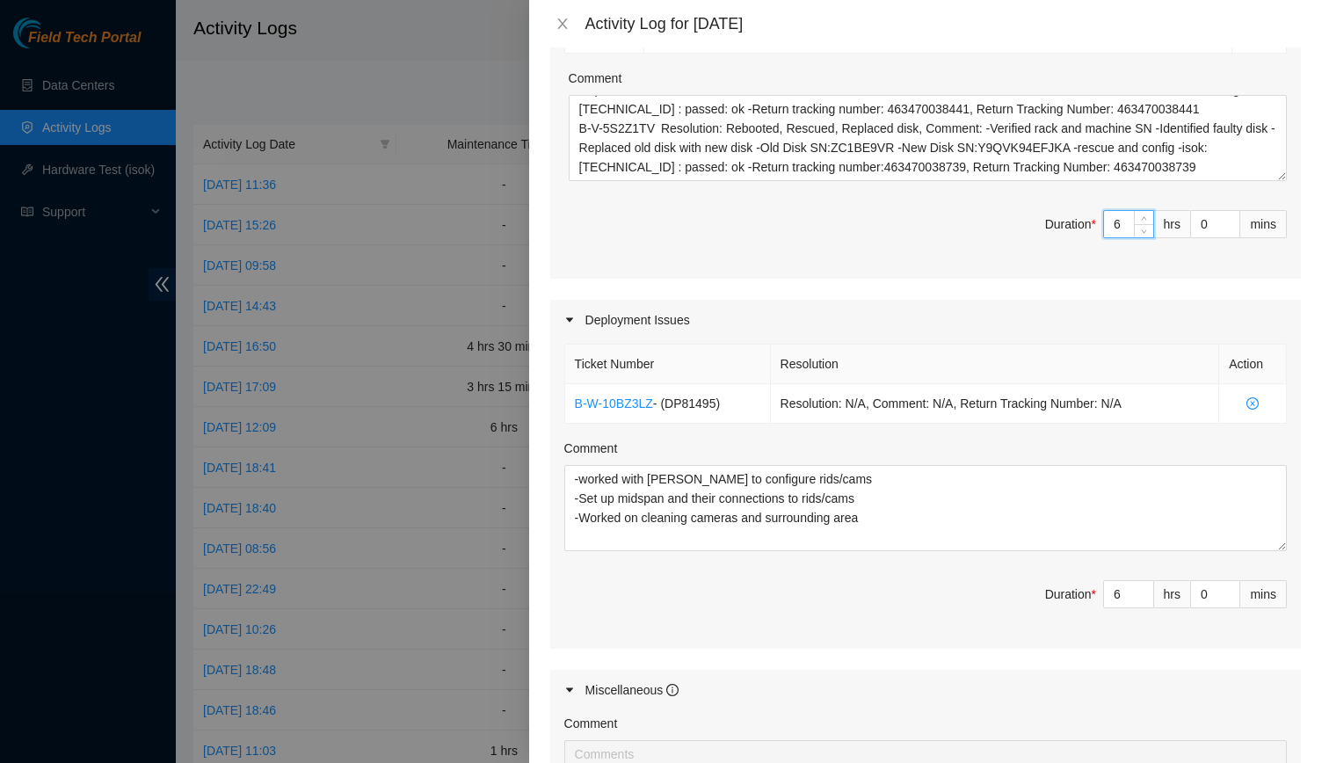
click at [1106, 215] on input "6" at bounding box center [1128, 224] width 49 height 26
type input "6"
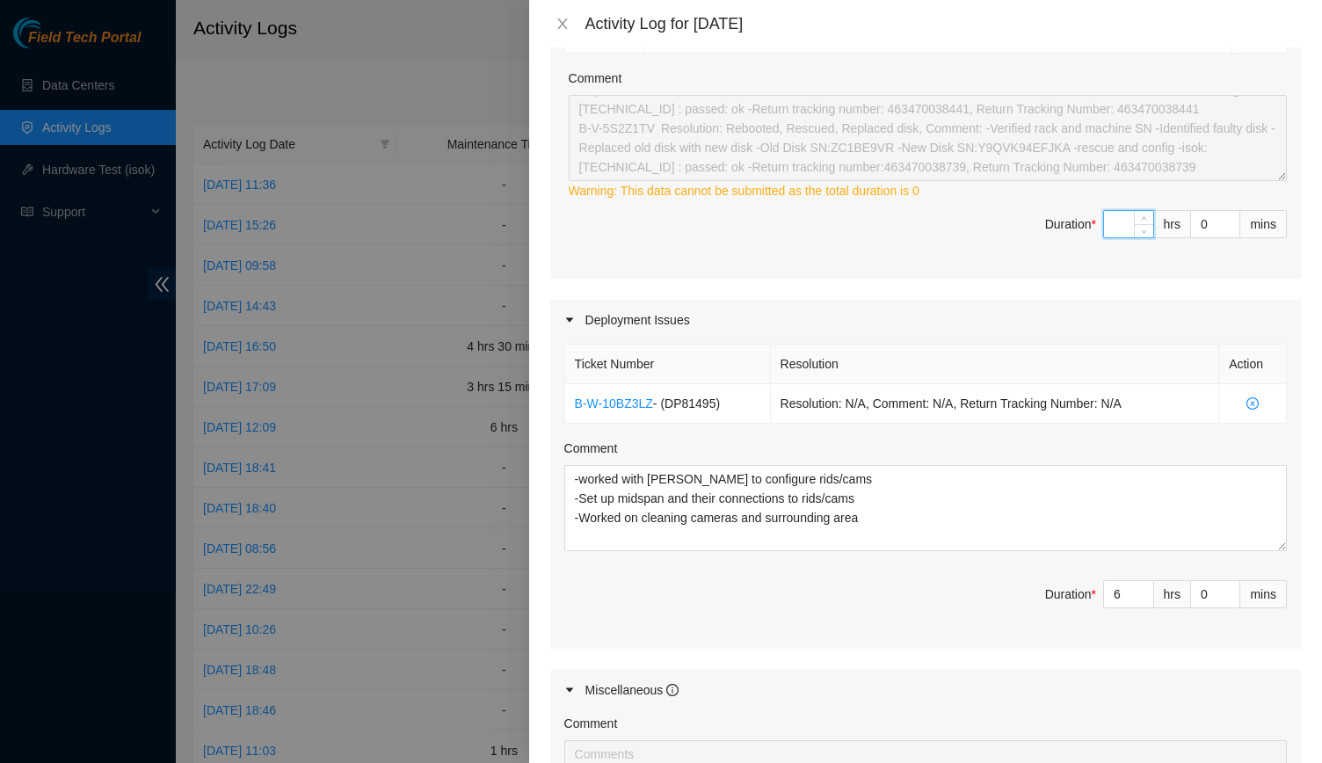
type input "2"
type input "8"
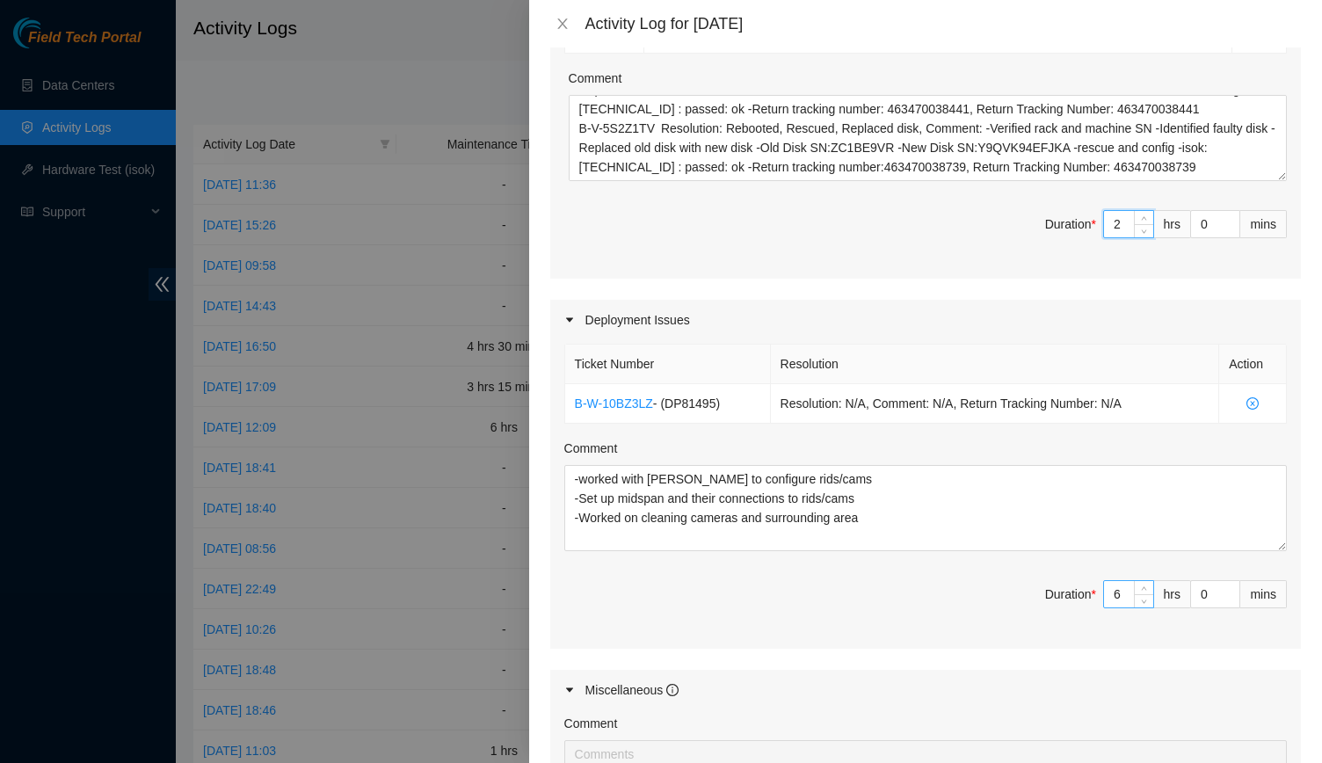
type input "2"
click at [1104, 584] on input "6" at bounding box center [1128, 594] width 49 height 26
type input "2"
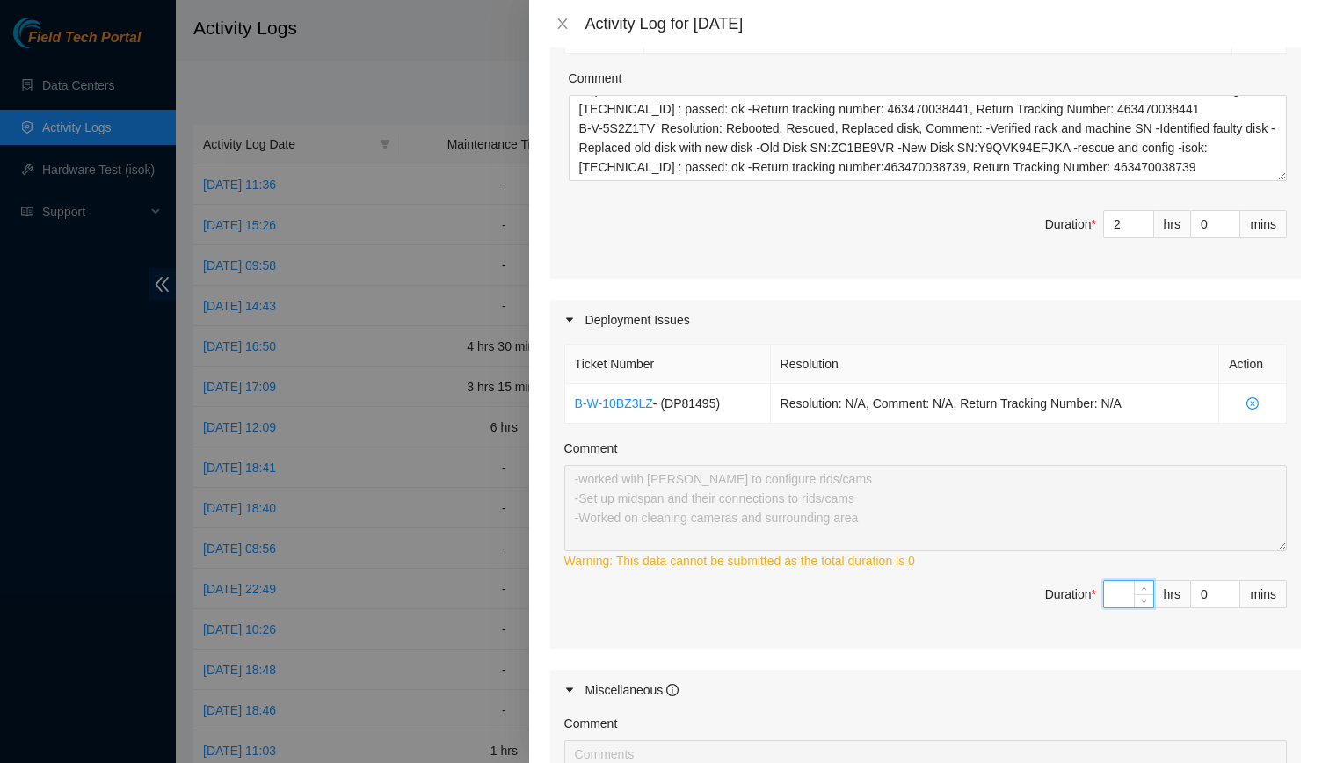
type input "5"
type input "7"
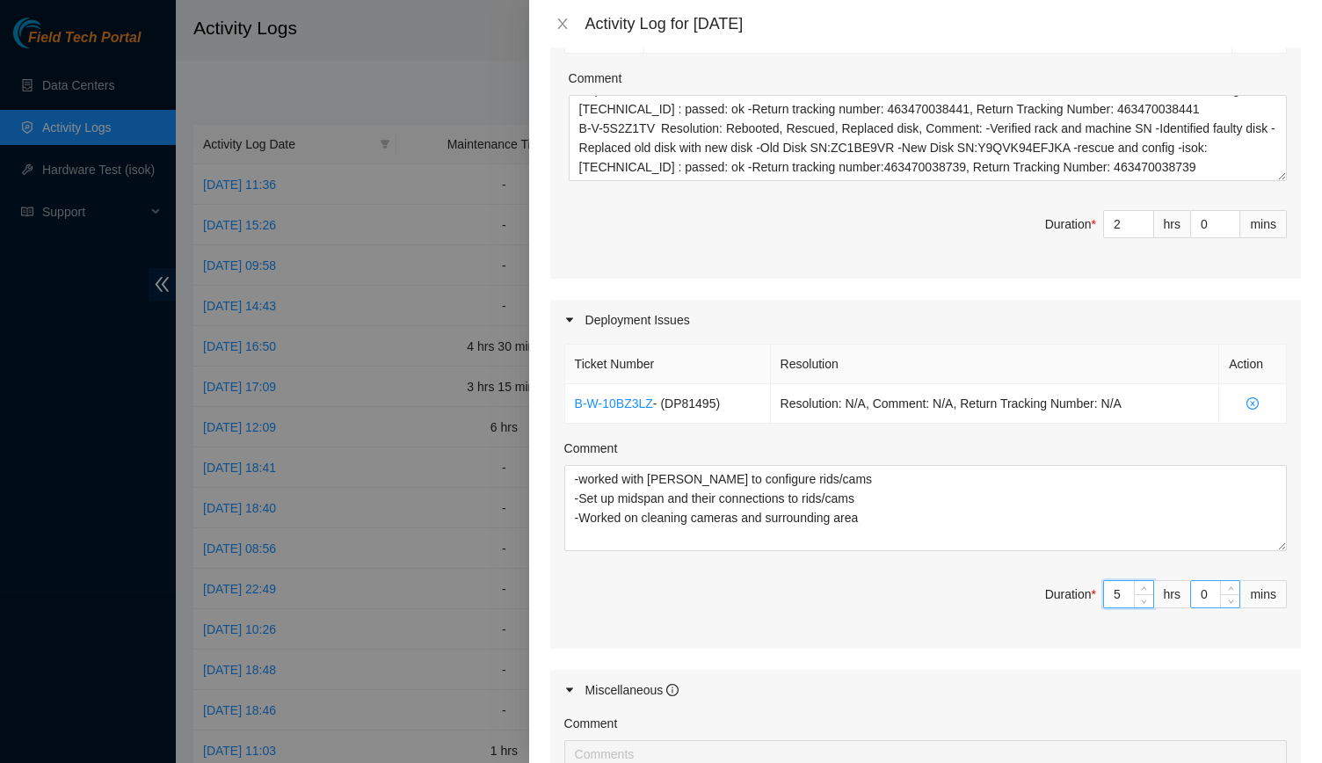
type input "5"
click at [1205, 593] on input "0" at bounding box center [1215, 594] width 48 height 26
type input "45"
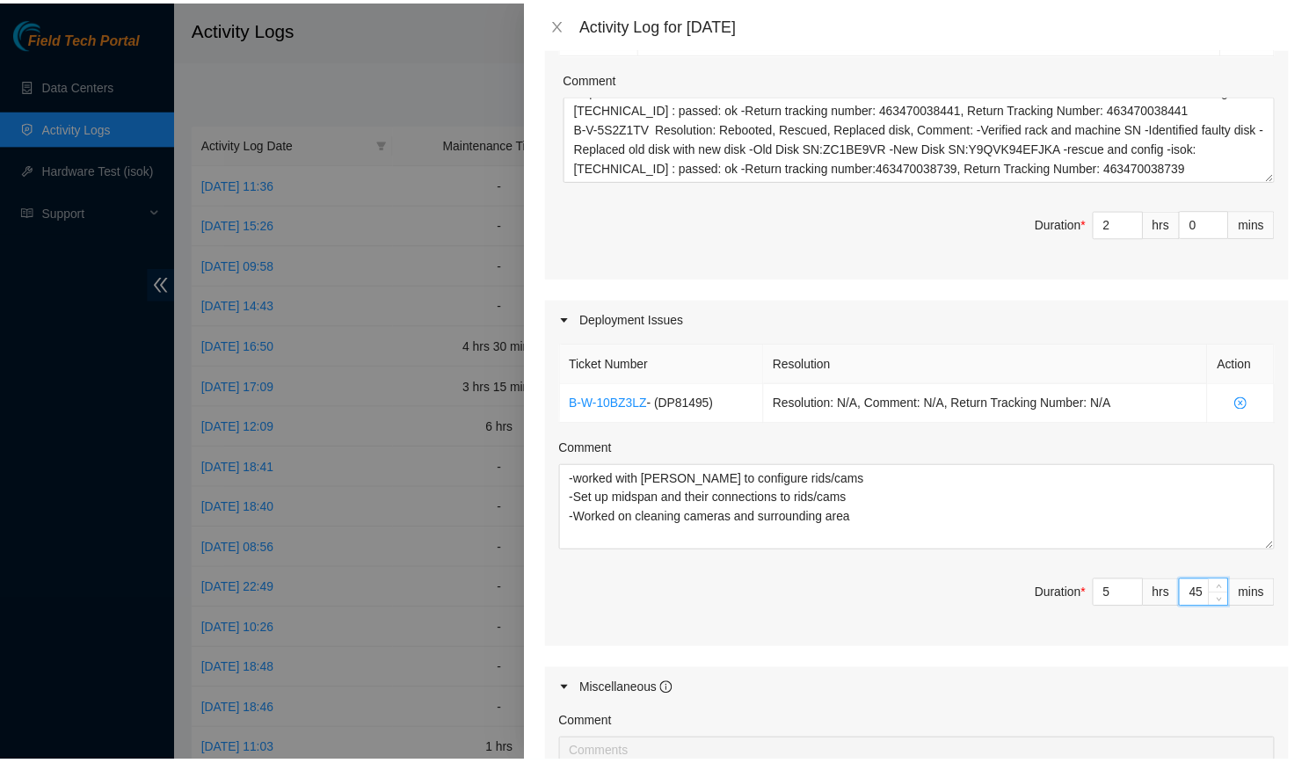
scroll to position [864, 0]
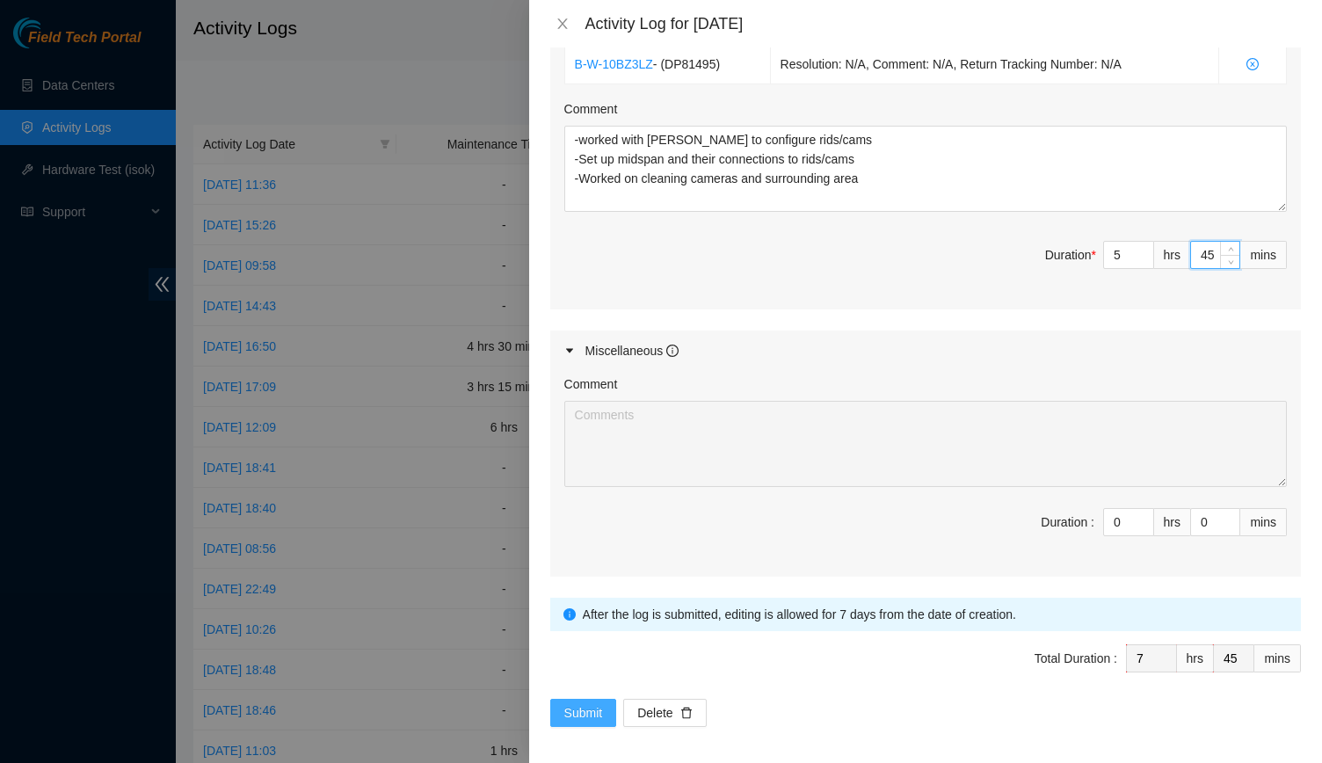
type input "45"
click at [561, 710] on button "Submit" at bounding box center [583, 713] width 67 height 28
